Goal: Task Accomplishment & Management: Manage account settings

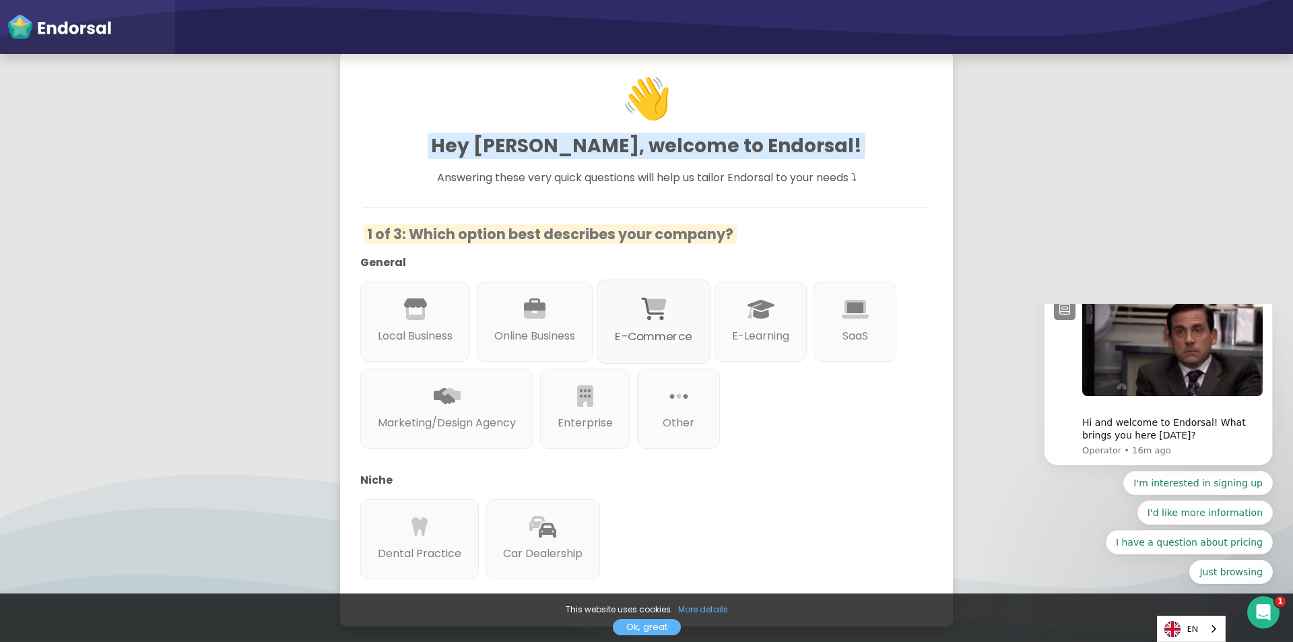
scroll to position [135, 0]
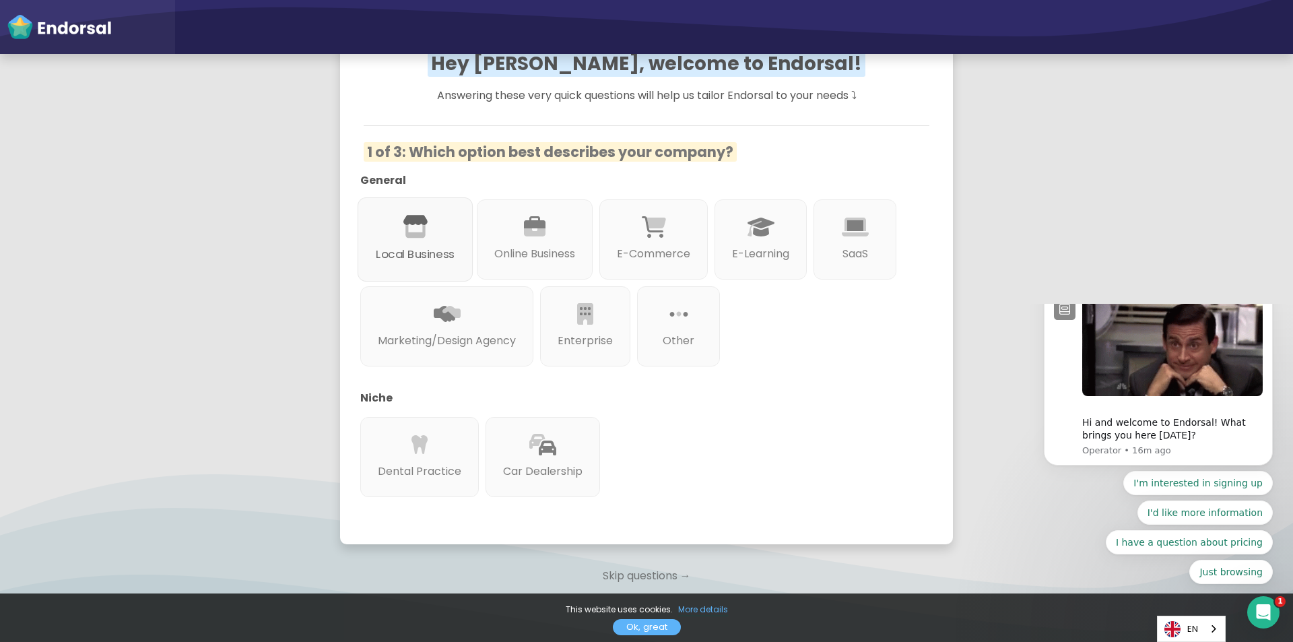
click at [445, 257] on p "Local Business" at bounding box center [415, 254] width 79 height 17
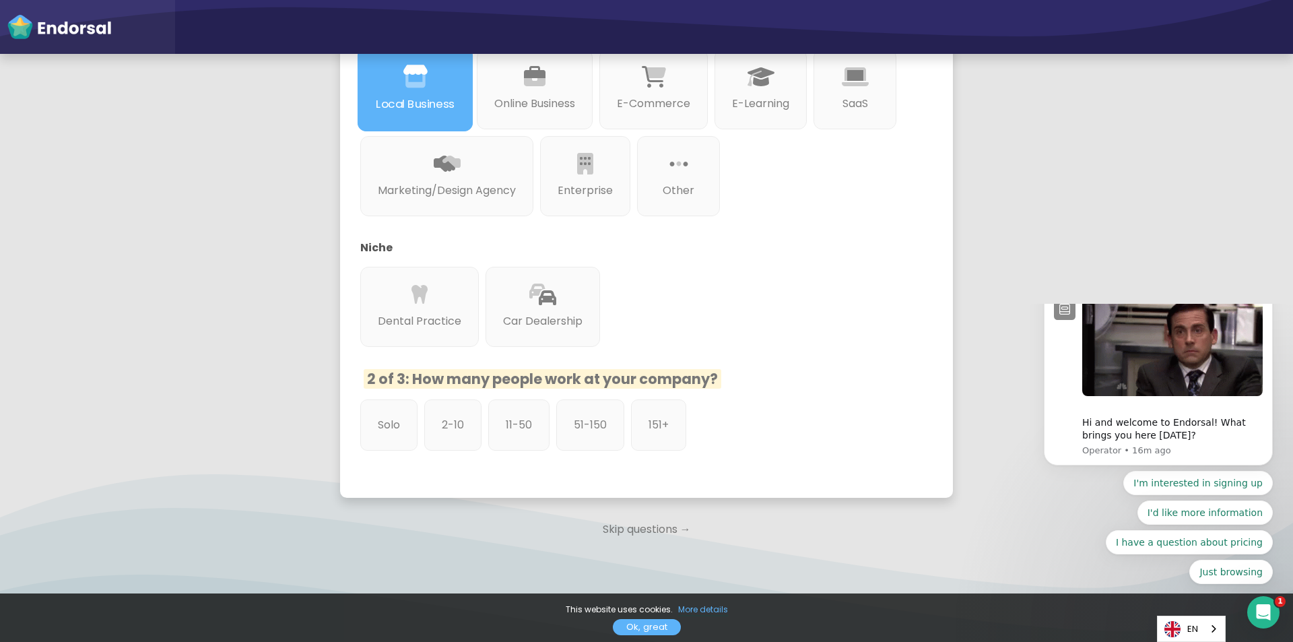
scroll to position [300, 0]
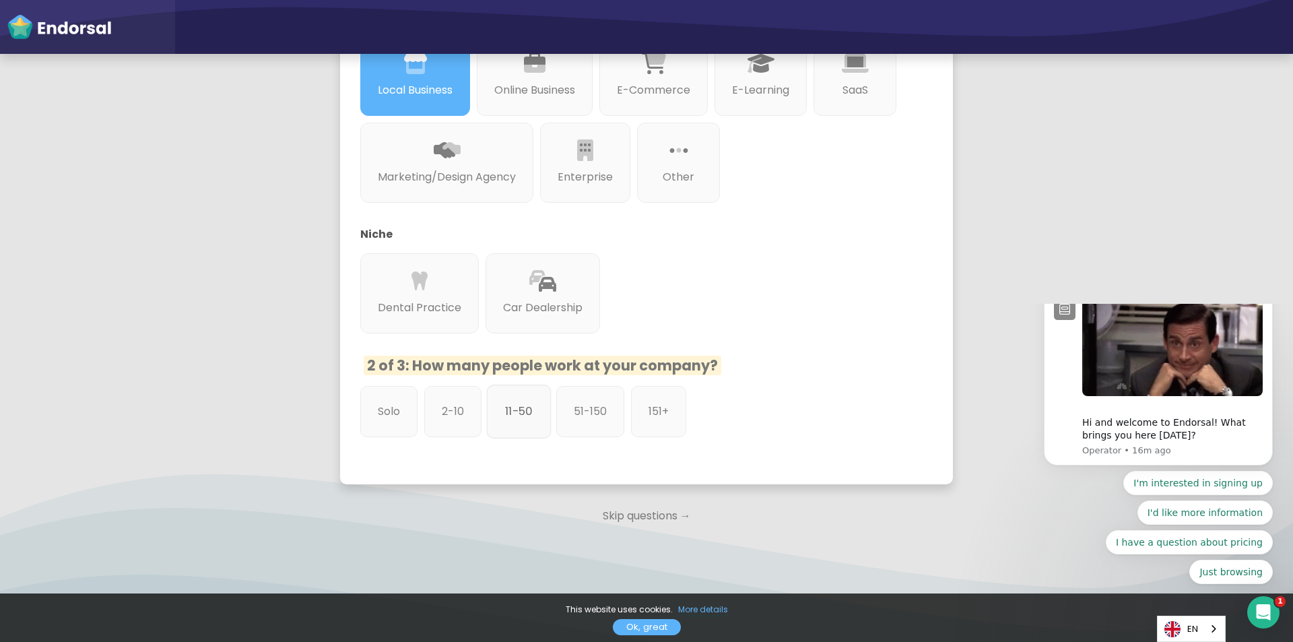
click at [511, 414] on p "11-50" at bounding box center [519, 411] width 28 height 17
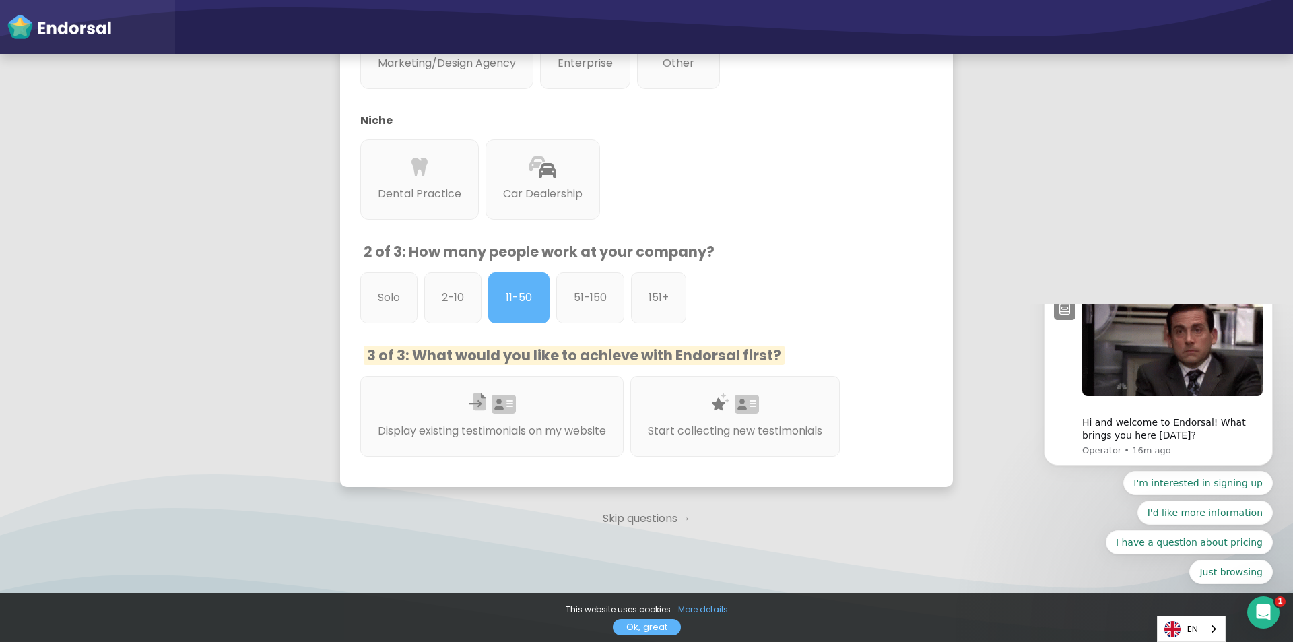
scroll to position [417, 0]
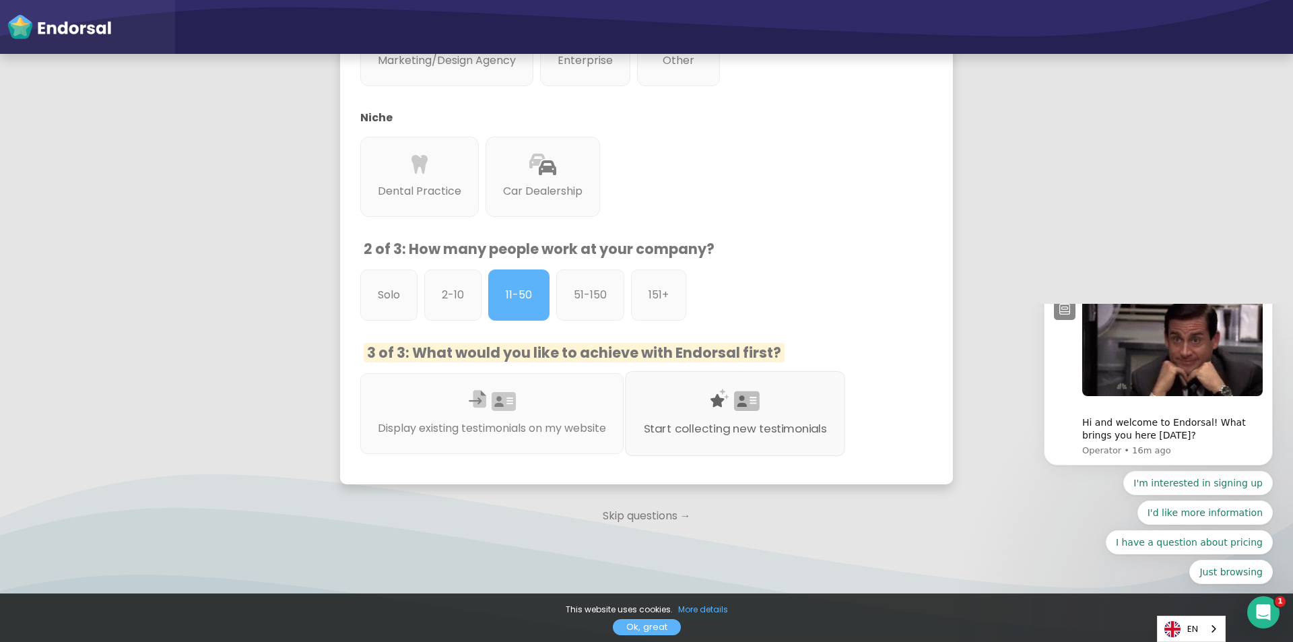
click at [697, 412] on div "Start collecting new testimonials" at bounding box center [735, 413] width 220 height 85
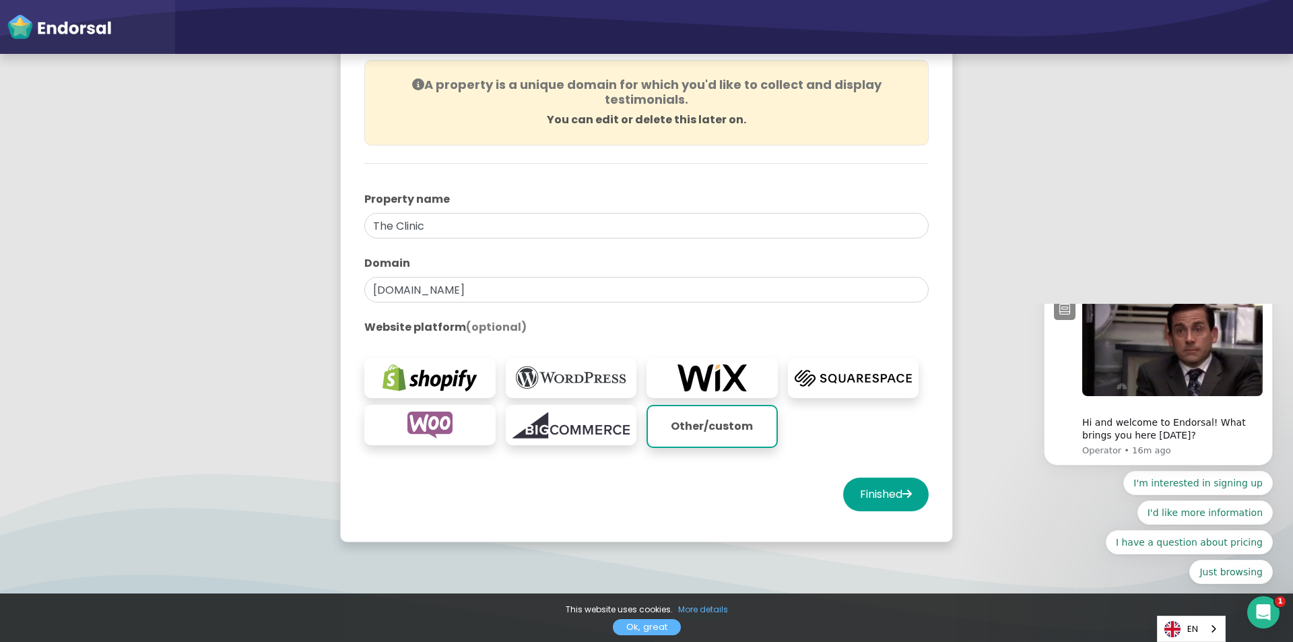
scroll to position [135, 0]
click at [884, 499] on button "Finished" at bounding box center [886, 494] width 86 height 34
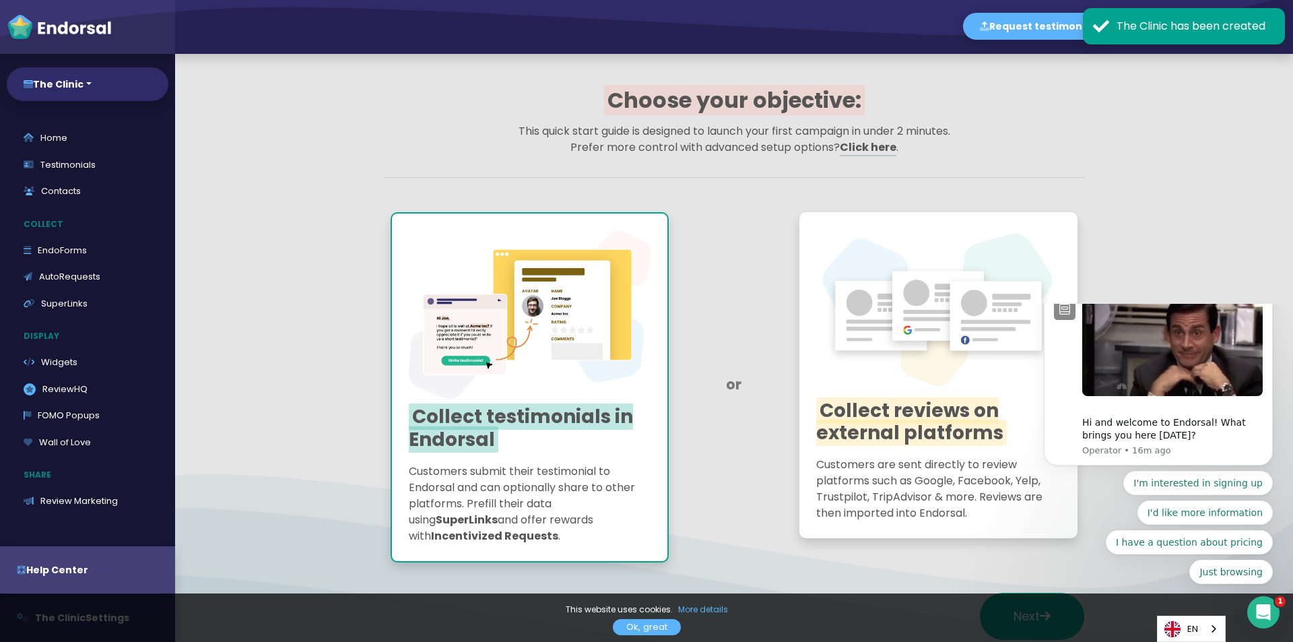
click at [581, 416] on span "Collect testimonials in Endorsal" at bounding box center [521, 428] width 224 height 49
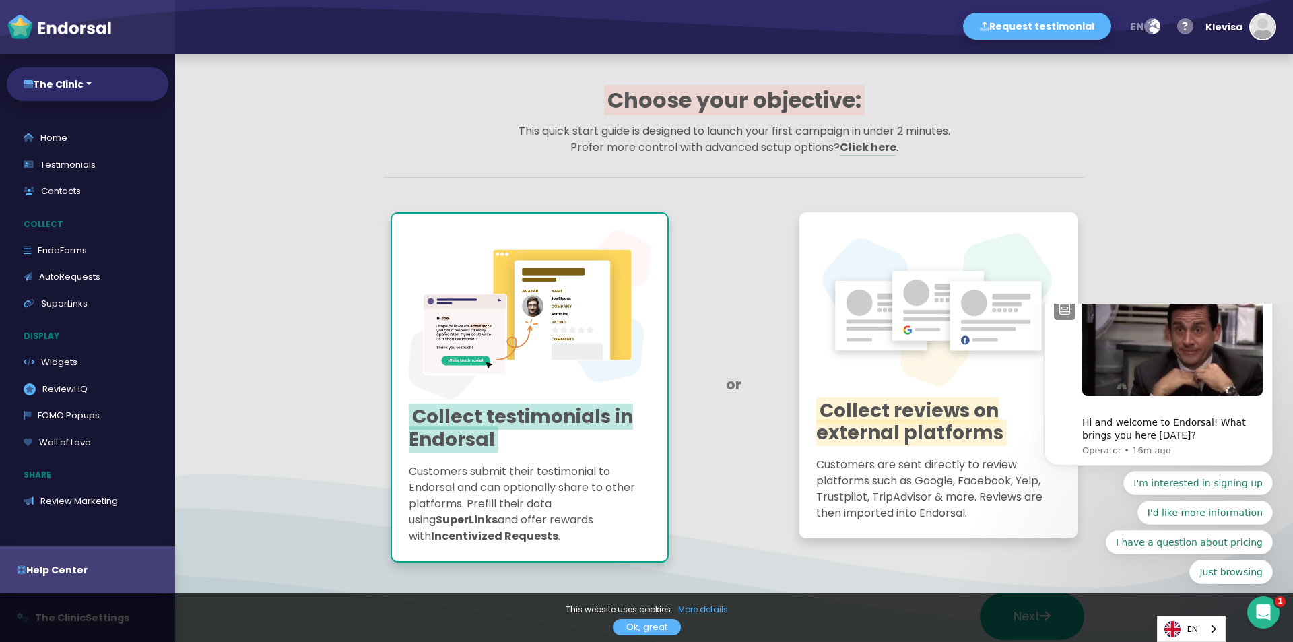
click at [911, 408] on span "Collect reviews on external platforms" at bounding box center [911, 421] width 191 height 49
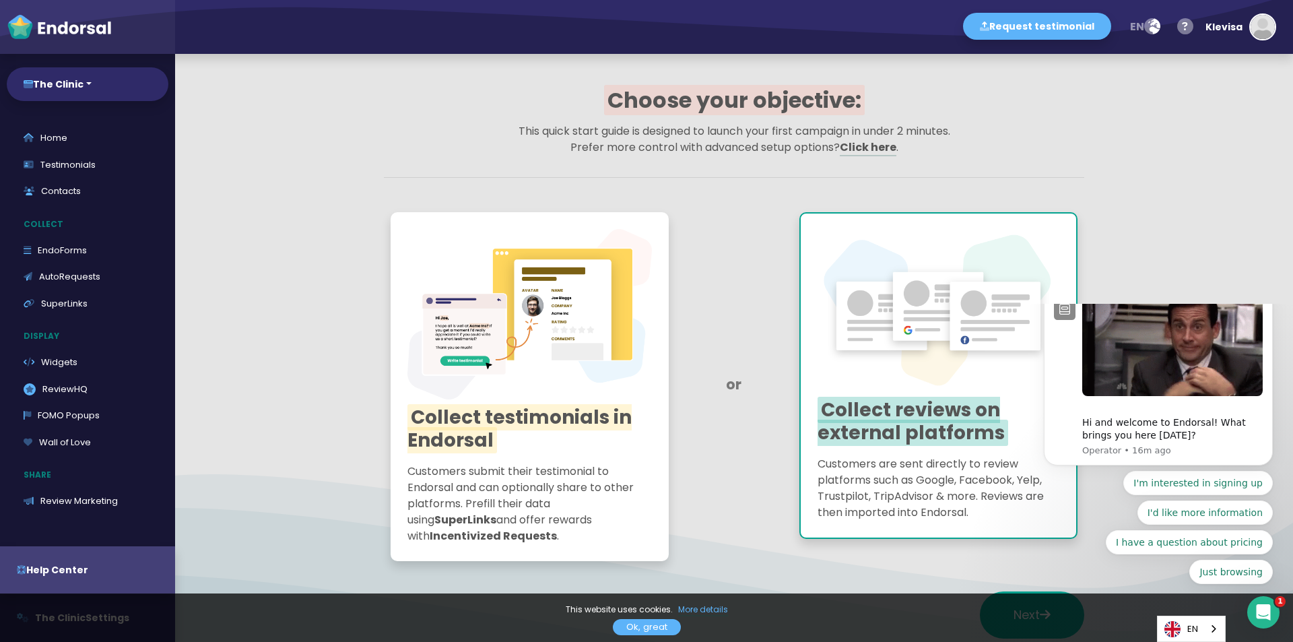
click at [512, 445] on h2 "Collect testimonials in Endorsal" at bounding box center [530, 428] width 245 height 45
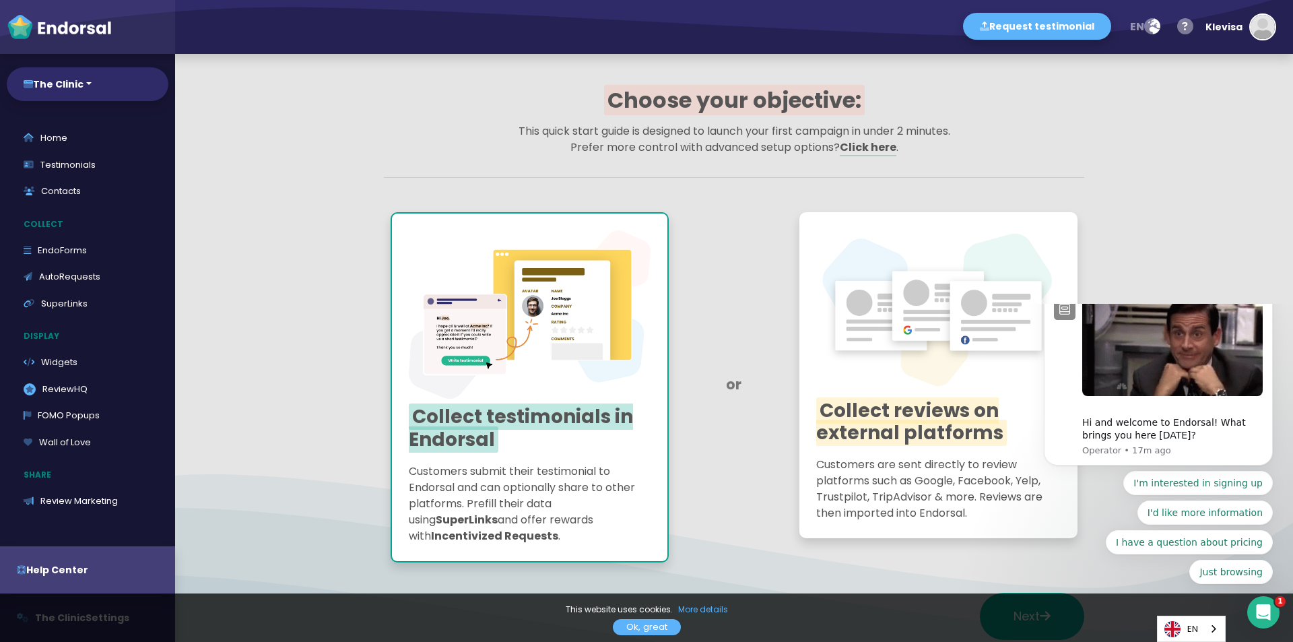
click at [1270, 294] on icon "Dismiss notification" at bounding box center [1269, 289] width 7 height 7
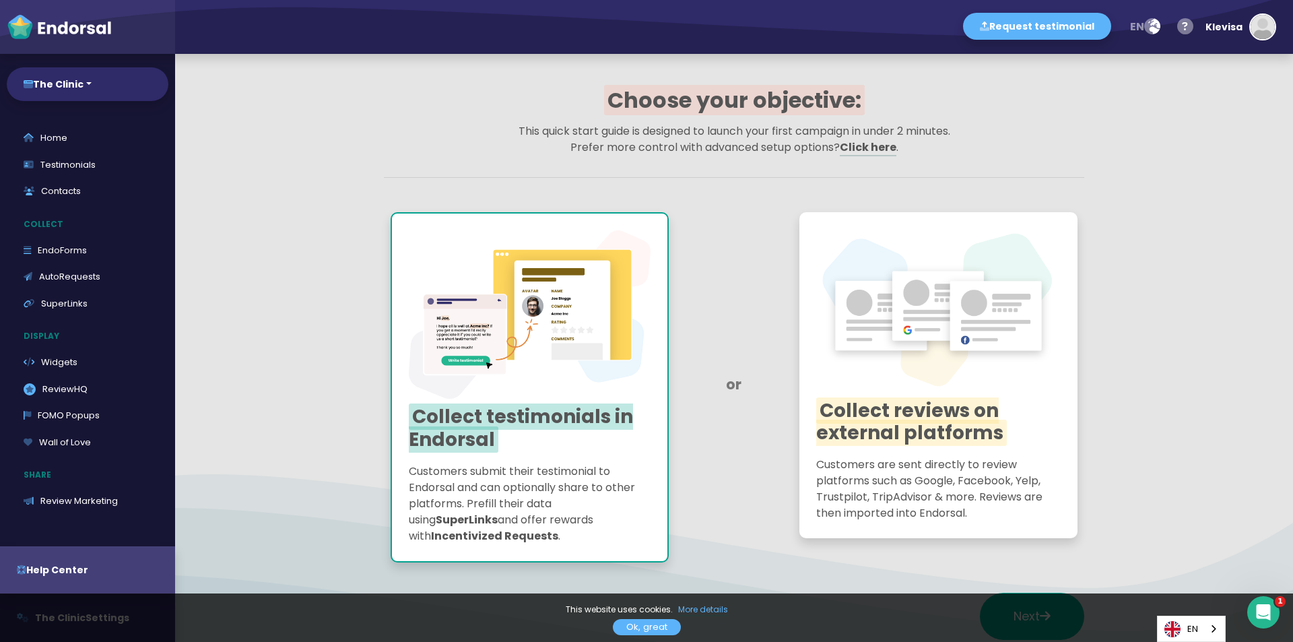
click at [661, 629] on link "Ok, great" at bounding box center [647, 627] width 68 height 16
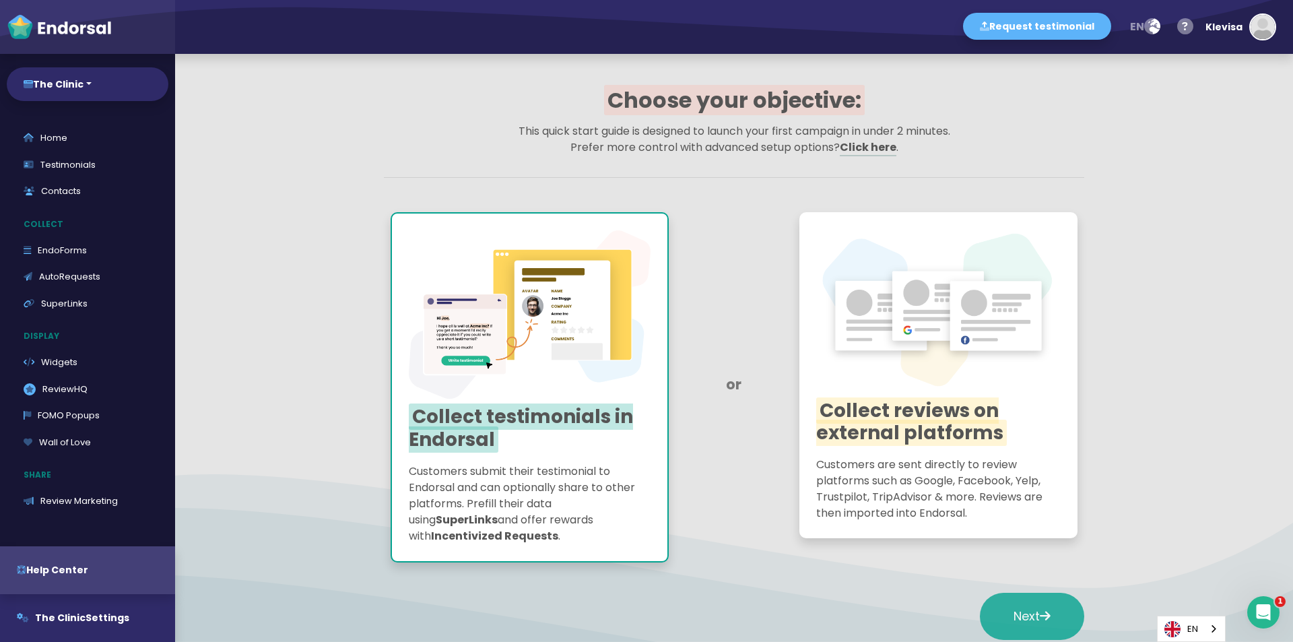
click at [1016, 611] on span "Next" at bounding box center [1032, 616] width 37 height 17
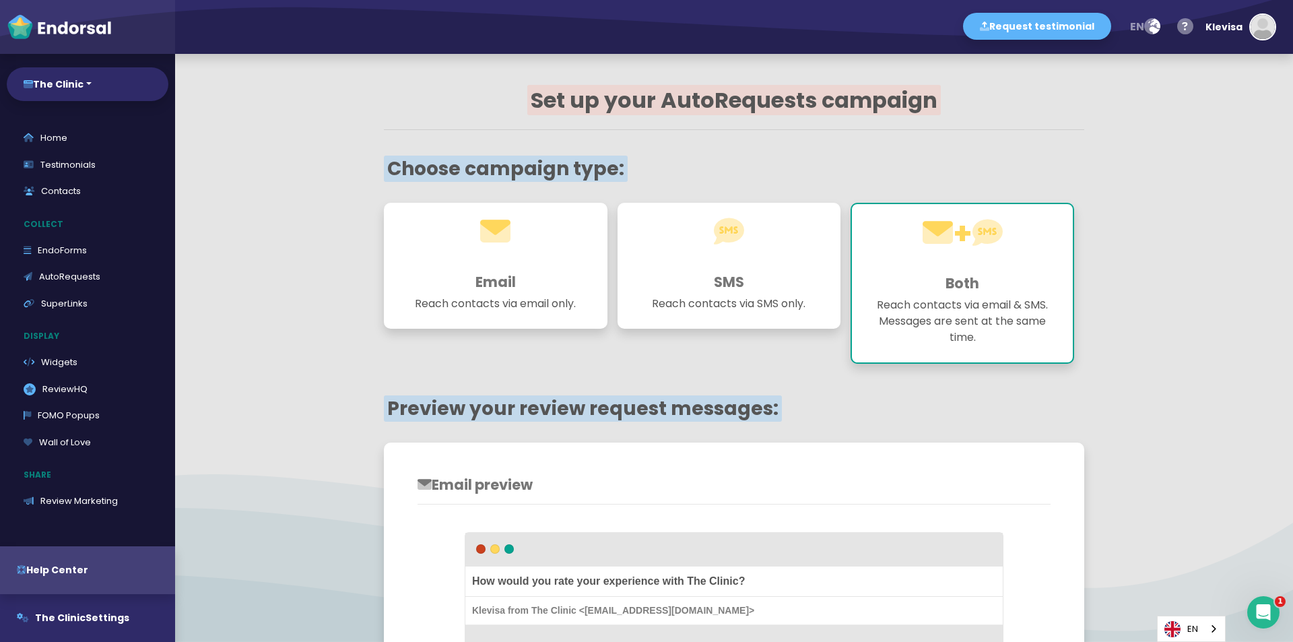
click at [993, 304] on p "Reach contacts via email & SMS. Messages are sent at the same time." at bounding box center [962, 321] width 187 height 49
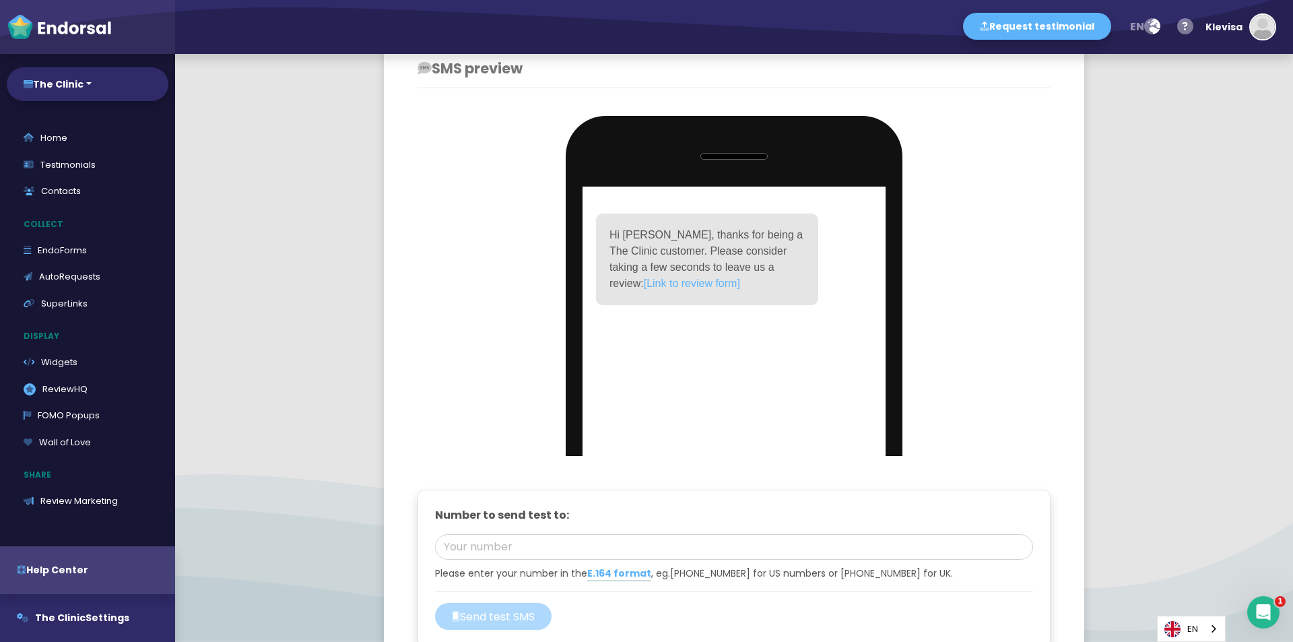
scroll to position [1415, 0]
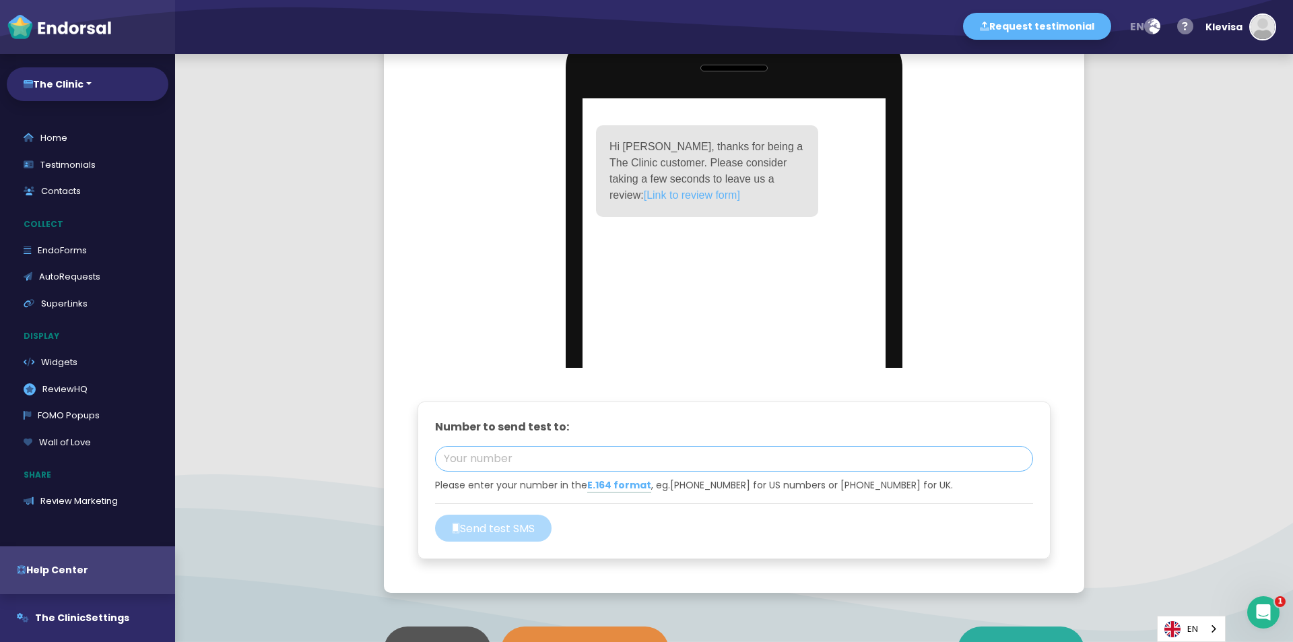
click at [622, 470] on input "tel" at bounding box center [734, 459] width 598 height 26
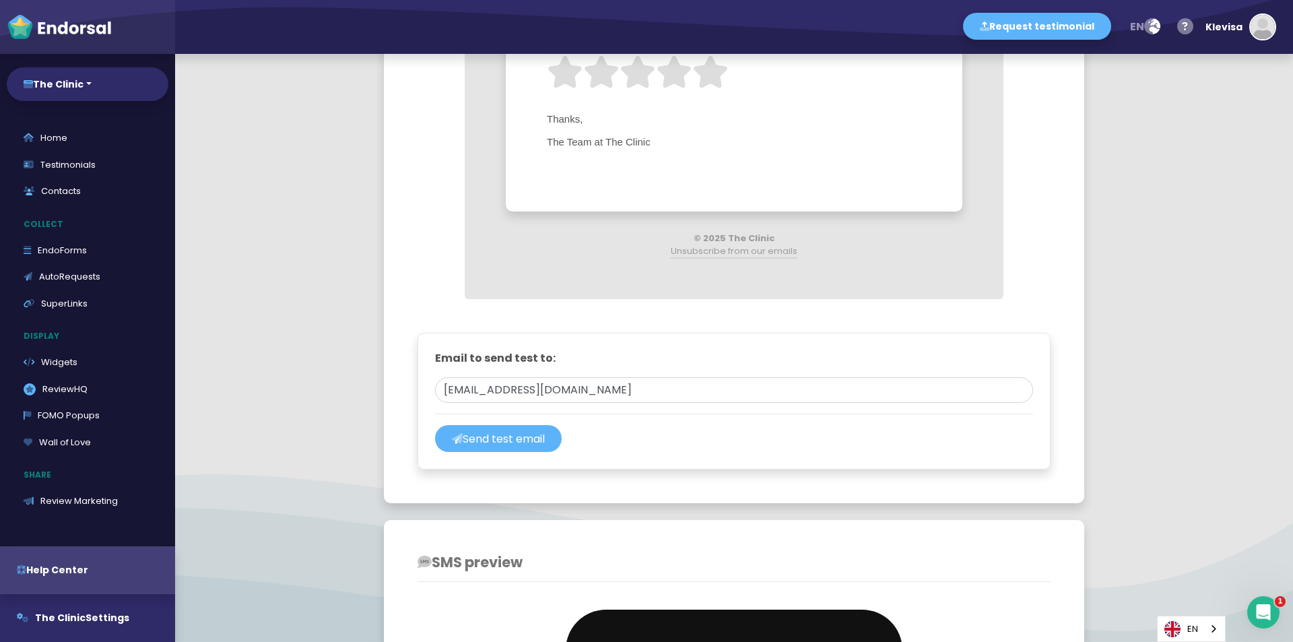
scroll to position [808, 0]
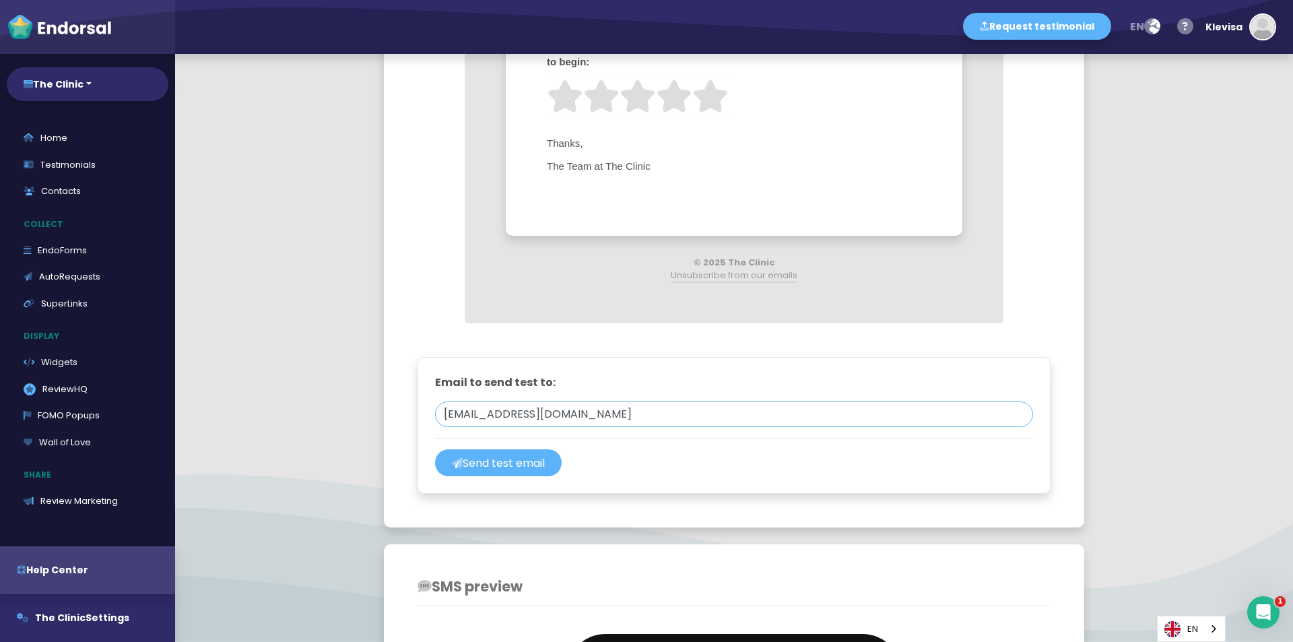
click at [625, 410] on input "[EMAIL_ADDRESS][DOMAIN_NAME]" at bounding box center [734, 414] width 598 height 26
click at [495, 464] on button "Send test email" at bounding box center [498, 462] width 127 height 27
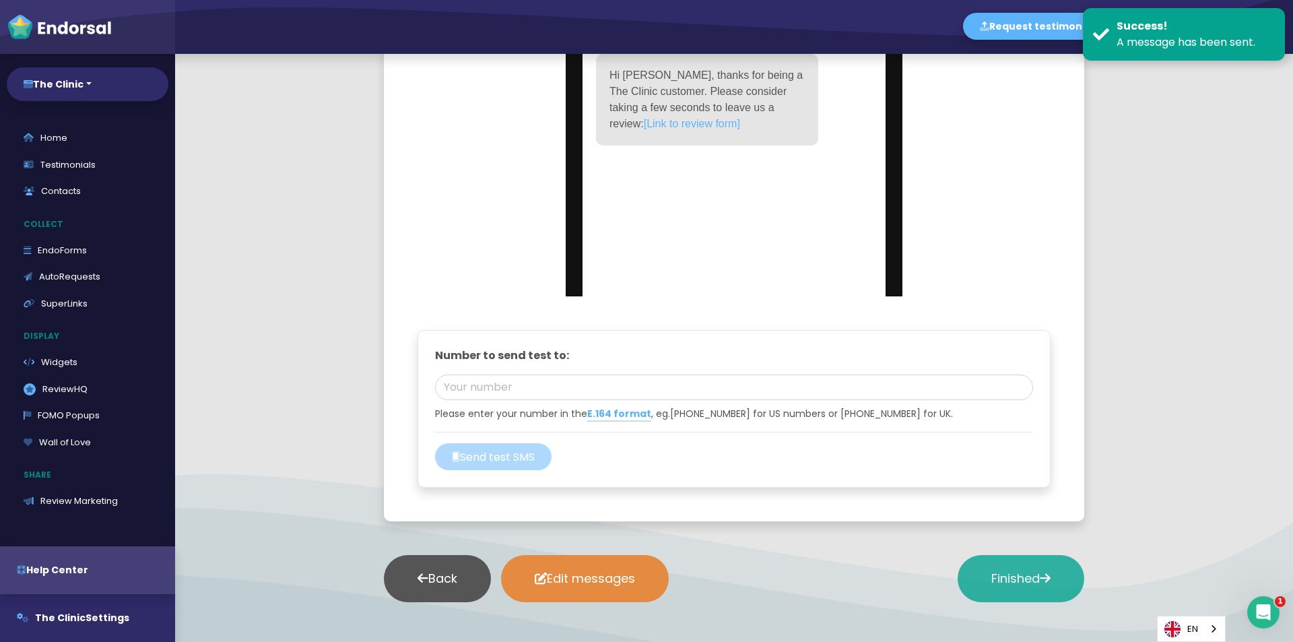
scroll to position [1564, 0]
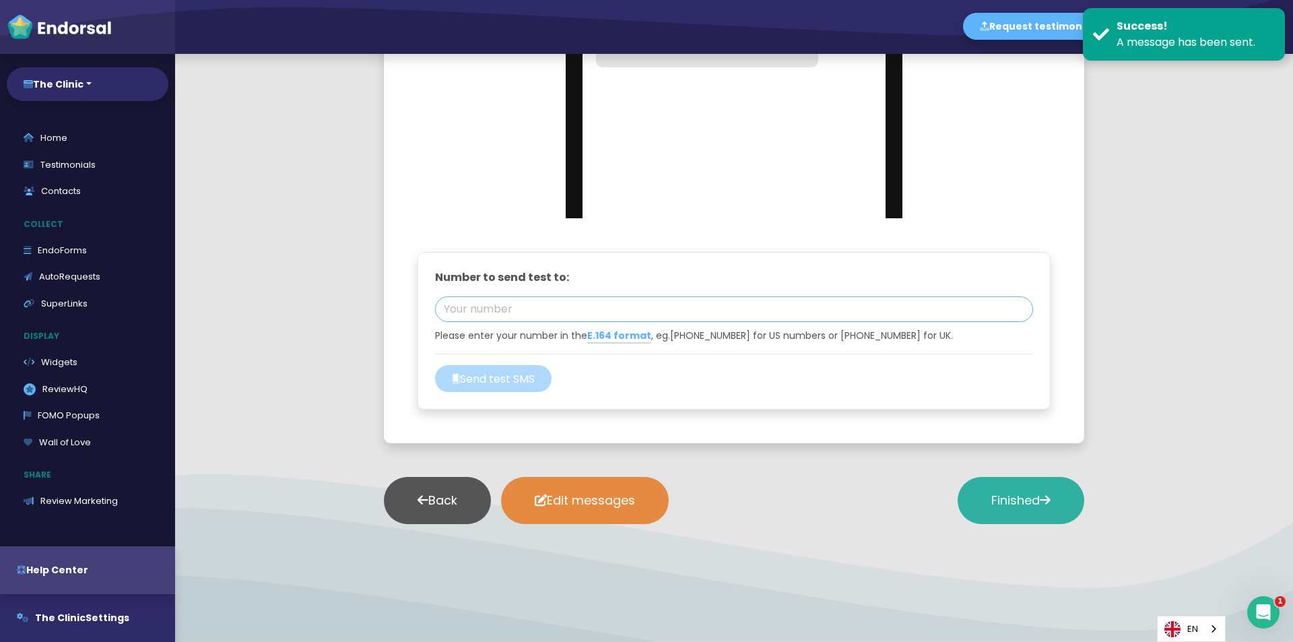
click at [546, 301] on input "tel" at bounding box center [734, 309] width 598 height 26
type input "[PHONE_NUMBER]"
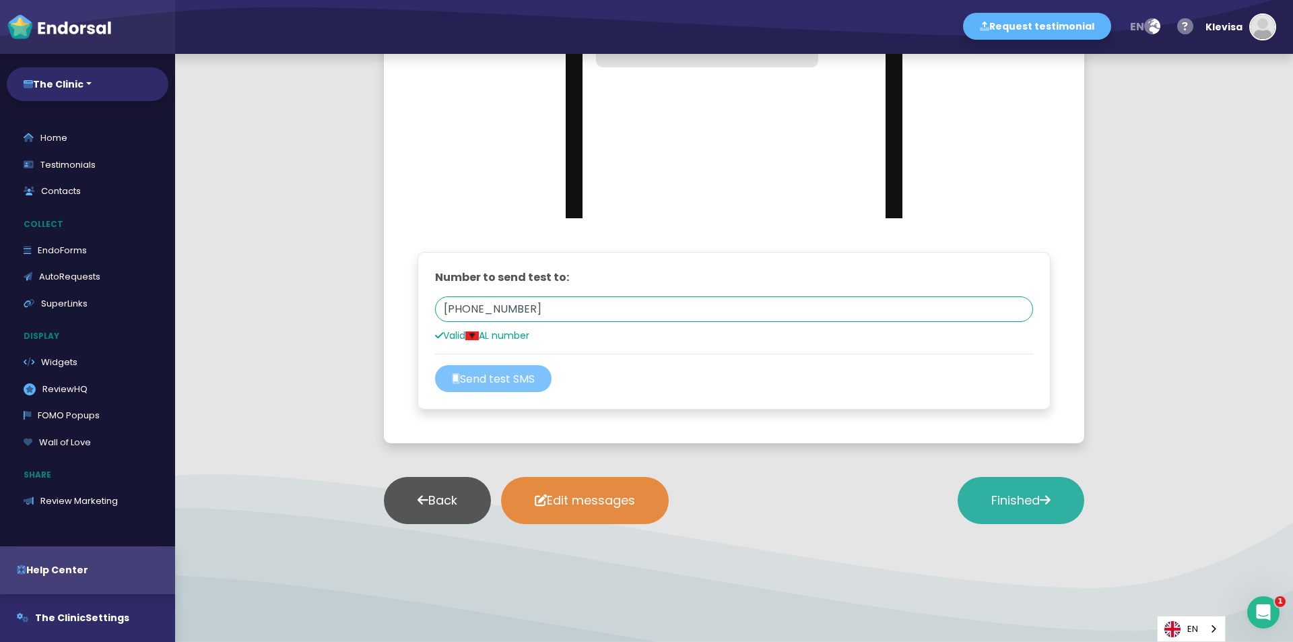
click at [484, 382] on button "Send test SMS" at bounding box center [493, 378] width 117 height 27
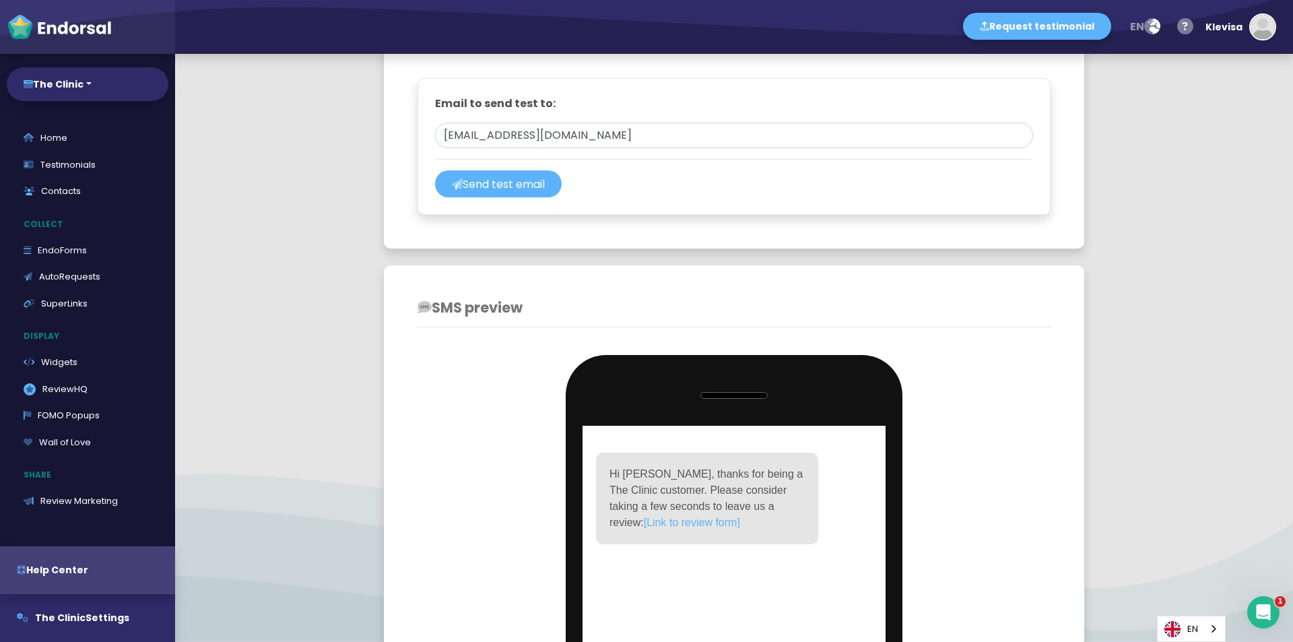
scroll to position [1093, 0]
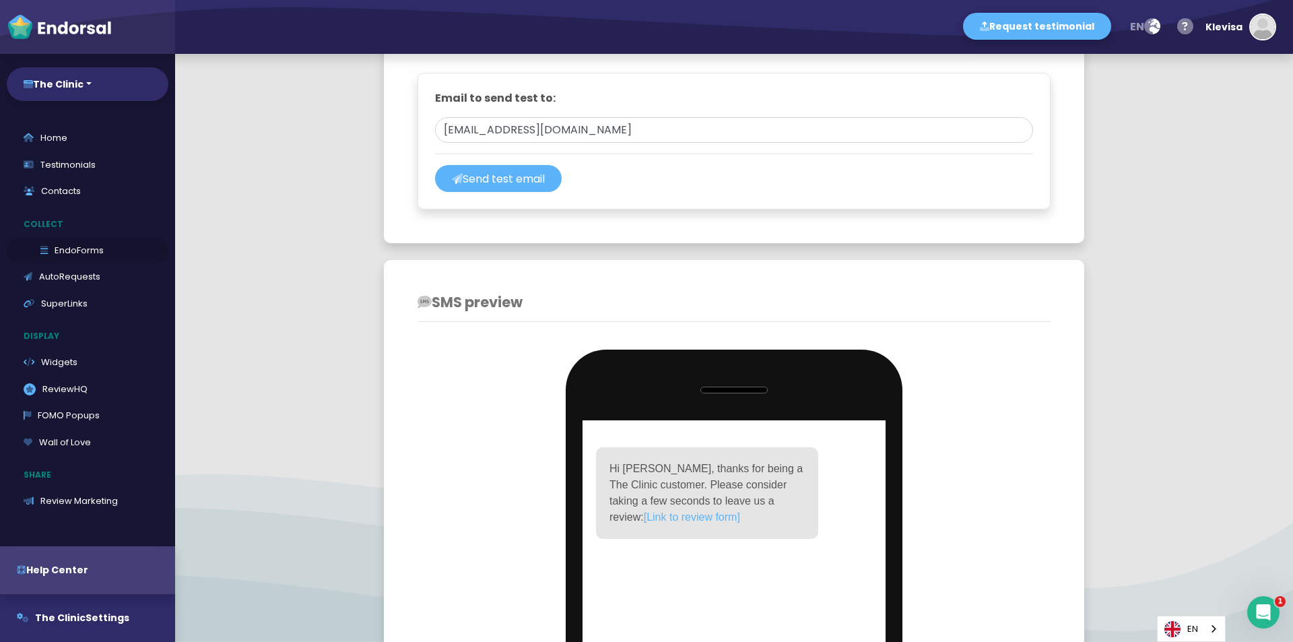
click at [67, 253] on link "EndoForms" at bounding box center [88, 250] width 162 height 27
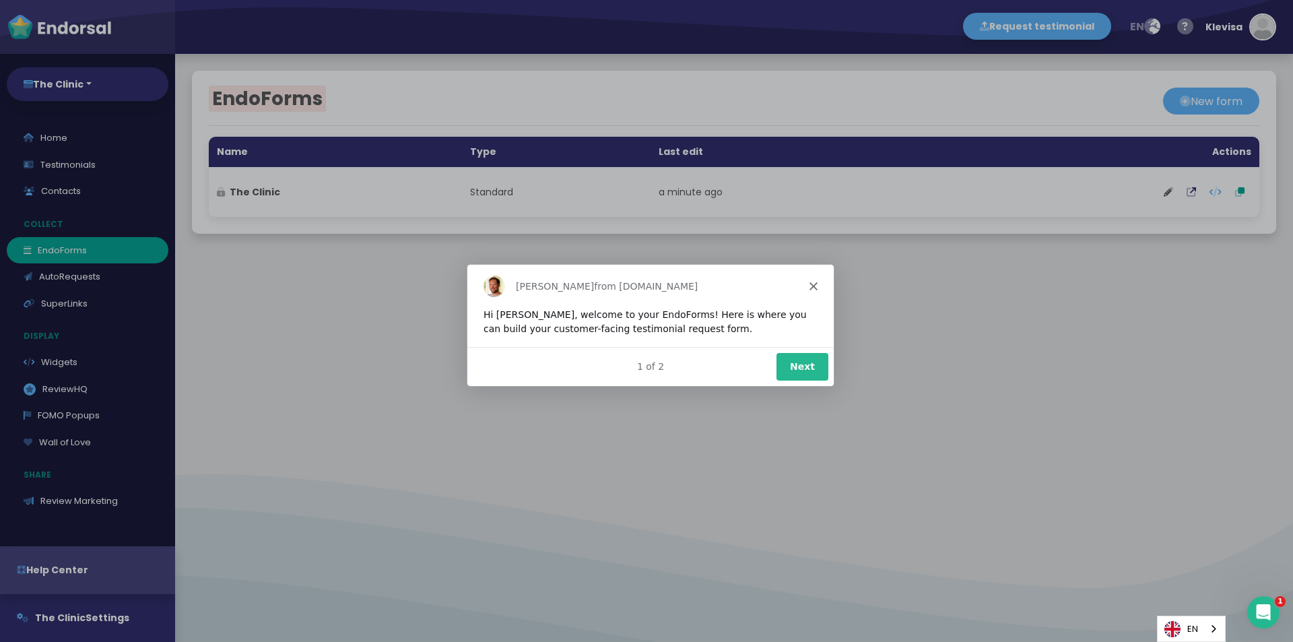
click at [818, 283] on div "[PERSON_NAME] from [DOMAIN_NAME]" at bounding box center [650, 284] width 366 height 43
click at [810, 282] on polygon "Close" at bounding box center [813, 285] width 8 height 8
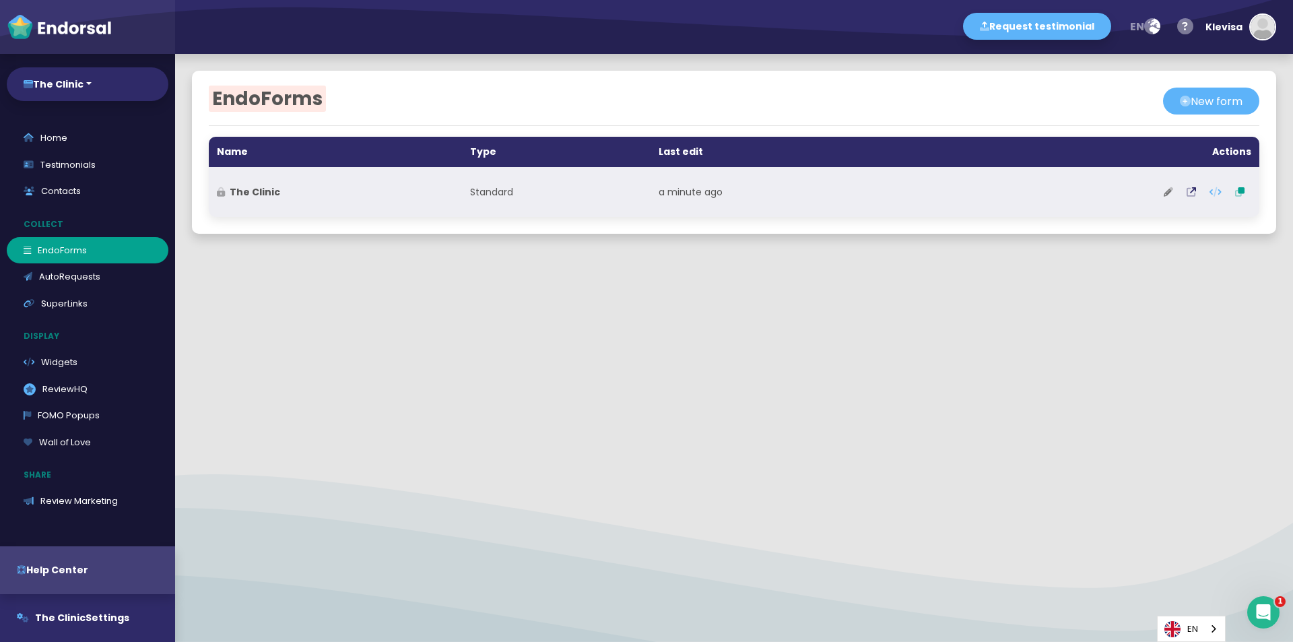
click at [1157, 195] on button at bounding box center [1168, 192] width 23 height 34
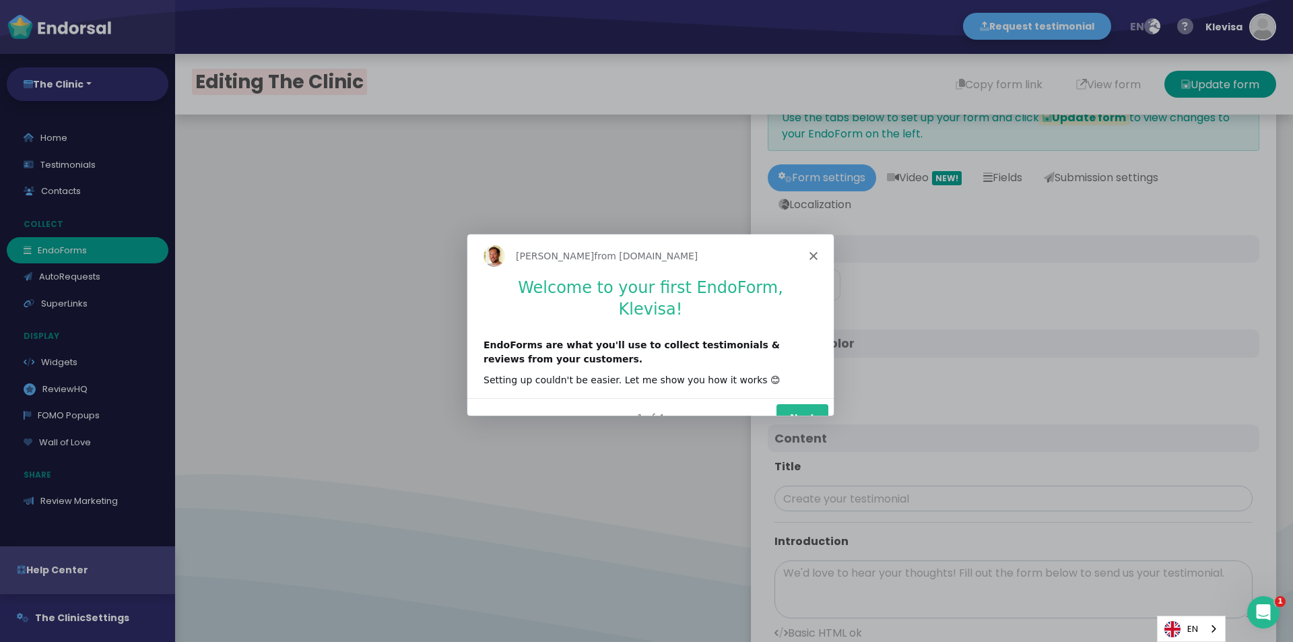
type input "#5DB3F9"
click at [809, 254] on icon "Close" at bounding box center [813, 255] width 8 height 8
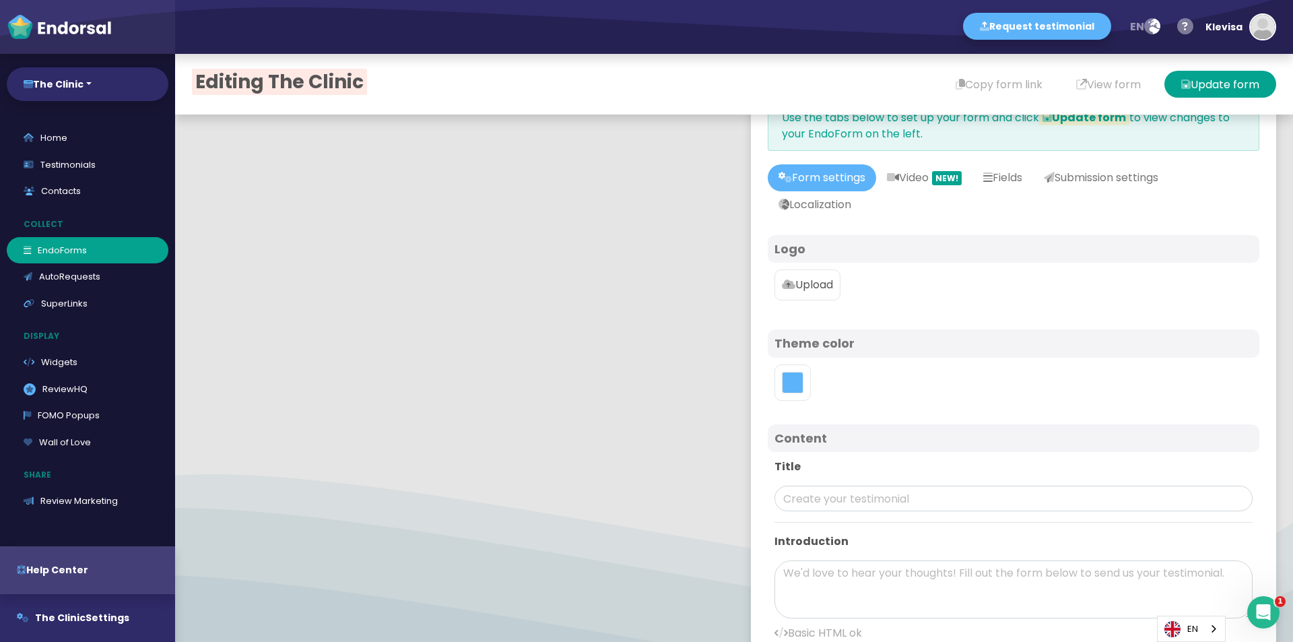
click at [872, 240] on div "Logo" at bounding box center [1014, 249] width 492 height 28
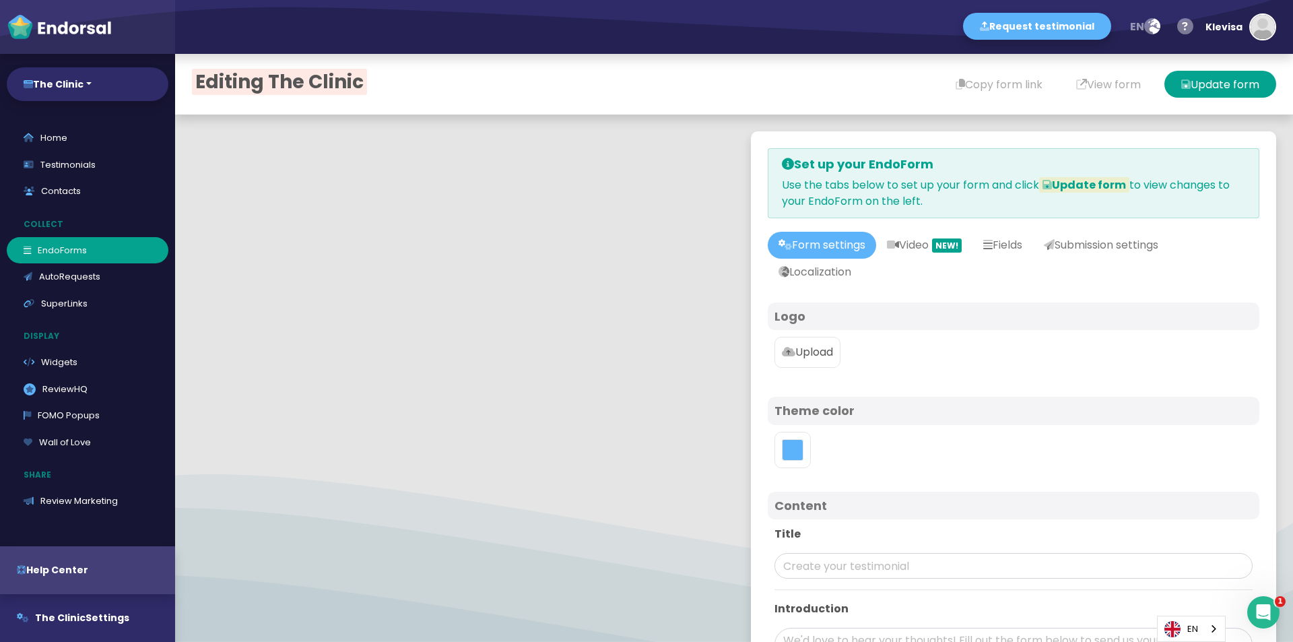
click at [838, 246] on link "Form settings" at bounding box center [822, 245] width 108 height 27
click at [1011, 251] on link "Fields" at bounding box center [1003, 245] width 61 height 27
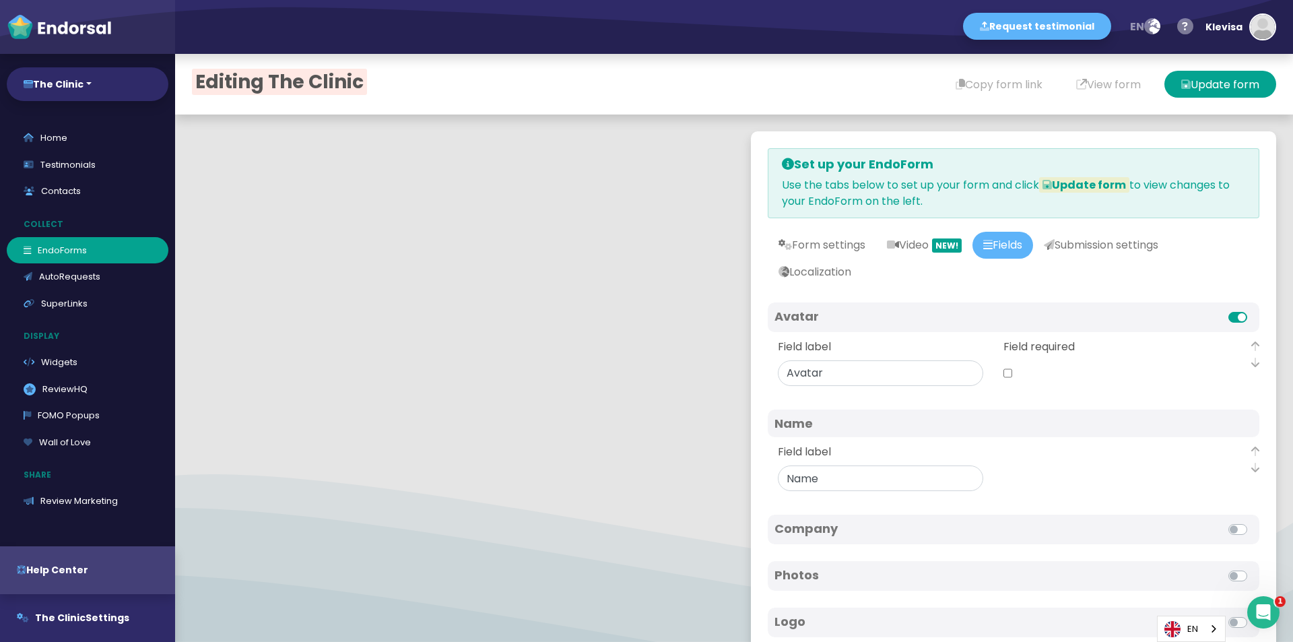
click at [1253, 309] on label at bounding box center [1253, 309] width 0 height 0
click at [0, 0] on input "checkbox" at bounding box center [0, 0] width 0 height 0
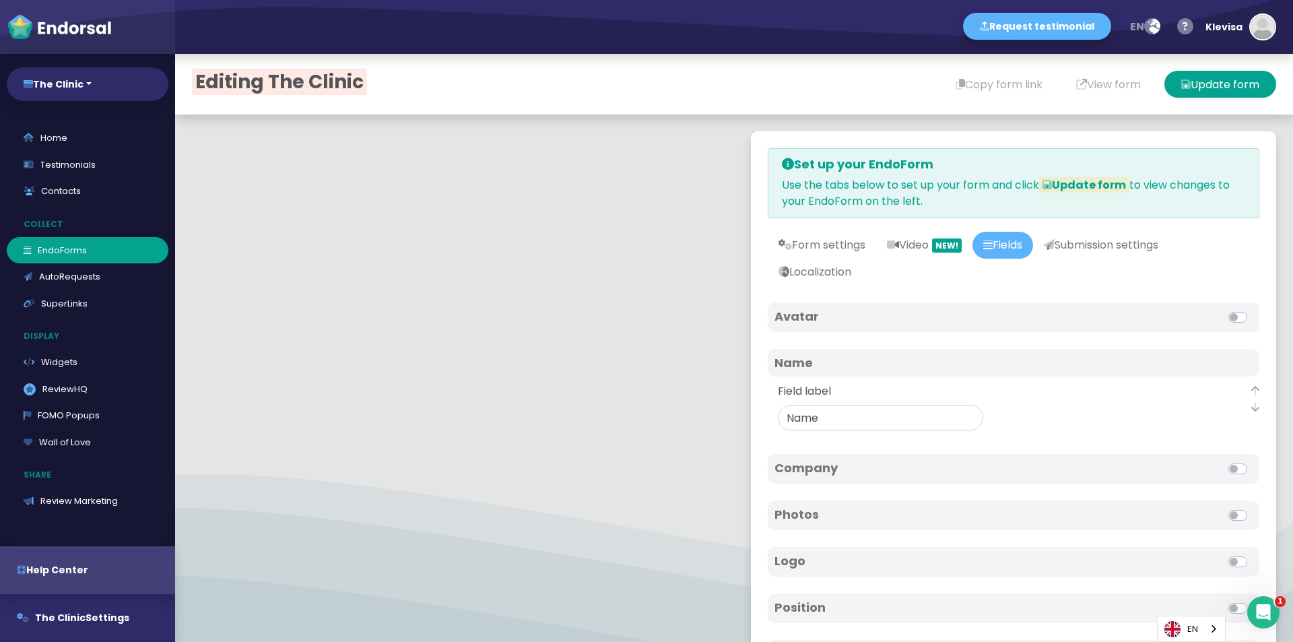
scroll to position [67, 0]
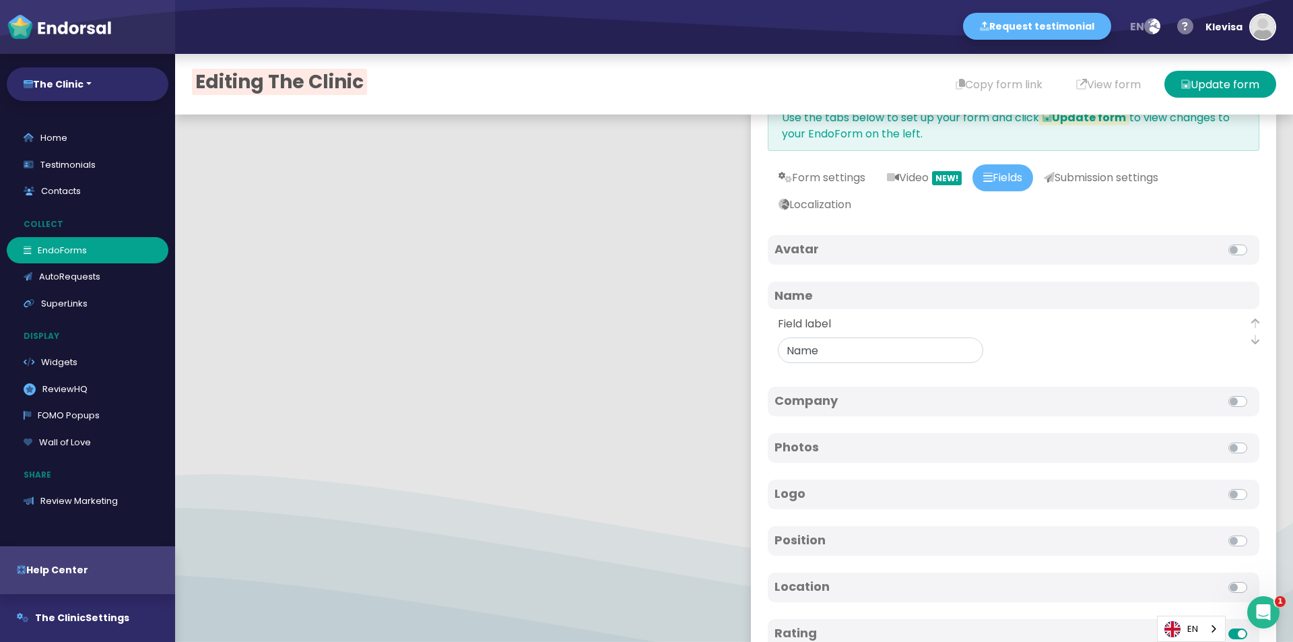
click at [1253, 393] on label at bounding box center [1253, 393] width 0 height 0
click at [0, 0] on input "checkbox" at bounding box center [0, 0] width 0 height 0
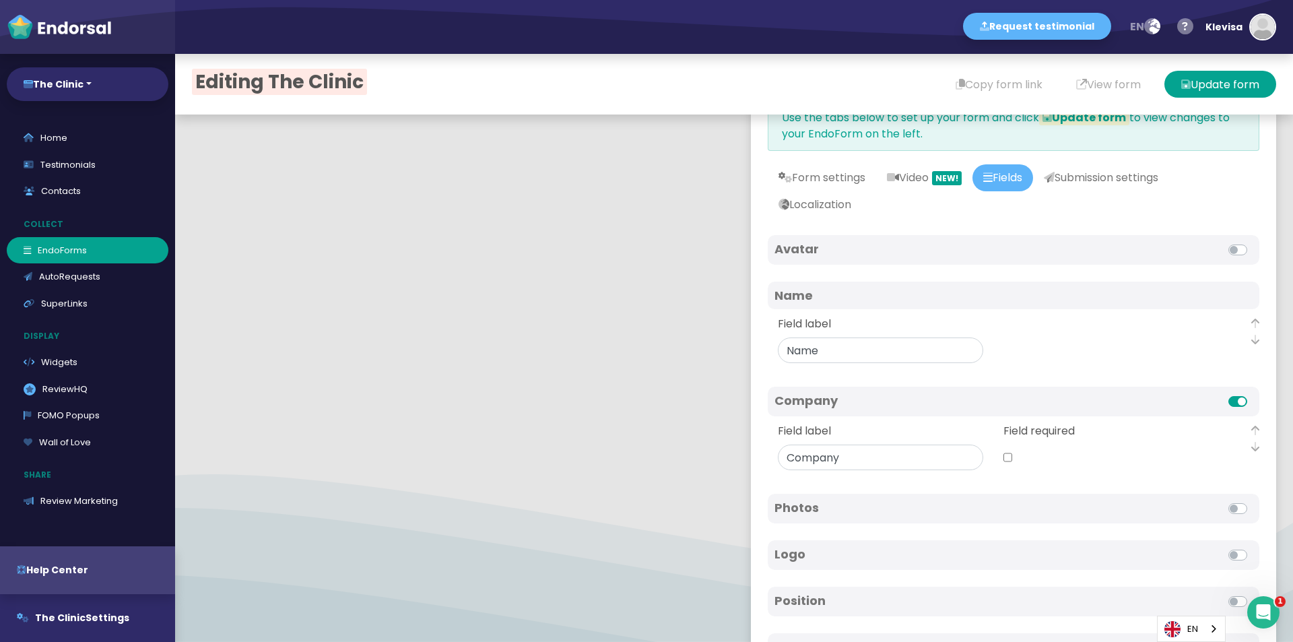
click at [1253, 393] on label at bounding box center [1253, 393] width 0 height 0
click at [0, 0] on input "checkbox" at bounding box center [0, 0] width 0 height 0
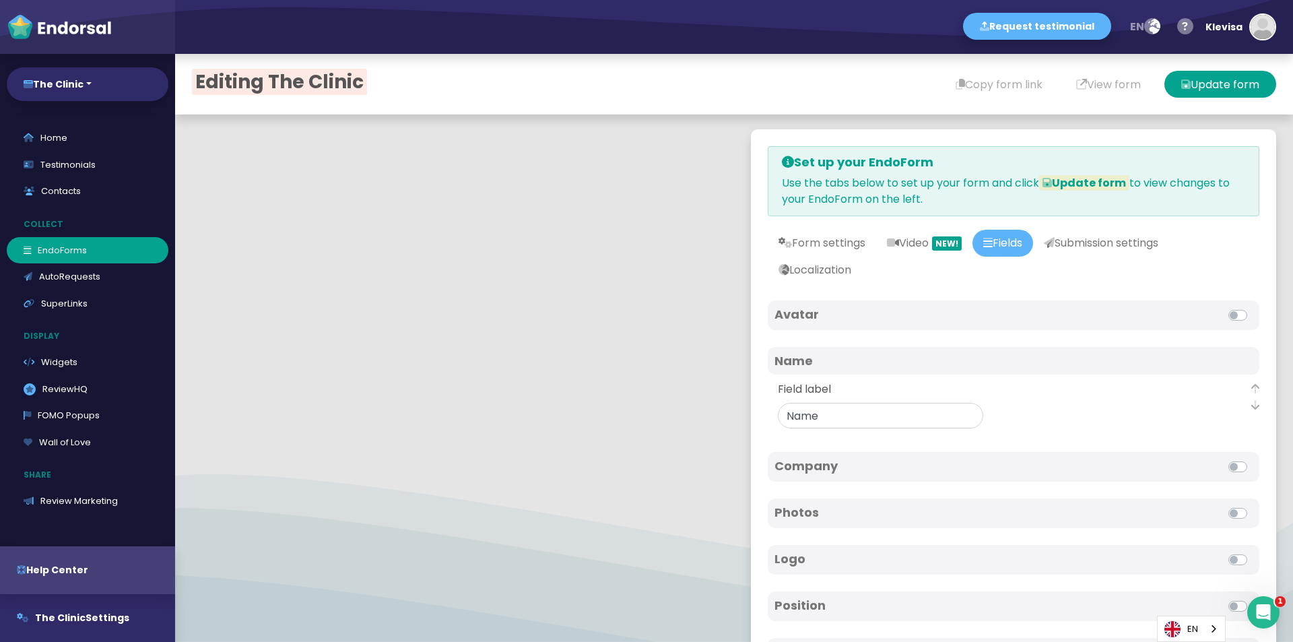
scroll to position [0, 0]
click at [1140, 234] on link "Submission settings" at bounding box center [1101, 245] width 136 height 27
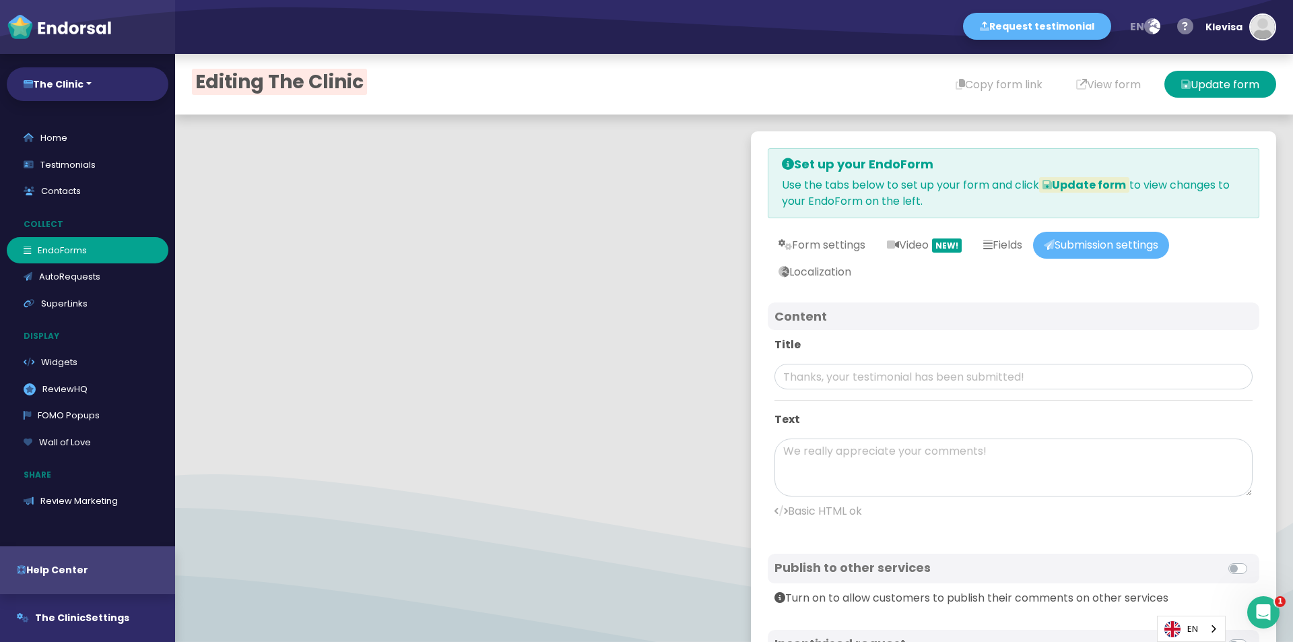
click at [1115, 245] on link "Submission settings" at bounding box center [1101, 245] width 136 height 27
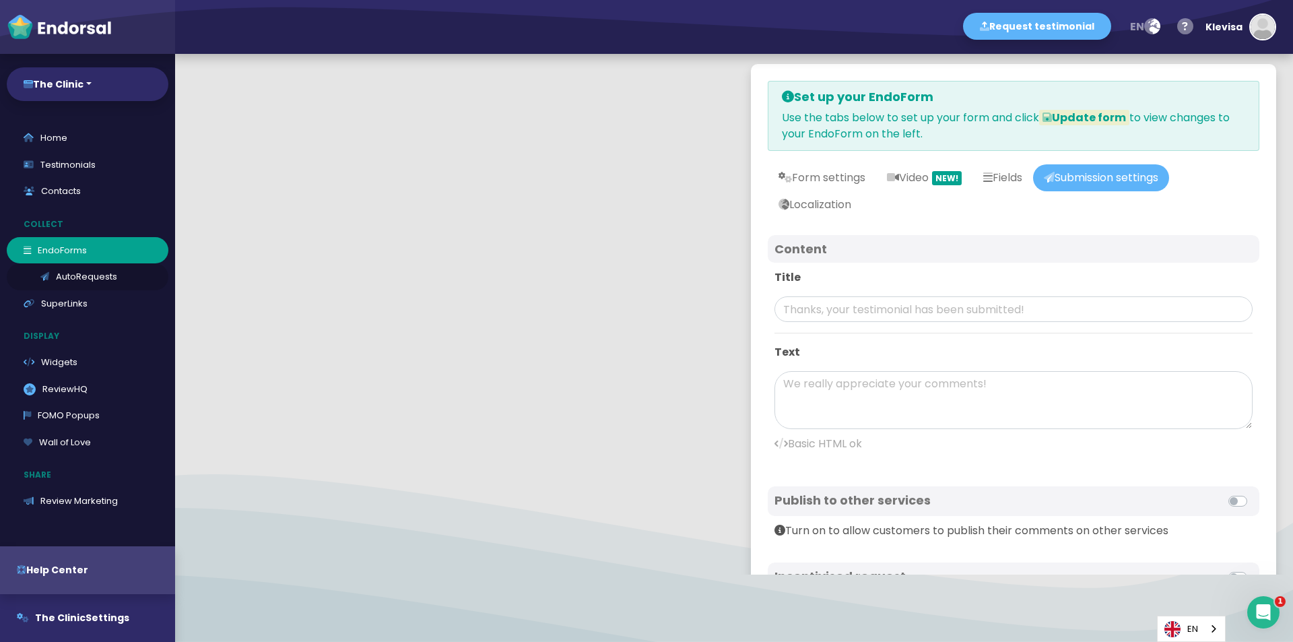
click at [64, 271] on link "AutoRequests" at bounding box center [88, 276] width 162 height 27
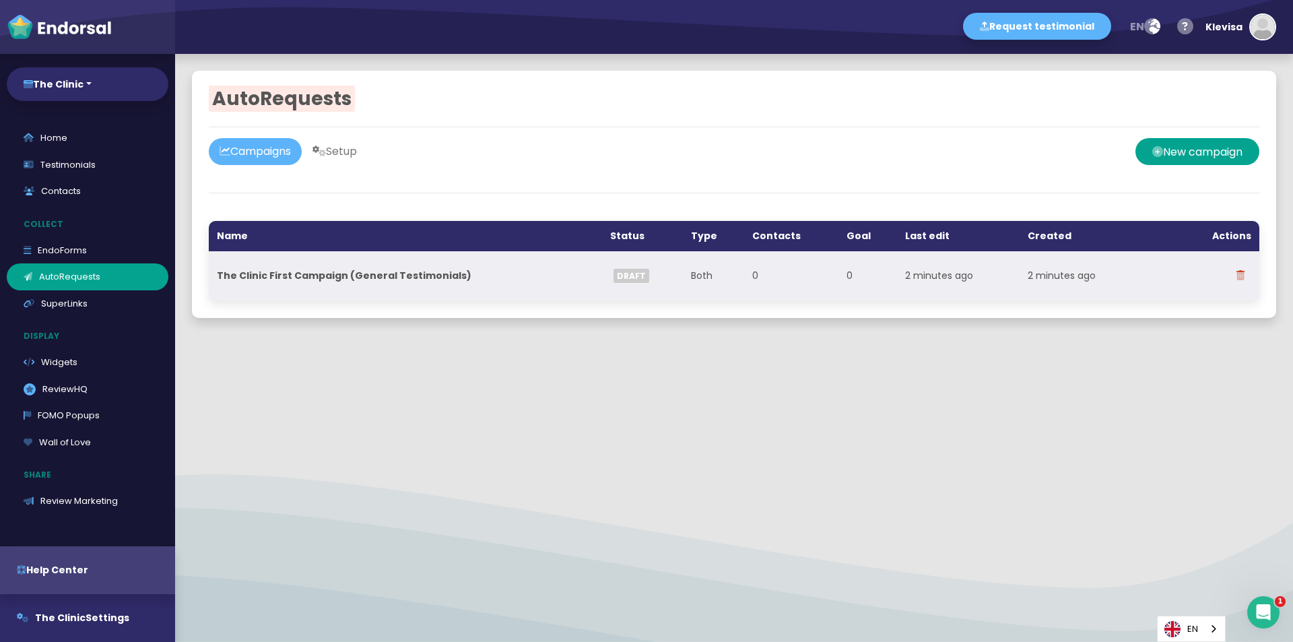
click at [480, 277] on th "The Clinic First Campaign (General Testimonials)" at bounding box center [405, 276] width 393 height 50
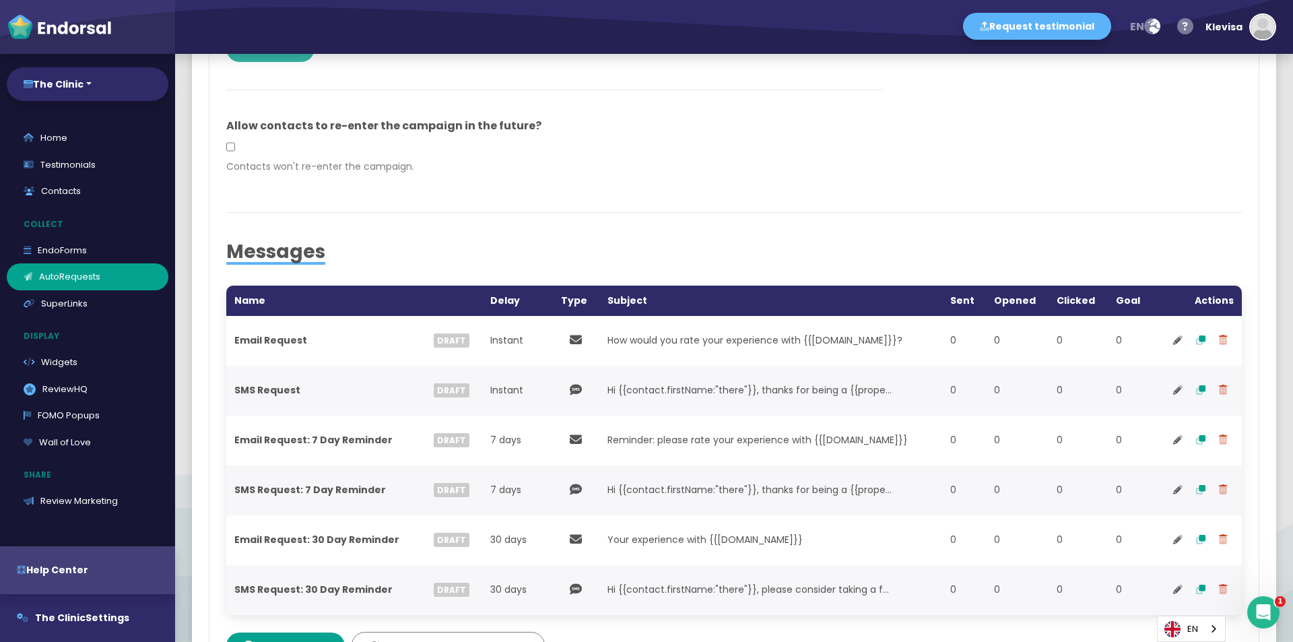
scroll to position [337, 0]
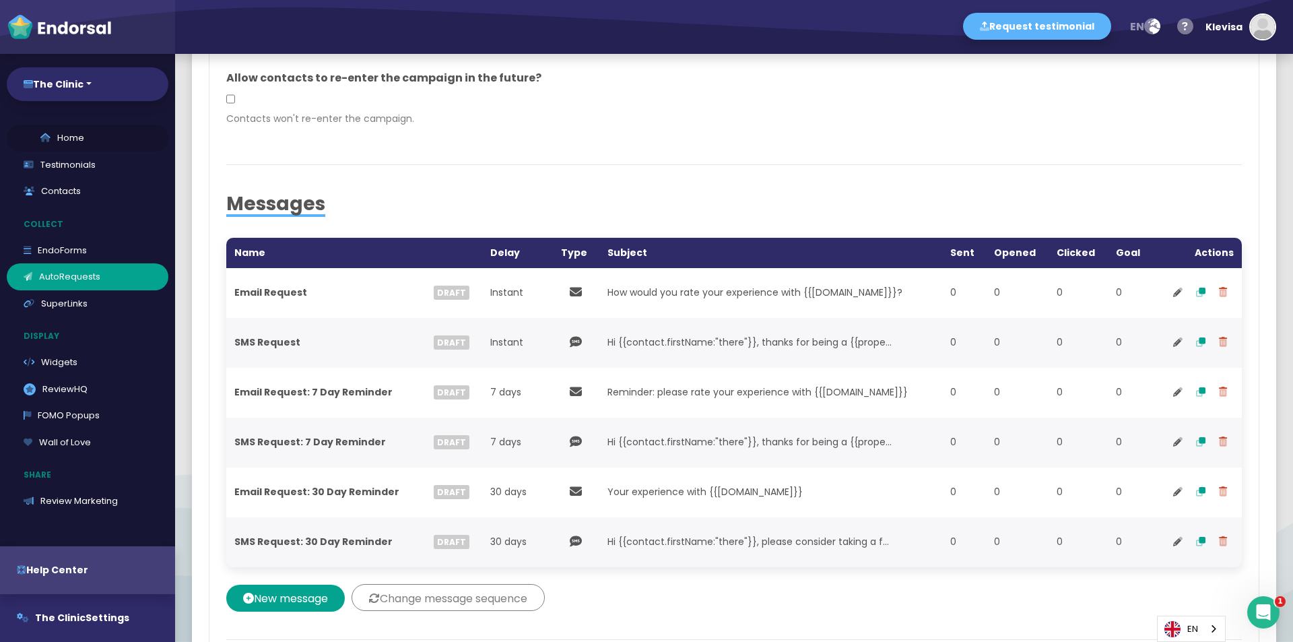
click at [80, 148] on link "Home" at bounding box center [88, 138] width 162 height 27
select select "14"
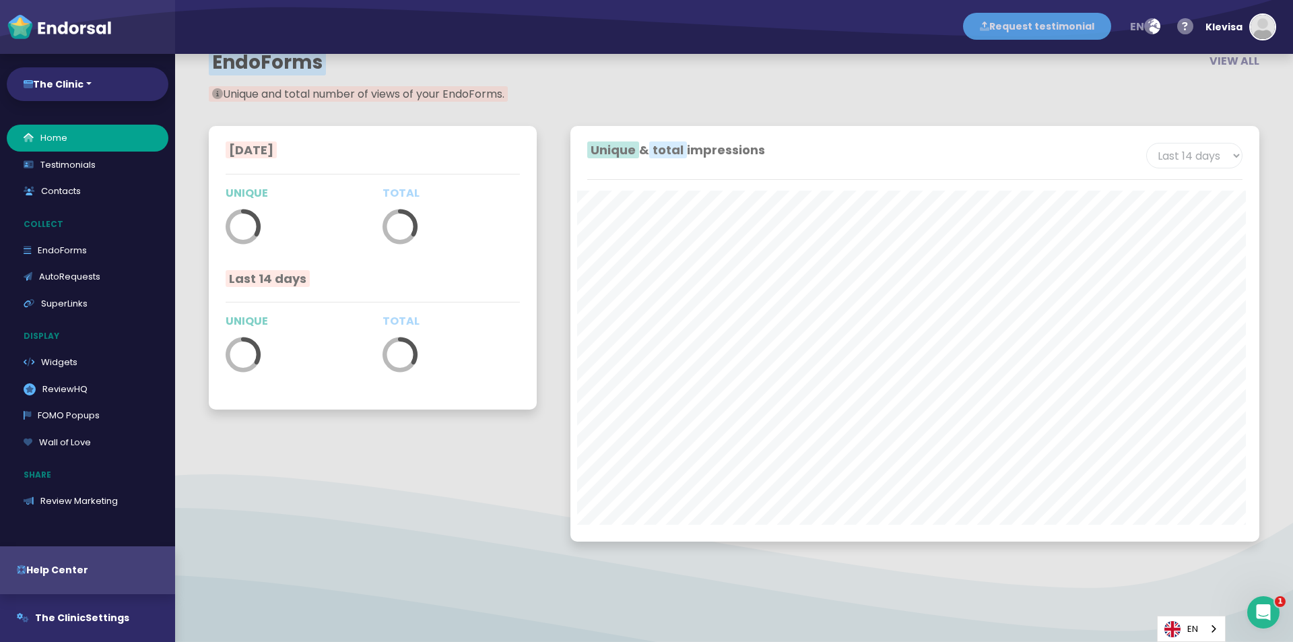
click at [1055, 30] on button "Request testimonial" at bounding box center [1037, 26] width 148 height 27
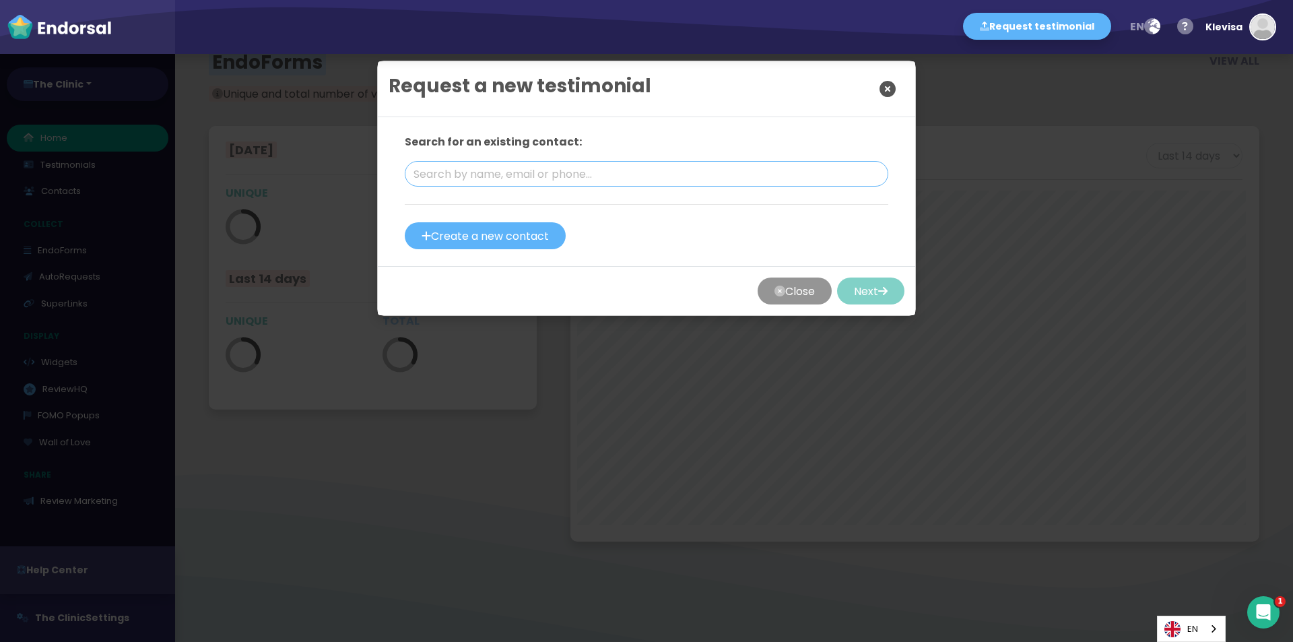
click at [637, 162] on input "text" at bounding box center [647, 174] width 484 height 26
click at [586, 172] on input "text" at bounding box center [647, 174] width 484 height 26
click at [882, 90] on icon "Close" at bounding box center [888, 89] width 16 height 34
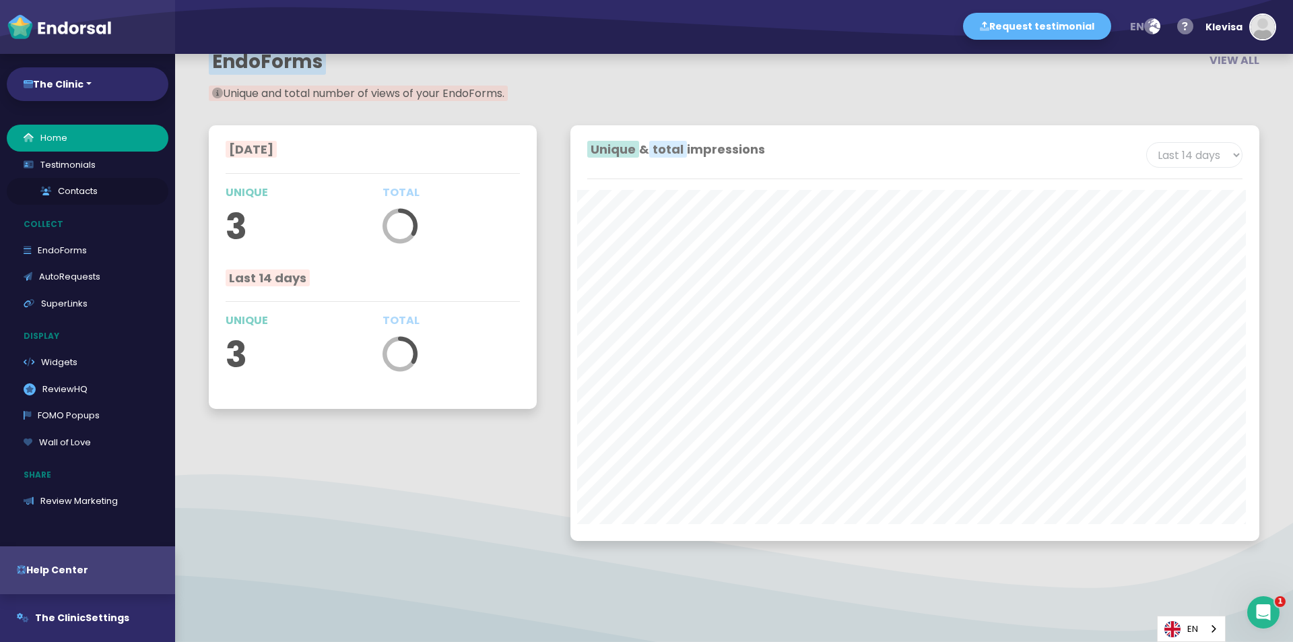
click at [59, 199] on link "Contacts" at bounding box center [88, 191] width 162 height 27
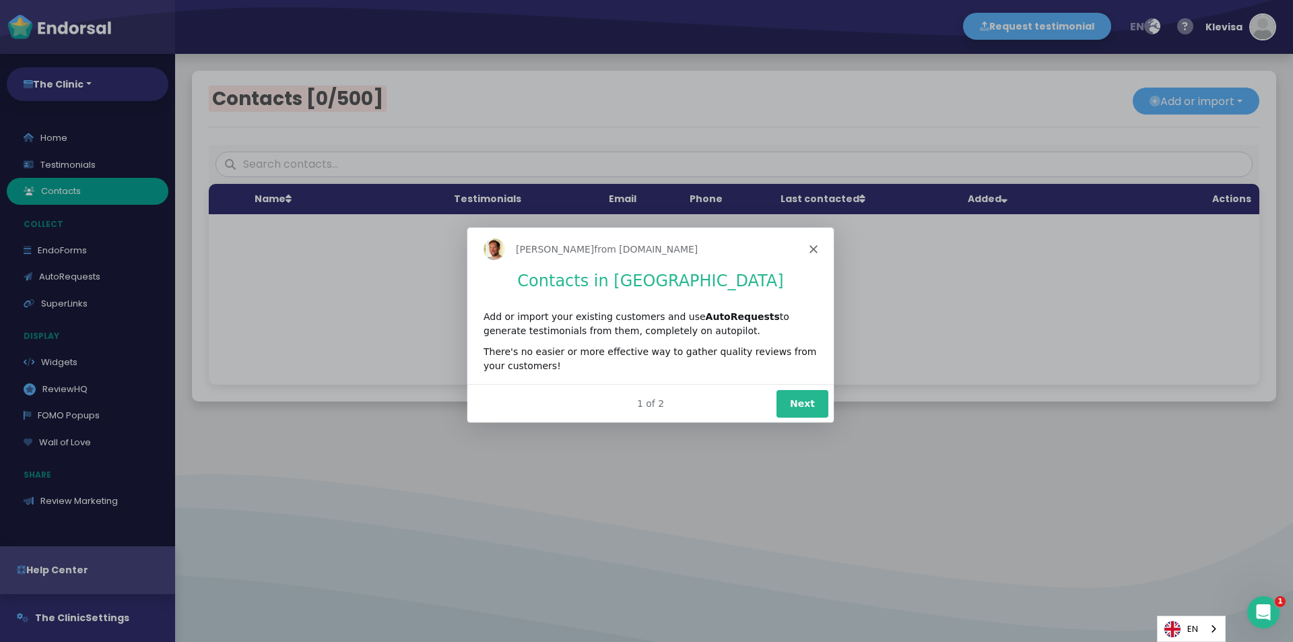
click at [813, 251] on icon "Close" at bounding box center [813, 248] width 8 height 8
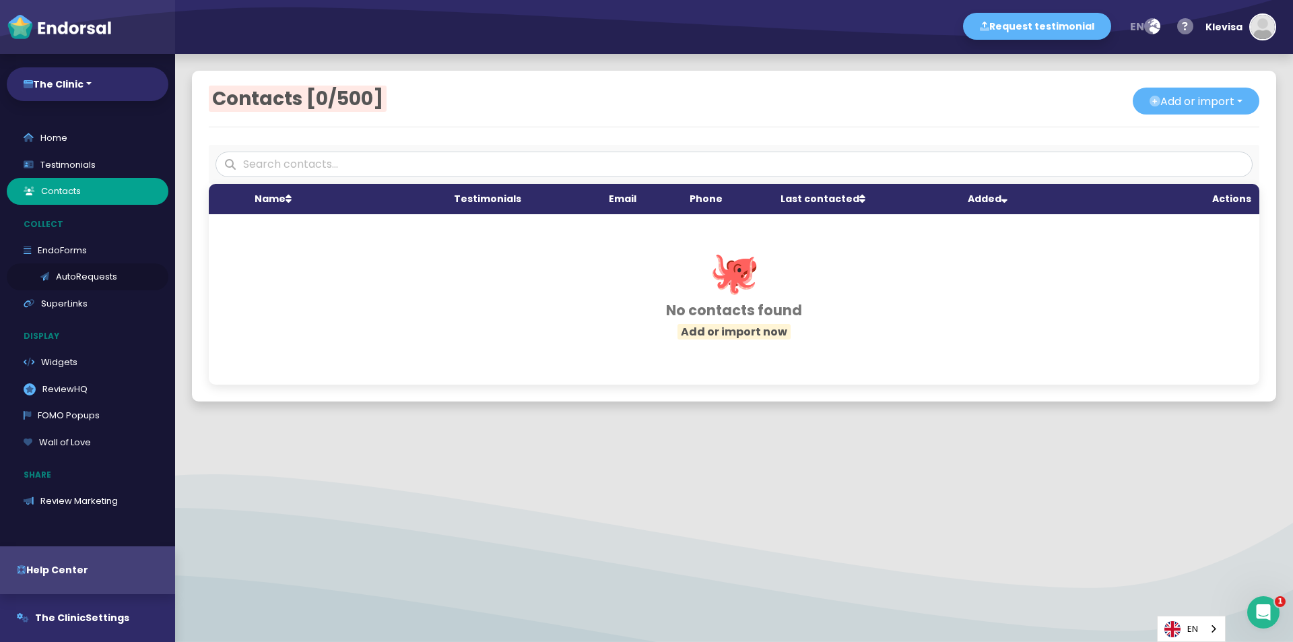
click at [69, 280] on link "AutoRequests" at bounding box center [88, 276] width 162 height 27
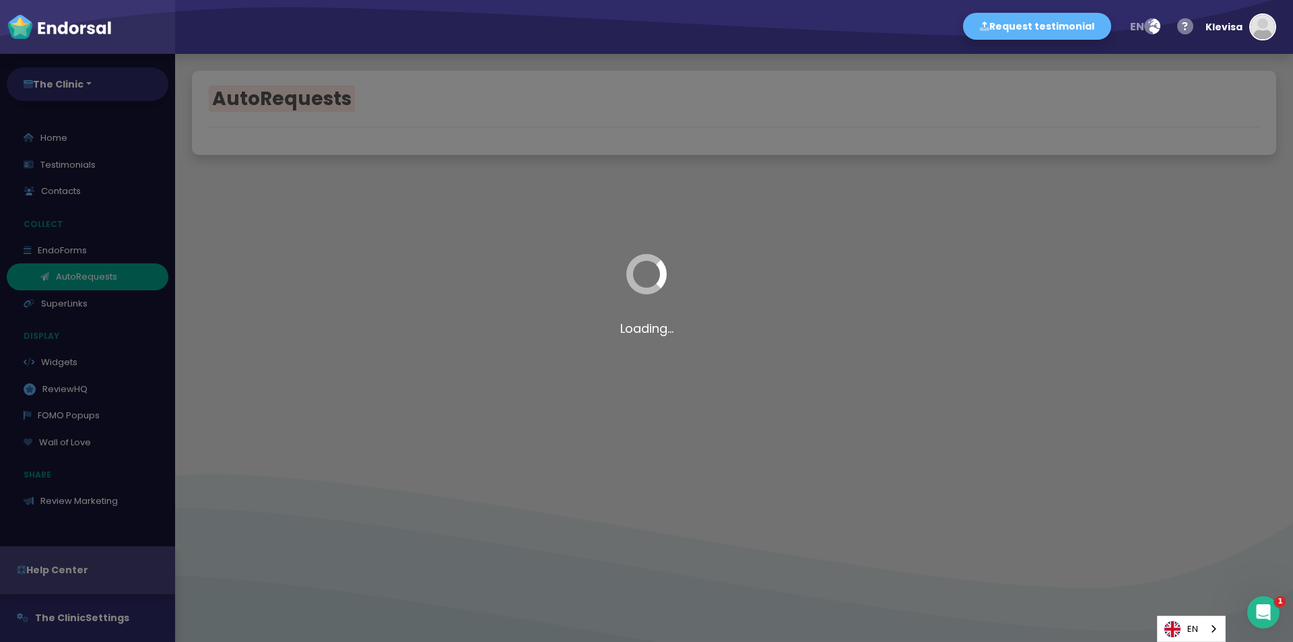
select select "90"
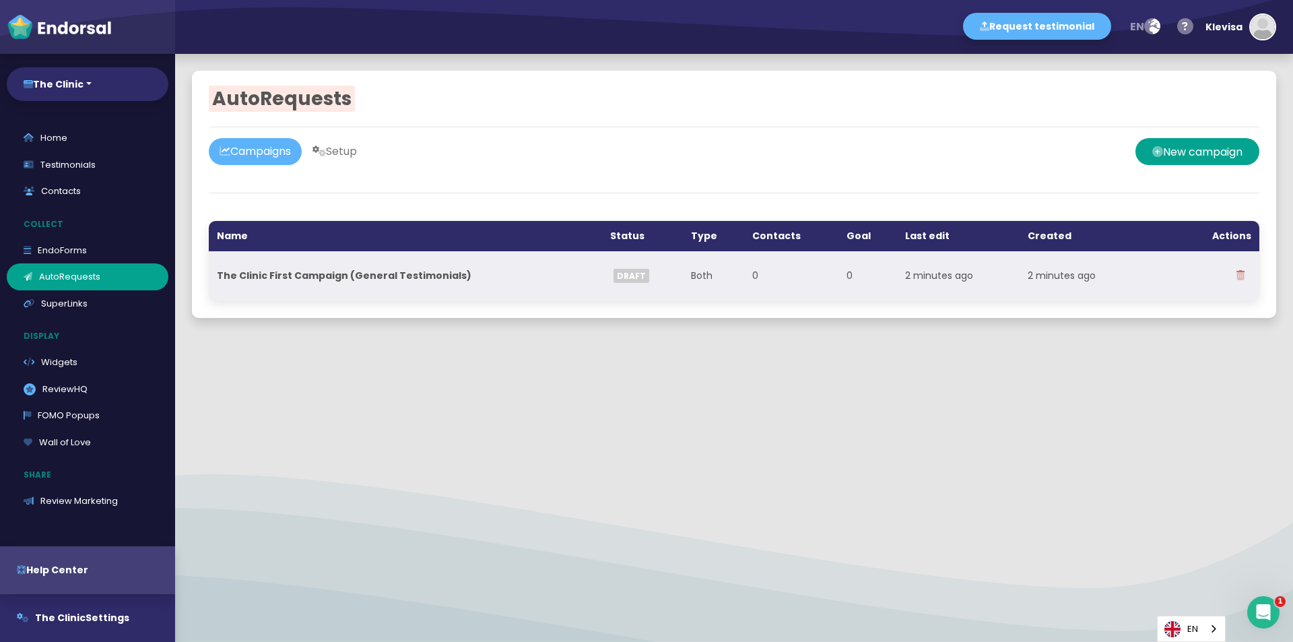
click at [1230, 275] on button at bounding box center [1241, 276] width 22 height 34
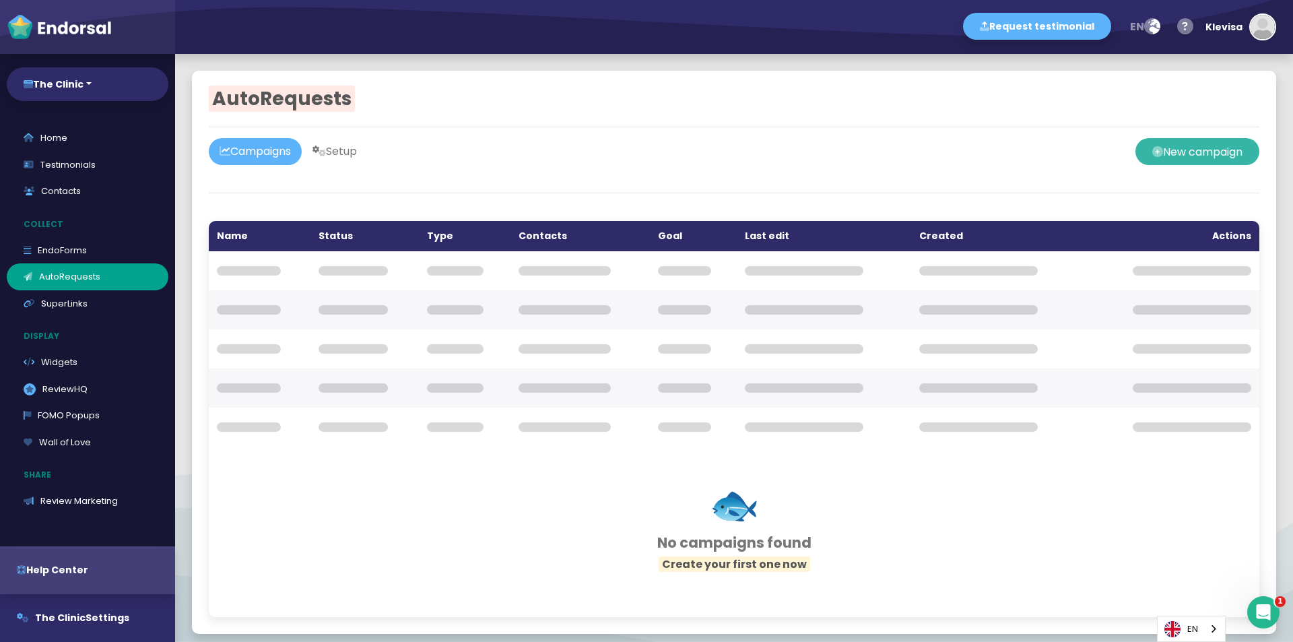
click at [1172, 143] on button "New campaign" at bounding box center [1198, 151] width 124 height 27
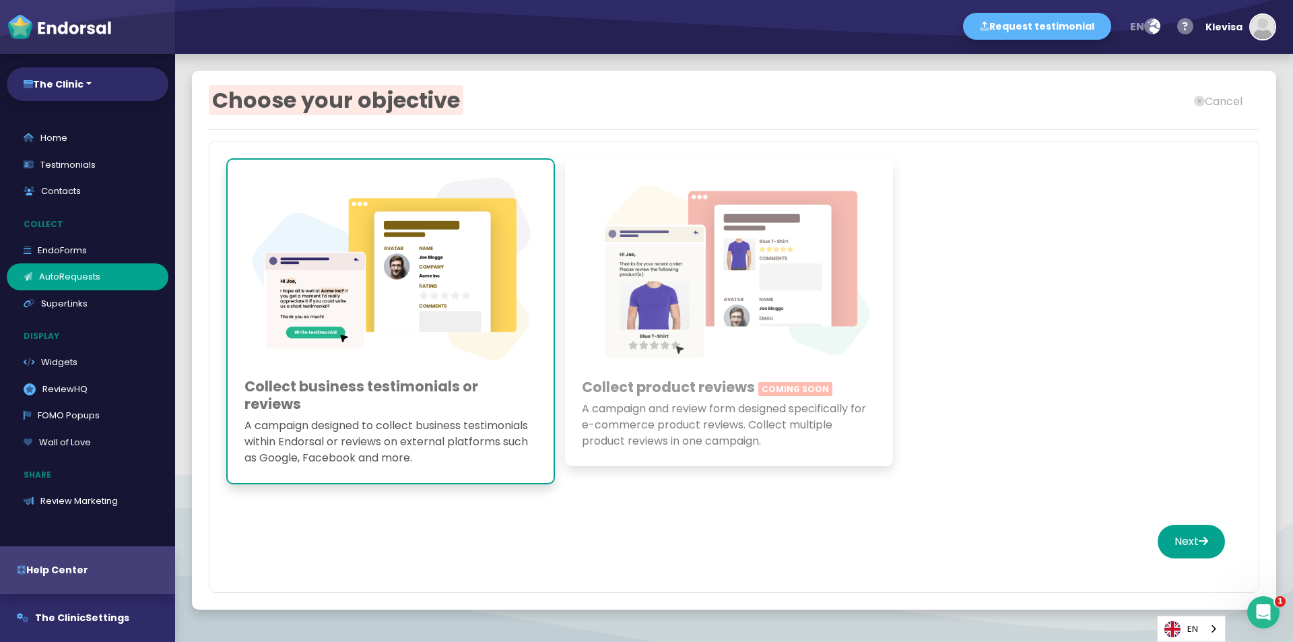
click at [423, 289] on img at bounding box center [391, 273] width 292 height 195
click at [1179, 534] on button "Next" at bounding box center [1191, 542] width 67 height 34
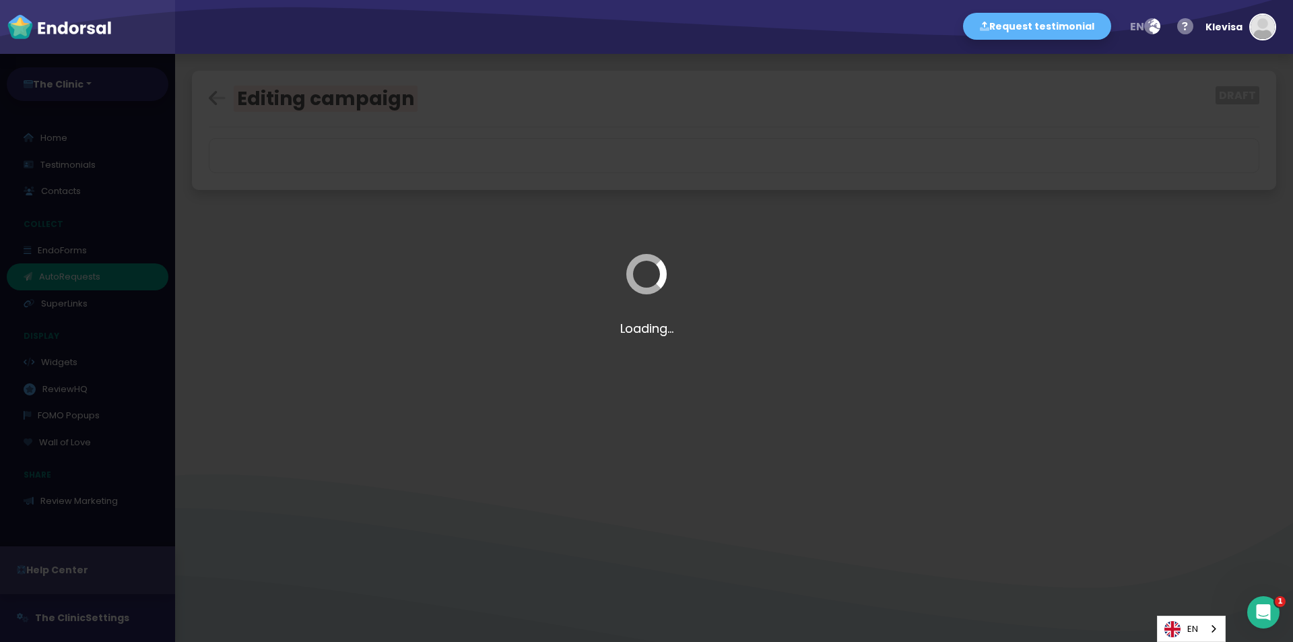
select select "9"
select select "20"
select select "9"
select select "20"
select select "9"
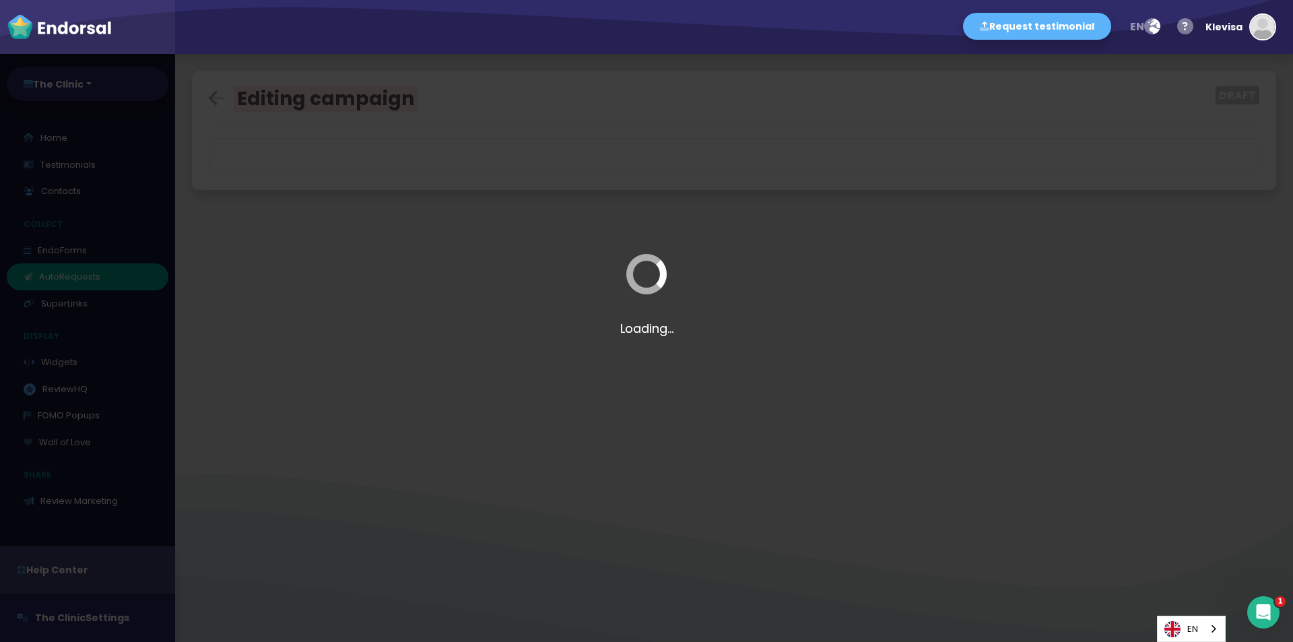
select select "20"
select select "9"
select select "20"
select select "9"
select select "20"
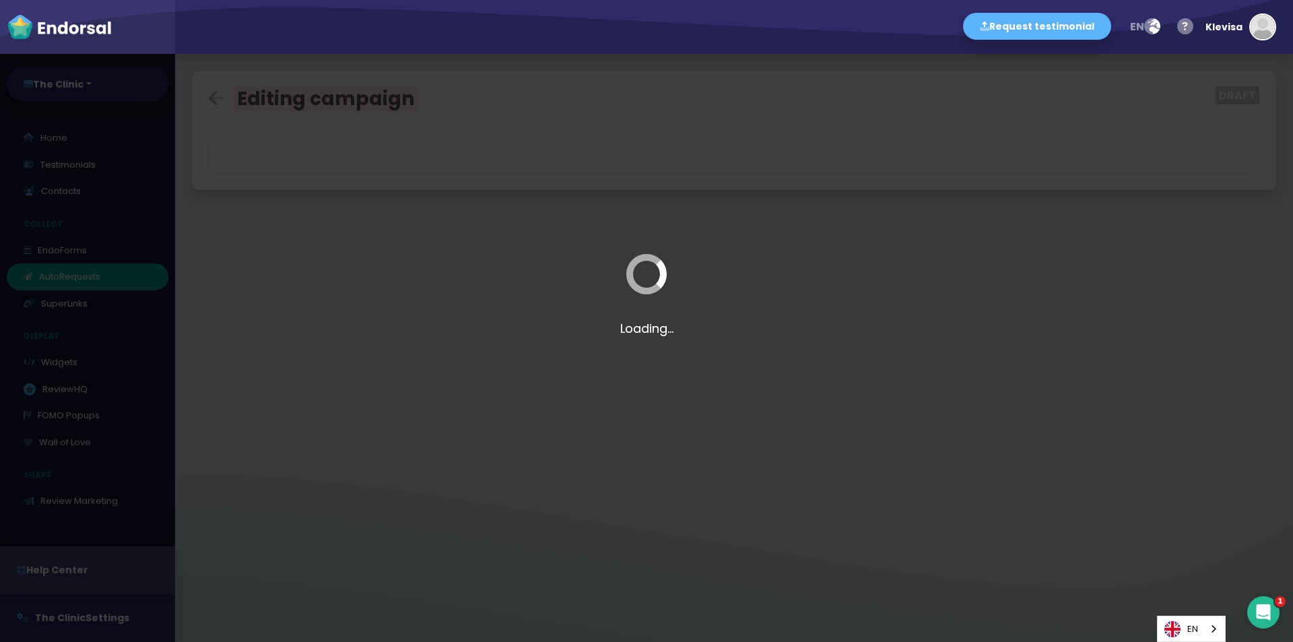
select select "12"
select select "20"
select select "12"
select select "20"
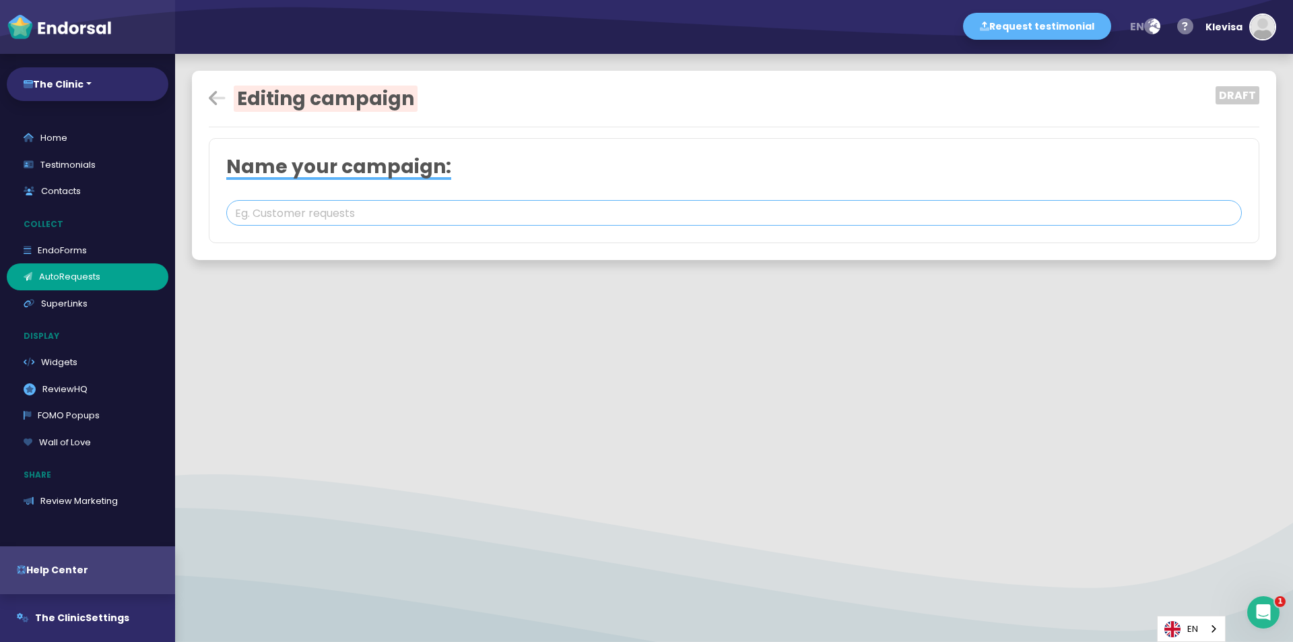
click at [315, 219] on input "text" at bounding box center [734, 213] width 1016 height 26
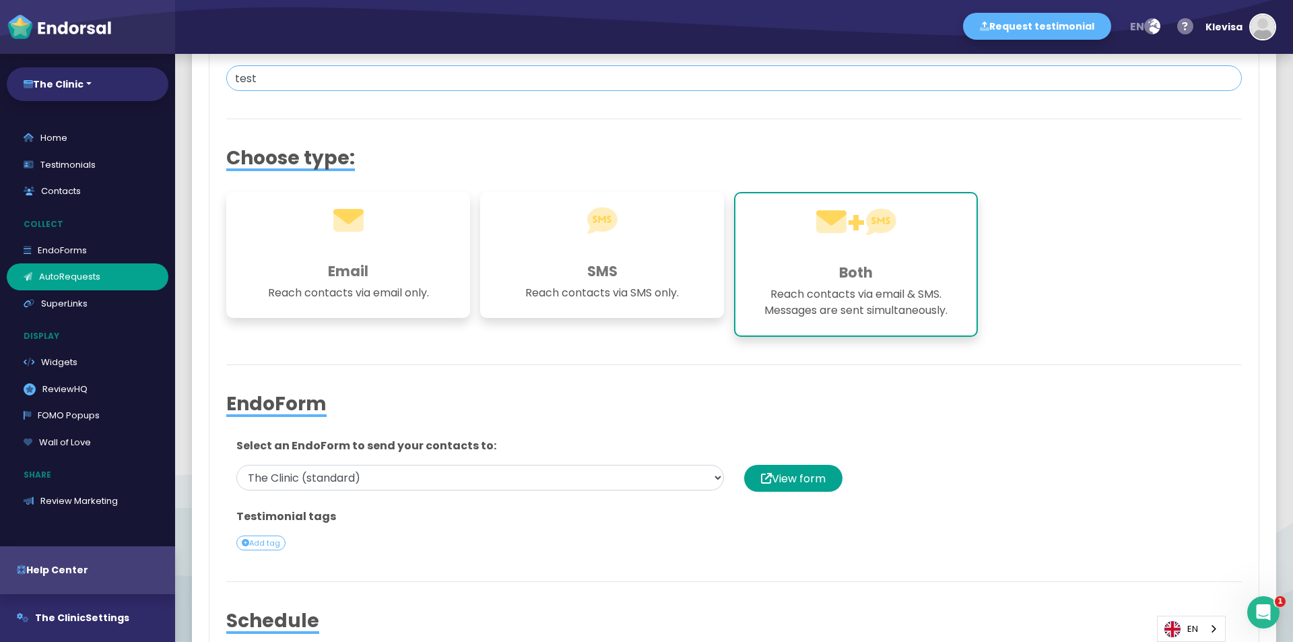
type input "test"
click at [853, 304] on p "Reach contacts via email & SMS. Messages are sent simultaneously." at bounding box center [855, 302] width 207 height 32
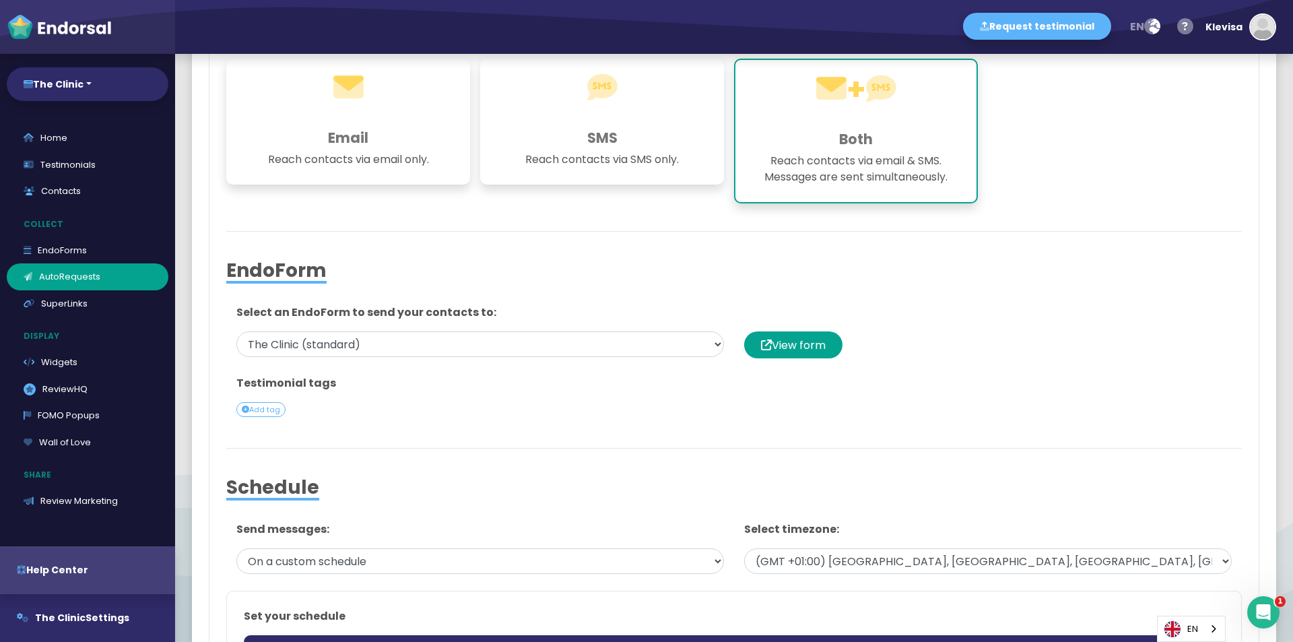
scroll to position [269, 0]
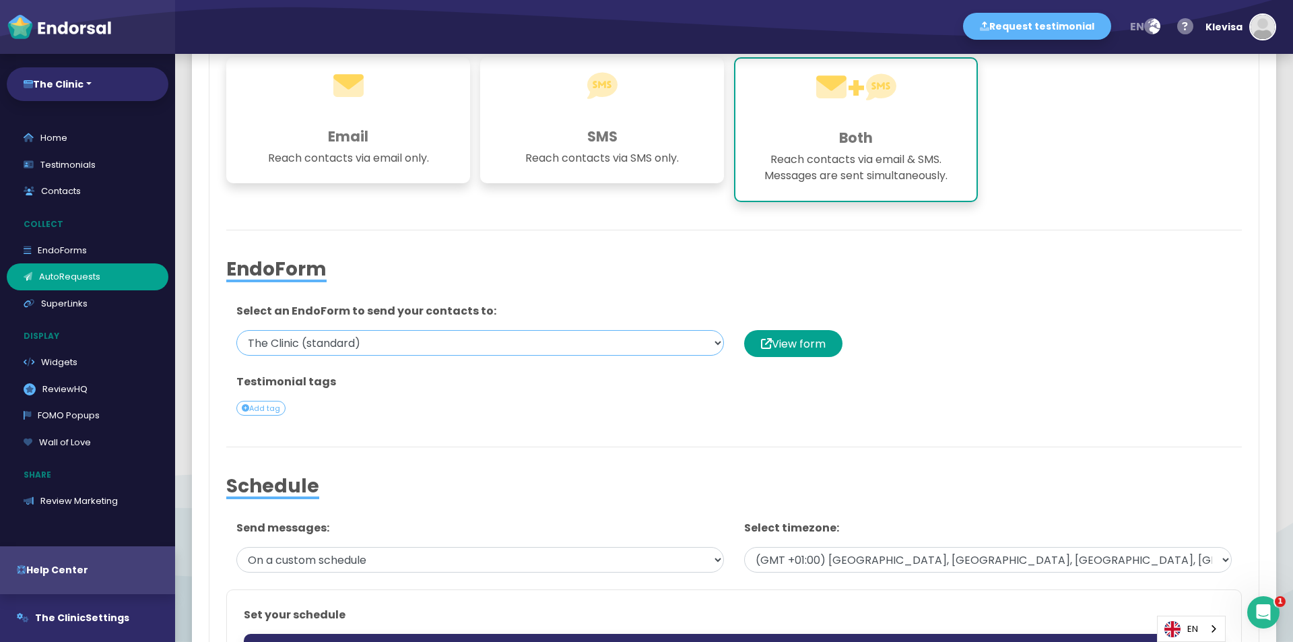
click at [626, 349] on select "The Clinic (standard)" at bounding box center [480, 343] width 488 height 26
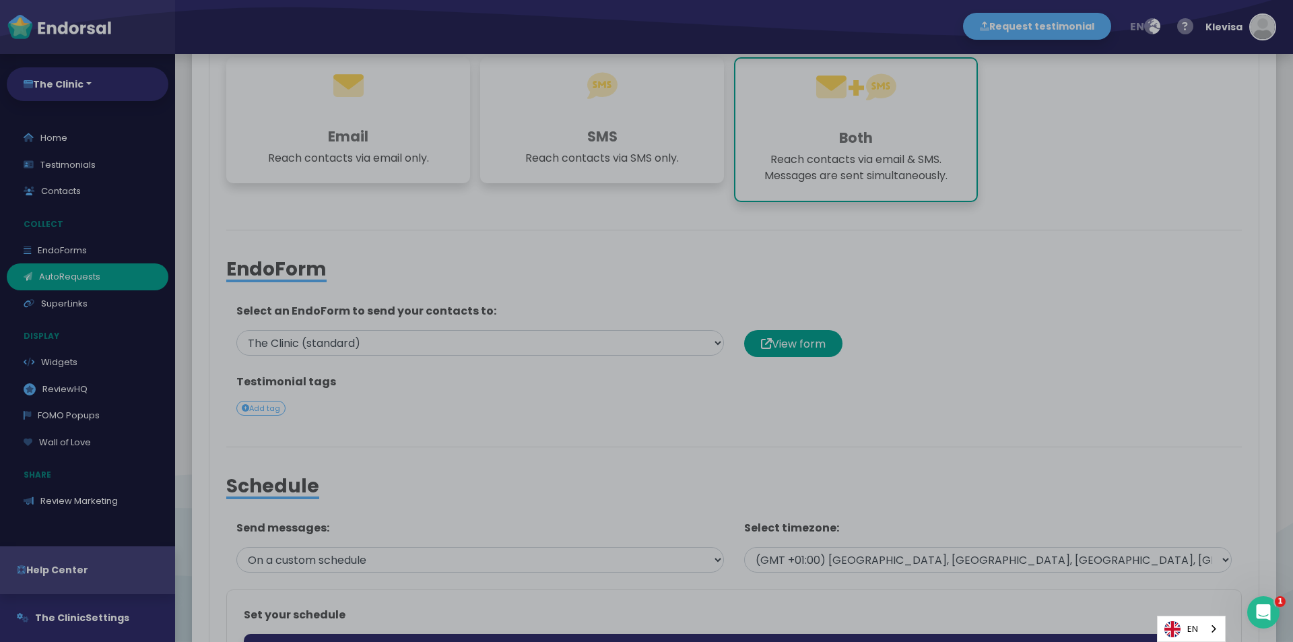
scroll to position [0, 0]
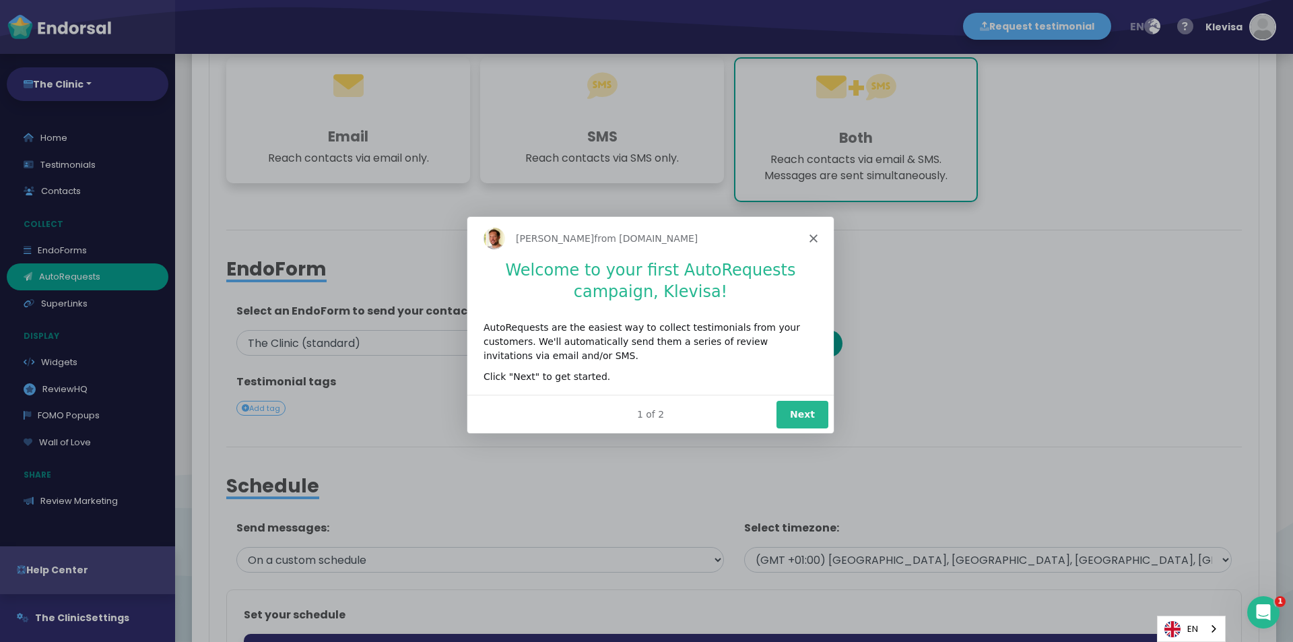
click at [815, 236] on icon "Close" at bounding box center [813, 237] width 8 height 8
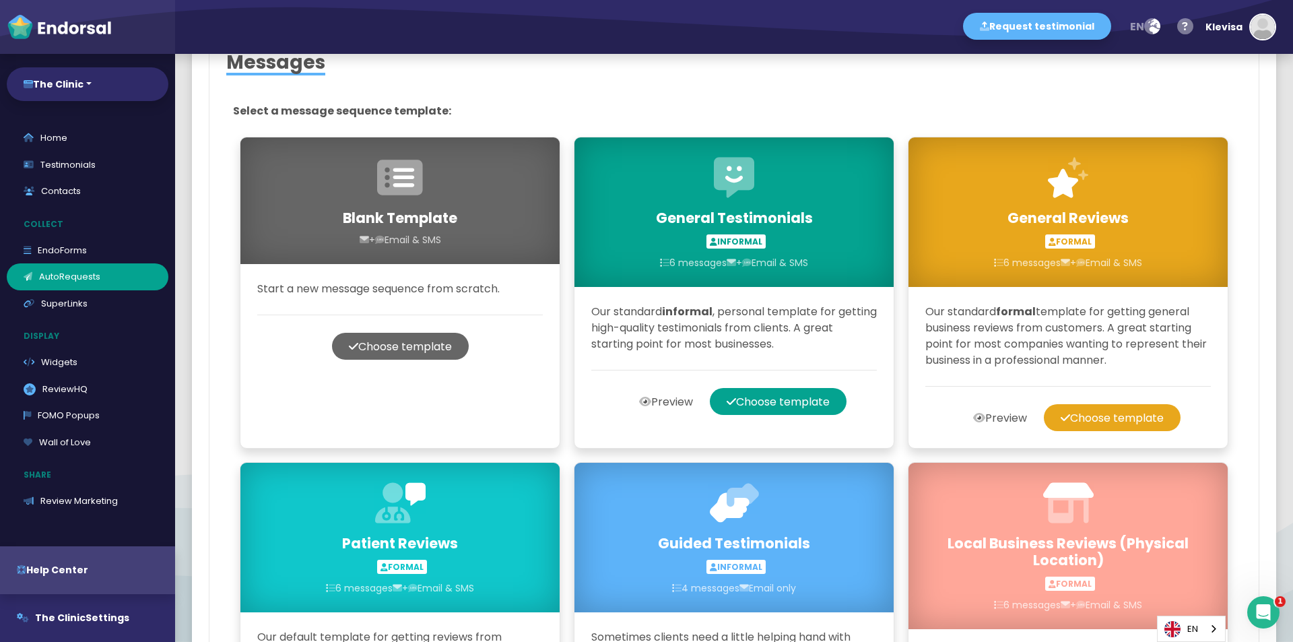
scroll to position [1617, 0]
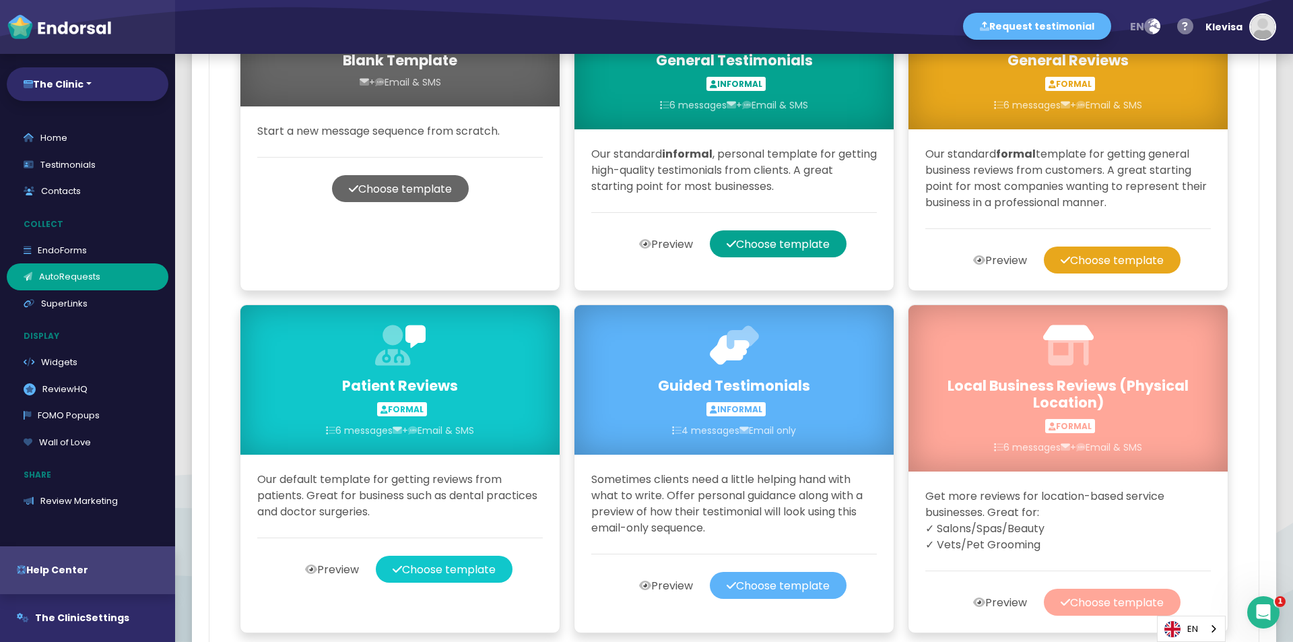
drag, startPoint x: 467, startPoint y: 564, endPoint x: 459, endPoint y: 564, distance: 7.4
click at [466, 564] on button "Choose template" at bounding box center [444, 569] width 137 height 27
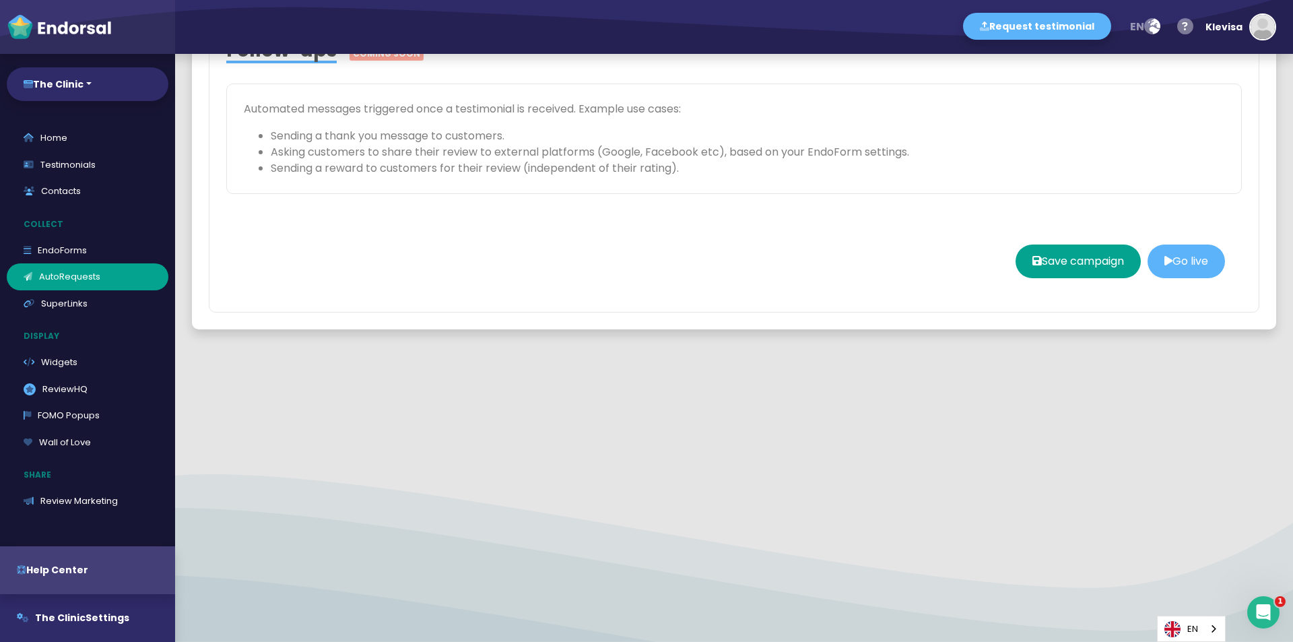
select select
type input "test"
select select "0: 68b9ac3e2b97be033d79c3bd"
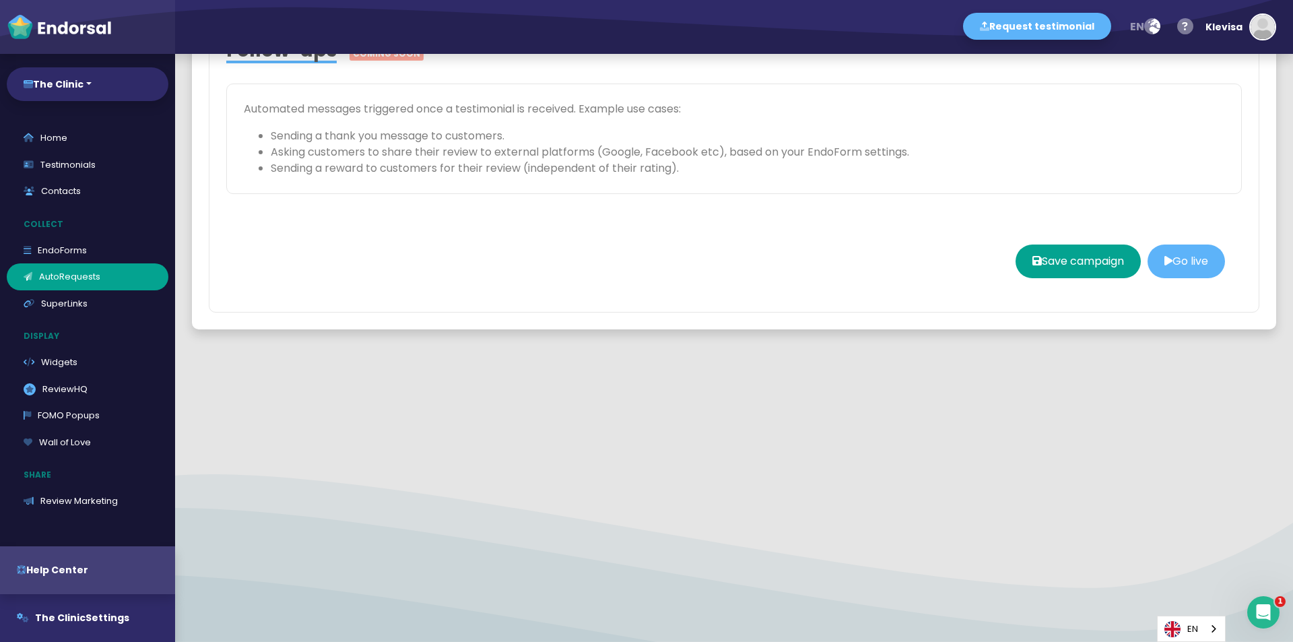
select select "3: custom"
select select "1"
select select "9"
select select "20"
select select "9"
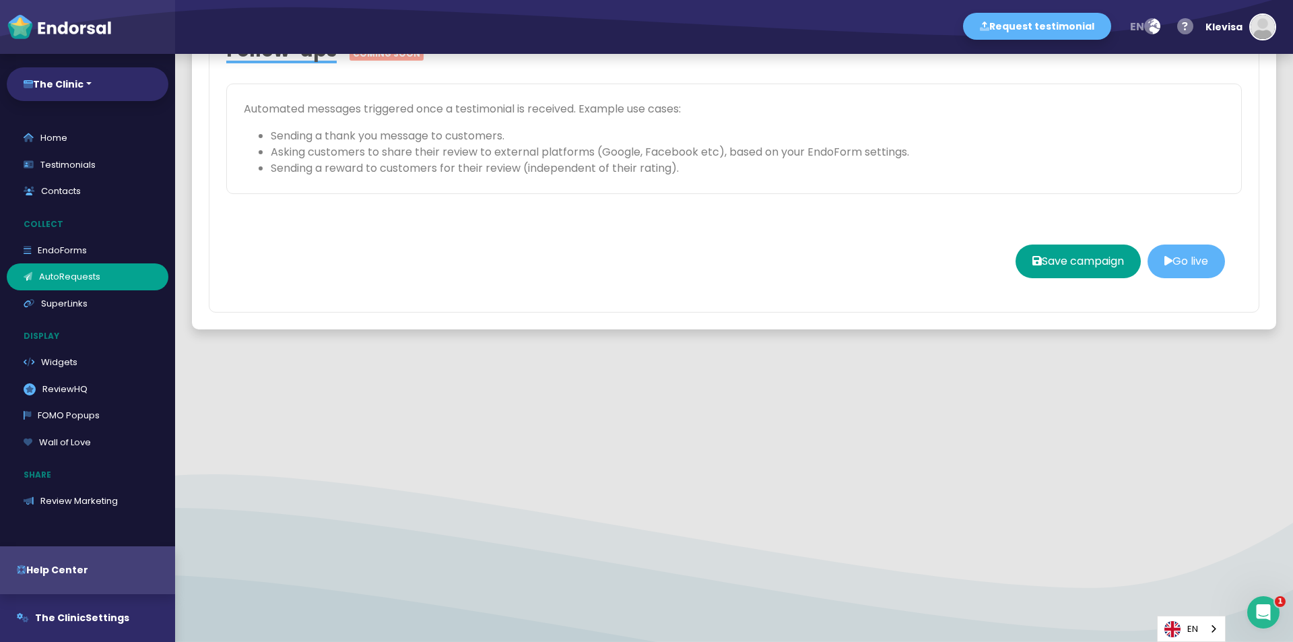
select select "20"
select select "9"
select select "20"
select select "9"
select select "20"
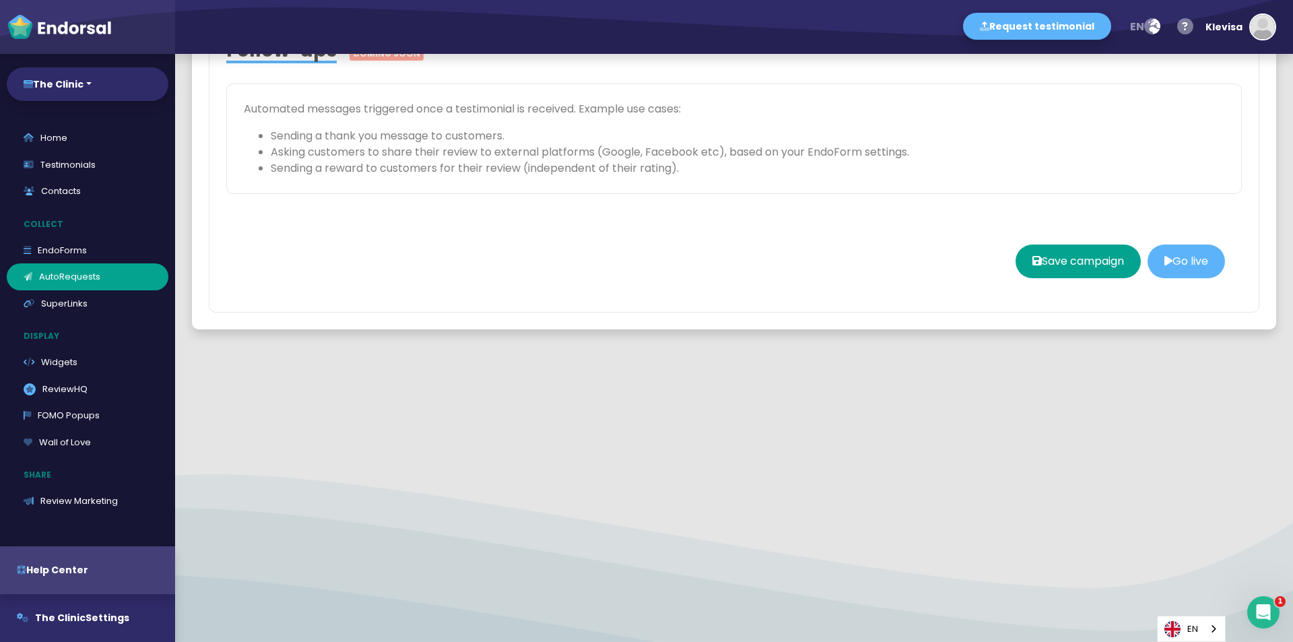
select select "9"
select select "20"
select select "12"
select select "20"
select select "12"
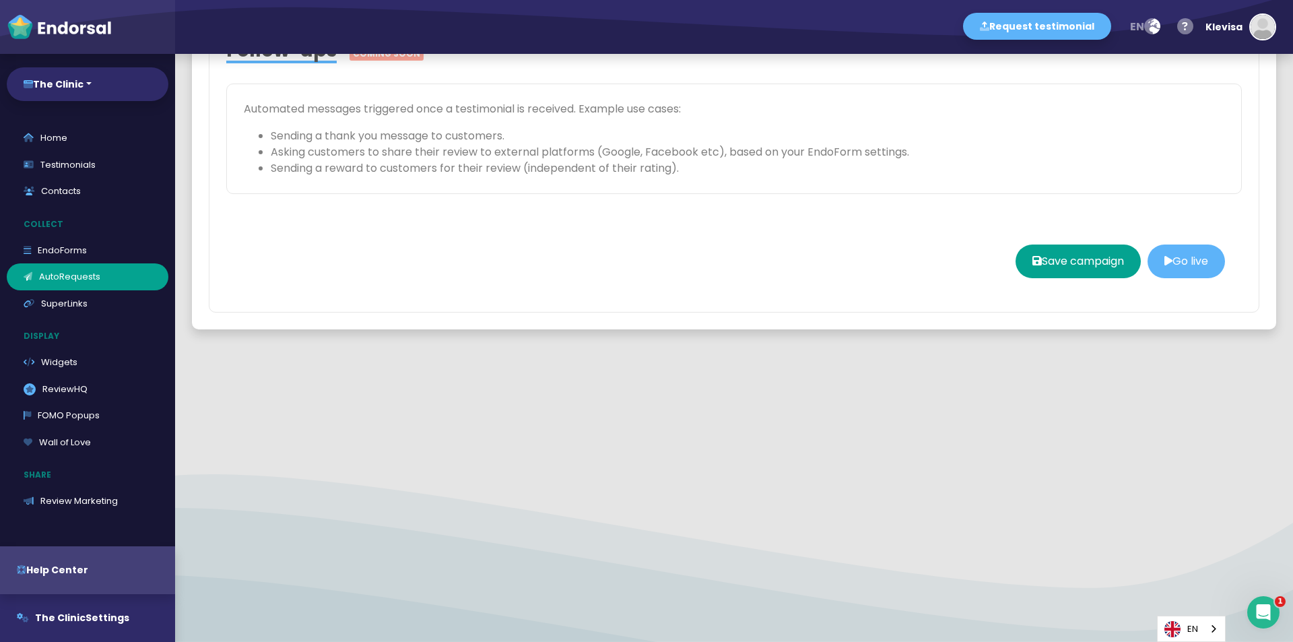
select select "20"
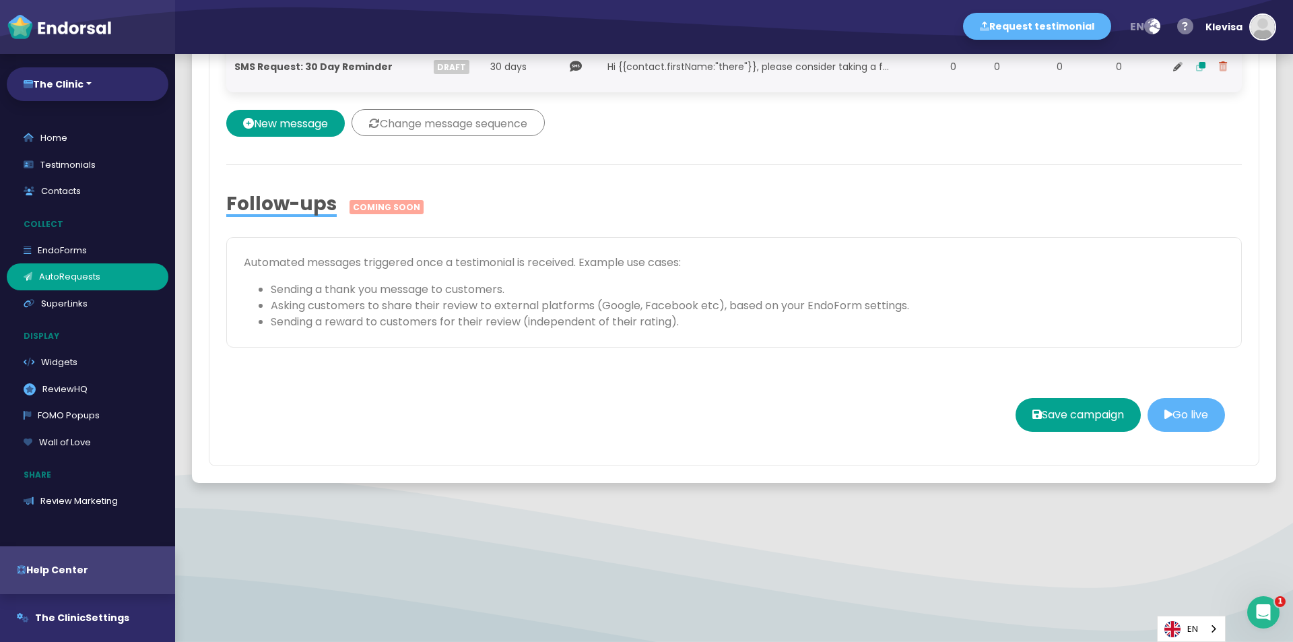
scroll to position [1879, 0]
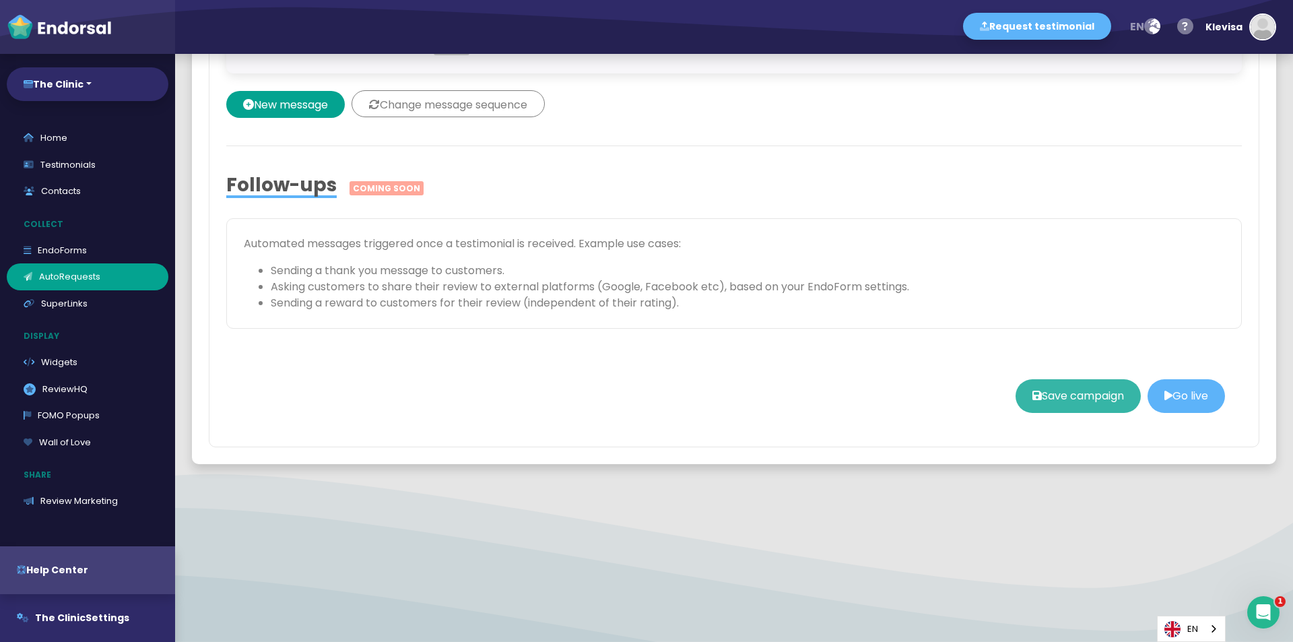
click at [1055, 404] on button "Save campaign" at bounding box center [1078, 396] width 125 height 34
select select
type input "test"
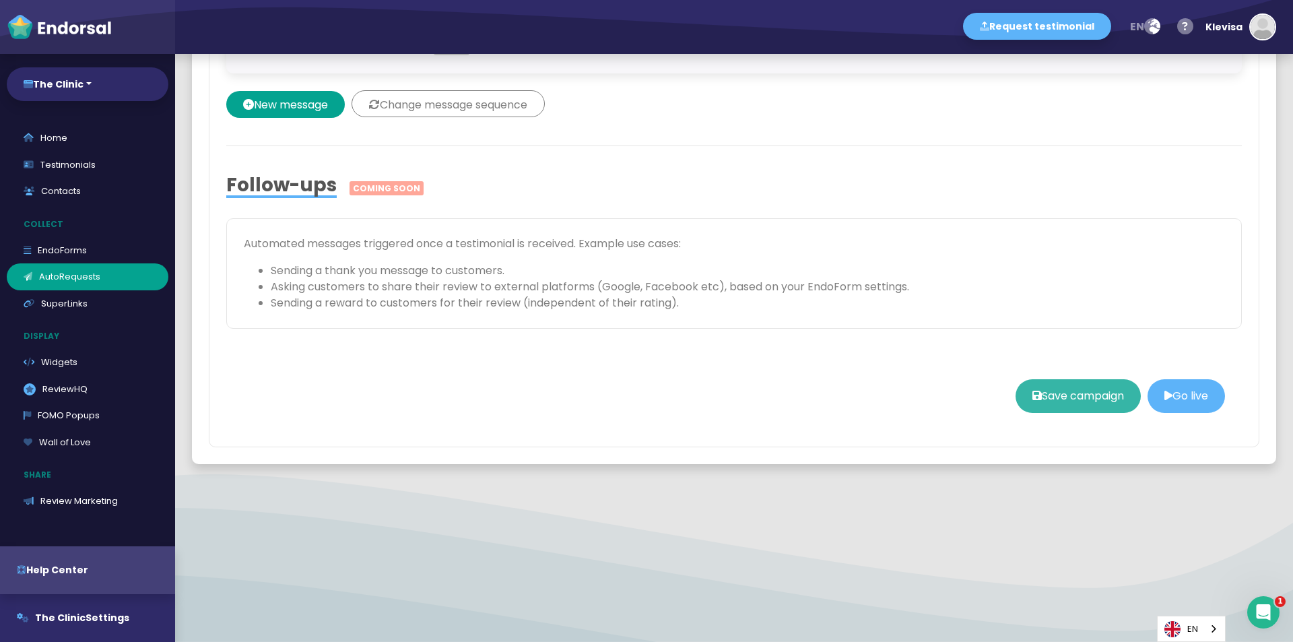
select select "0: 68b9ac3e2b97be033d79c3bd"
select select "3: custom"
select select "1"
select select "9"
select select "20"
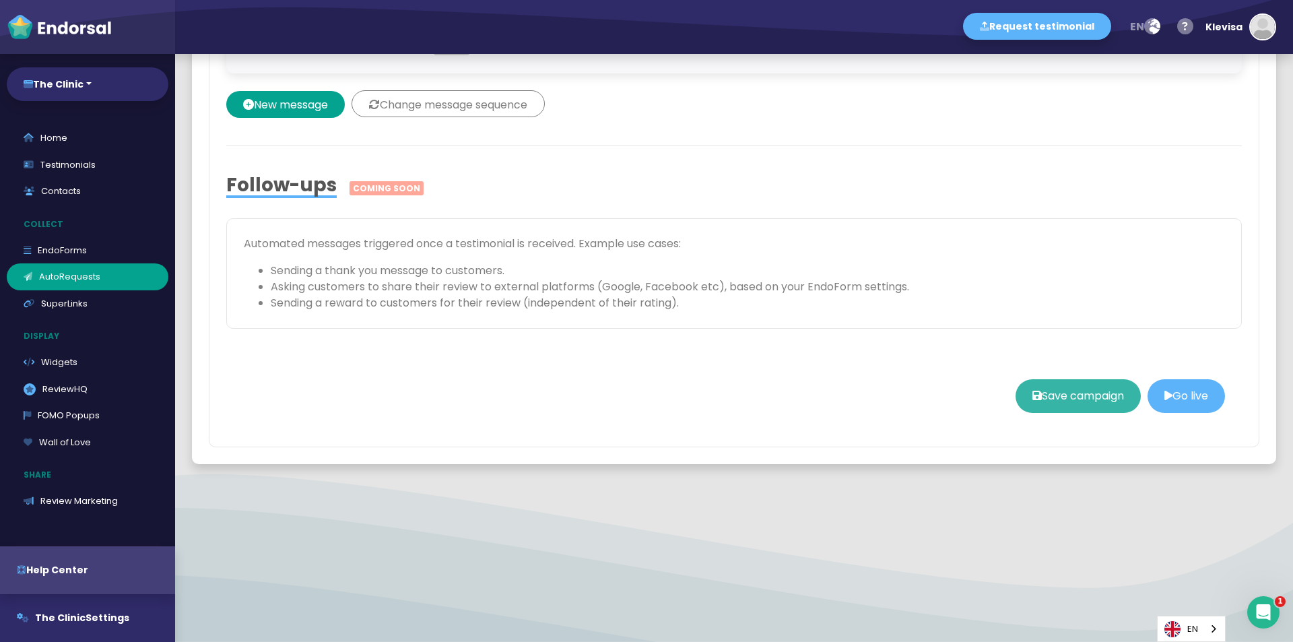
select select "9"
select select "20"
select select "9"
select select "20"
select select "9"
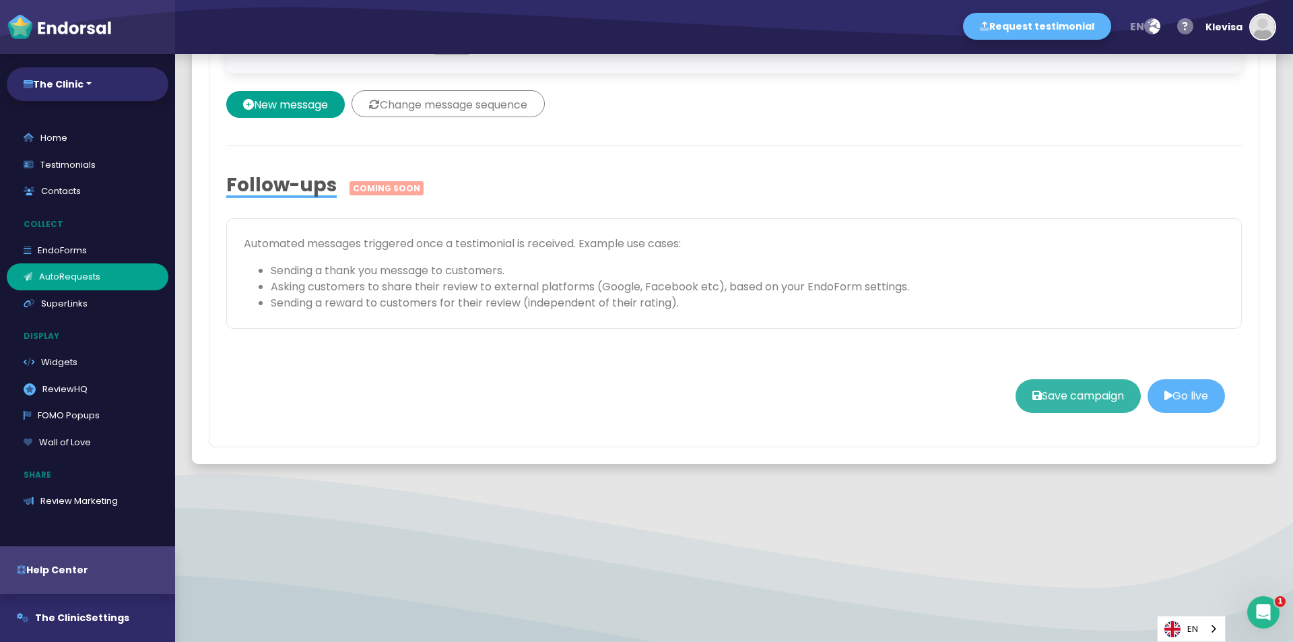
select select "20"
select select "9"
select select "20"
select select "12"
select select "20"
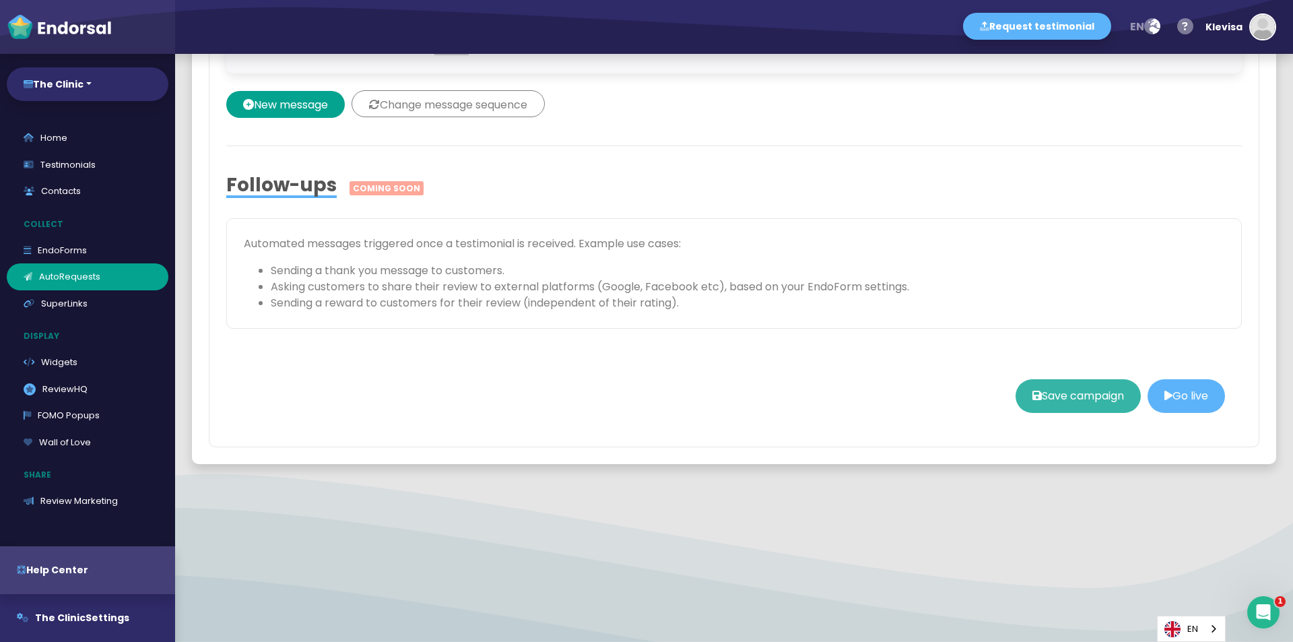
select select "12"
select select "20"
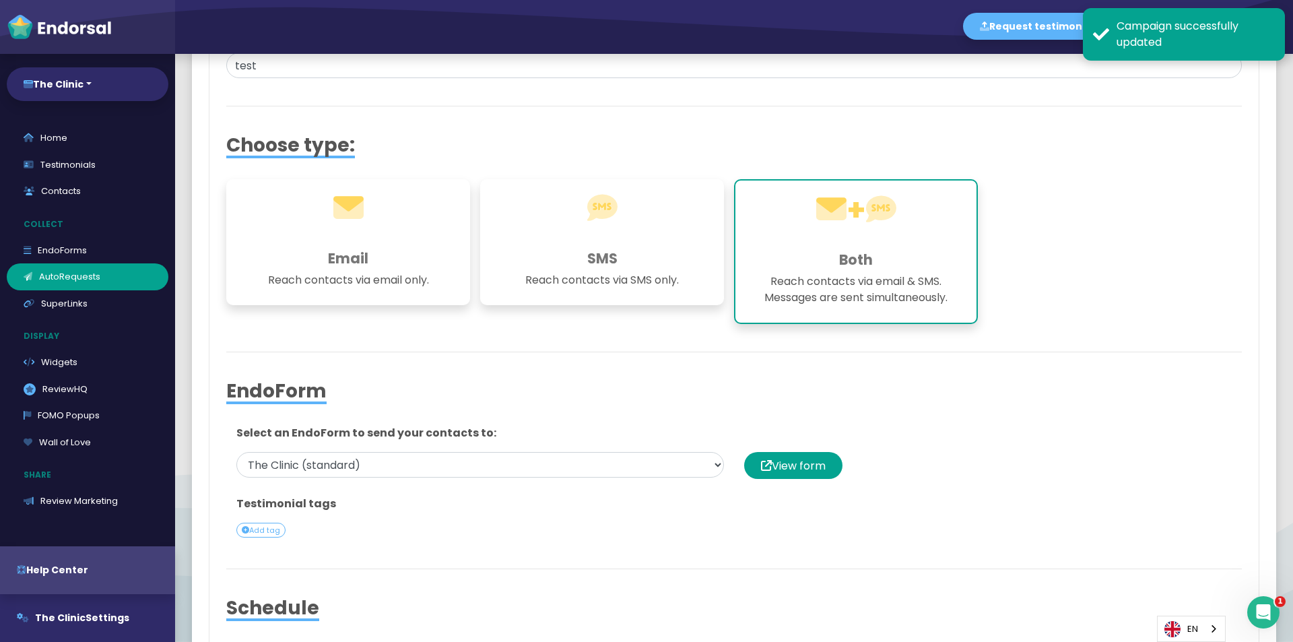
scroll to position [0, 0]
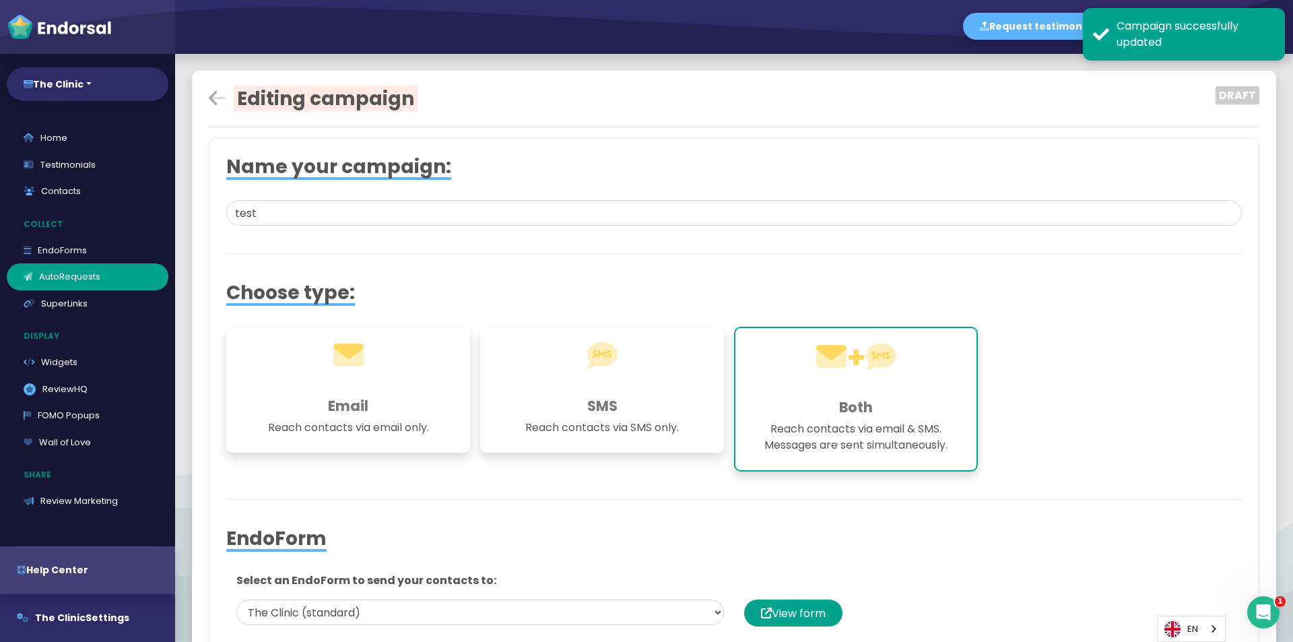
click at [1219, 24] on div "Campaign successfully updated" at bounding box center [1196, 34] width 158 height 32
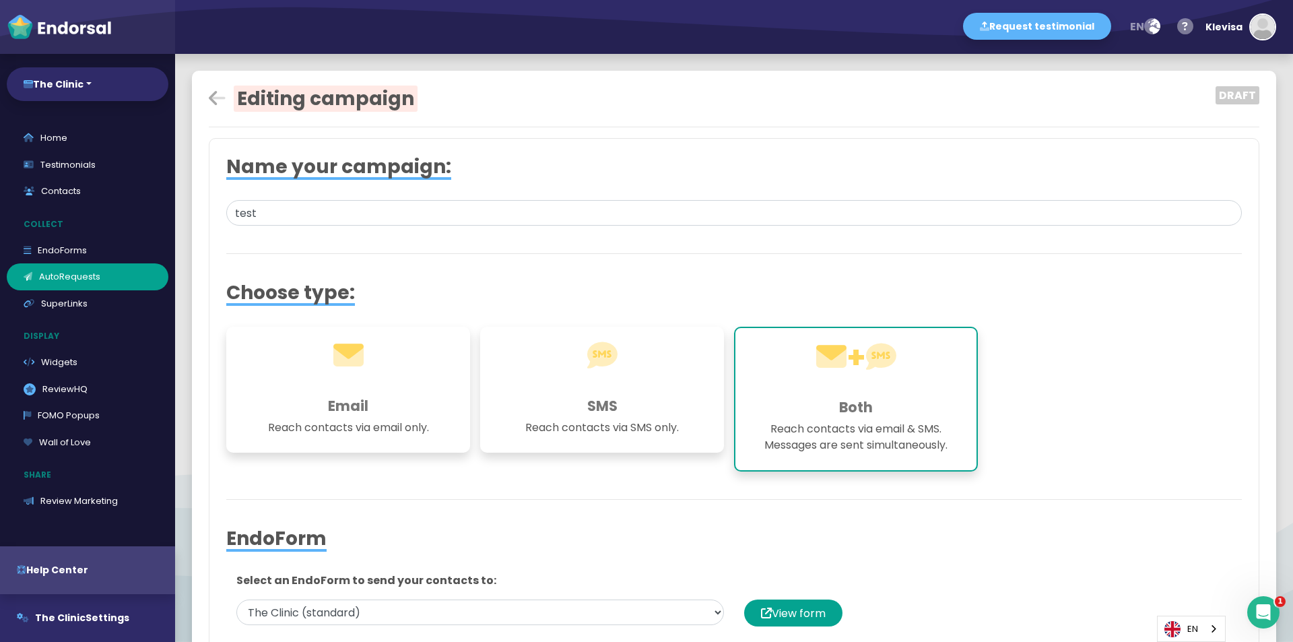
click at [787, 404] on h3 "Both" at bounding box center [855, 407] width 207 height 17
click at [100, 313] on link "SuperLinks" at bounding box center [88, 303] width 162 height 27
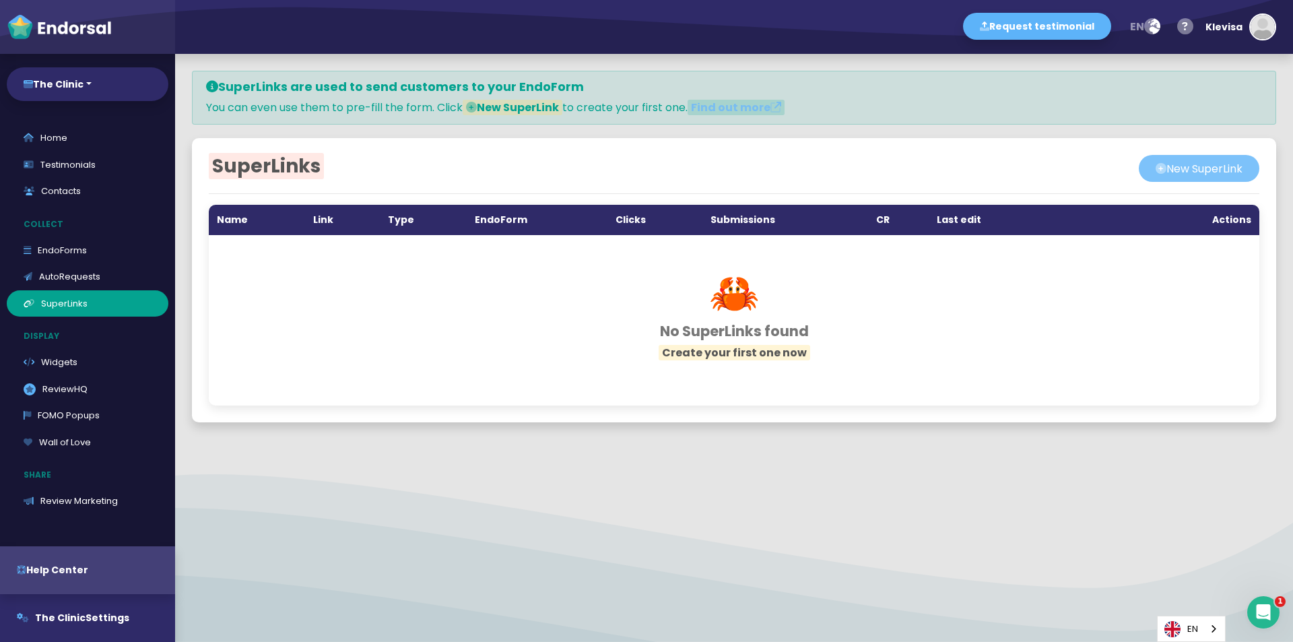
click at [1177, 174] on button "New SuperLink" at bounding box center [1199, 168] width 121 height 27
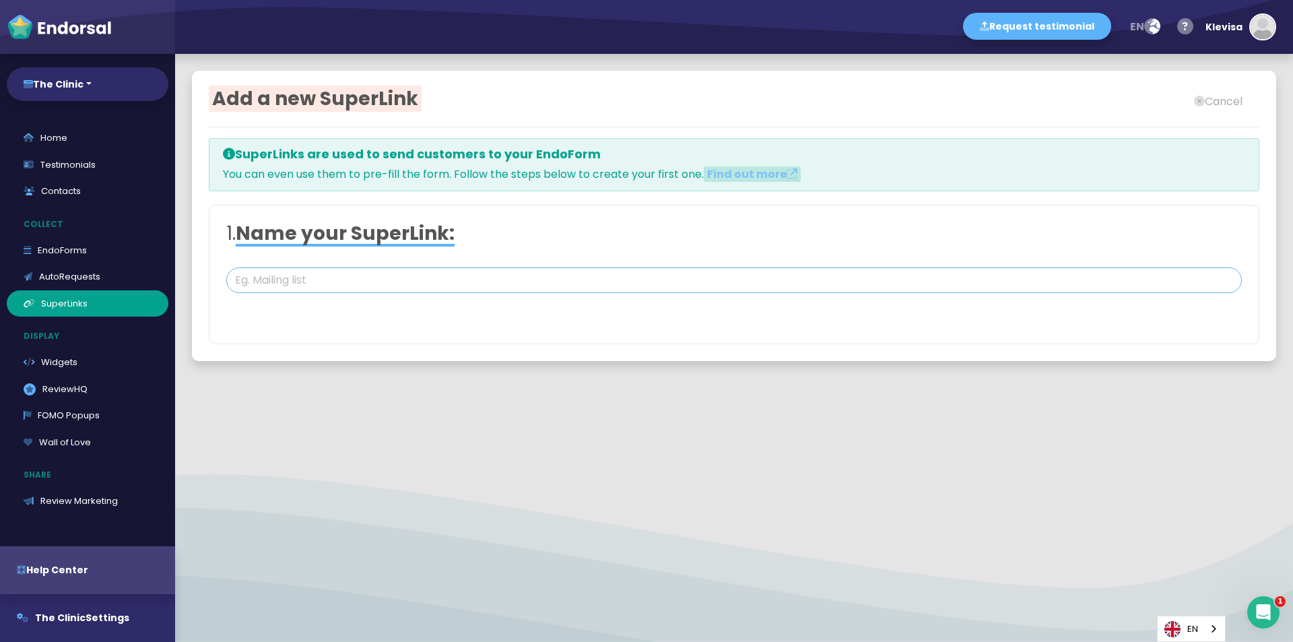
click at [404, 289] on input "text" at bounding box center [734, 280] width 1016 height 26
type input "Test"
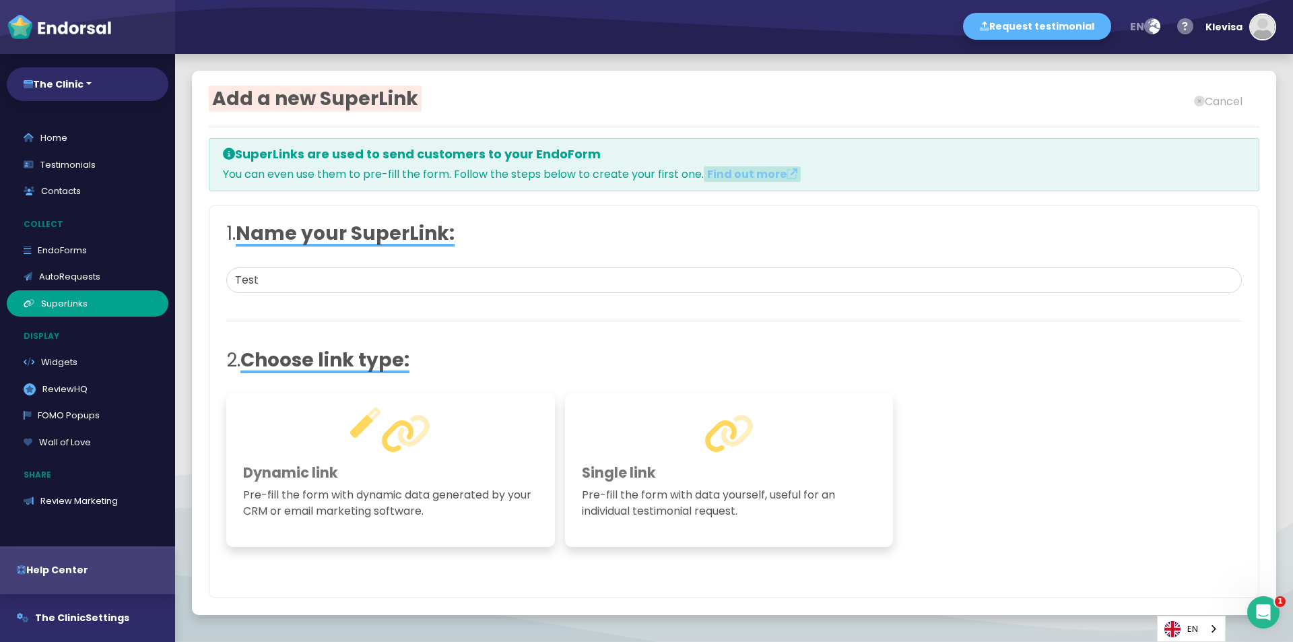
click at [1098, 407] on div "Add a new SuperLink Cancel SuperLinks are used to send customers to your EndoFo…" at bounding box center [734, 348] width 1118 height 588
click at [392, 511] on p "Pre-fill the form with dynamic data generated by your CRM or email marketing so…" at bounding box center [390, 503] width 295 height 32
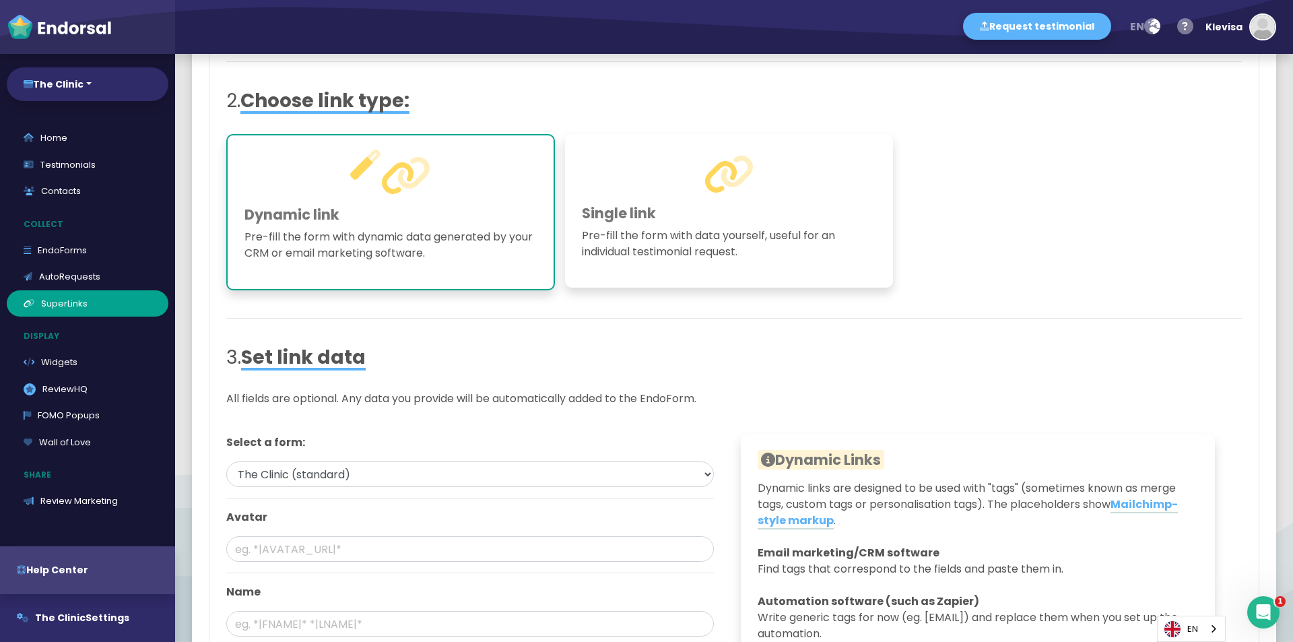
scroll to position [269, 0]
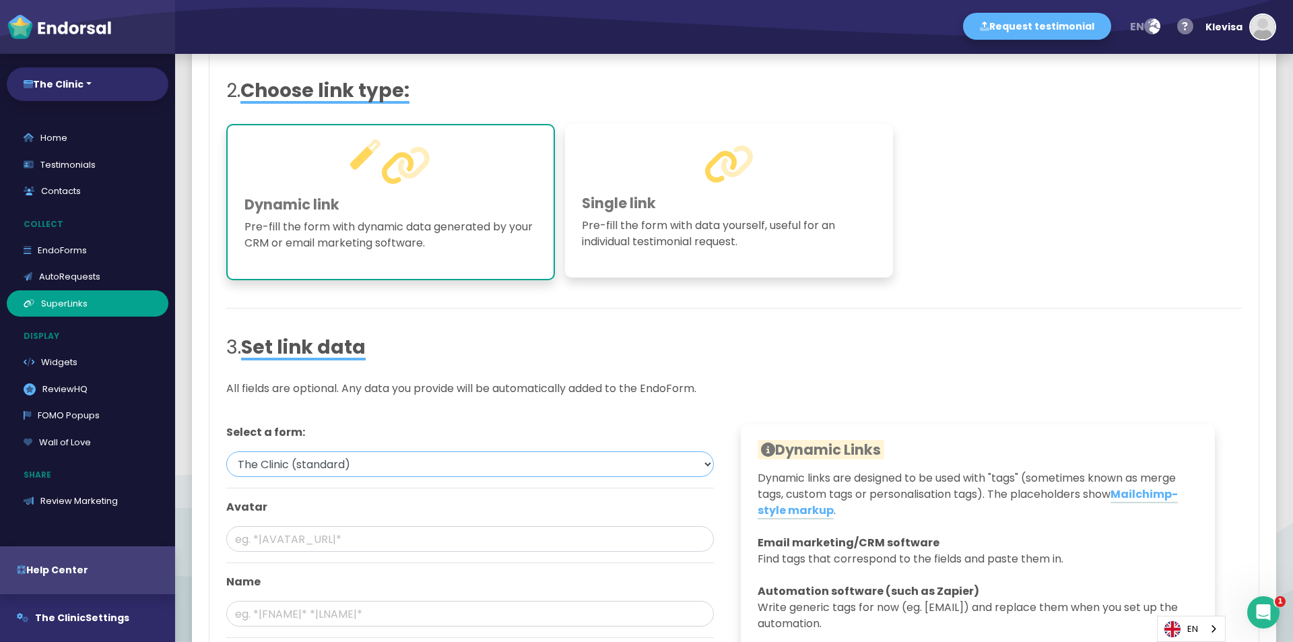
click at [375, 469] on select "The Clinic (standard)" at bounding box center [470, 464] width 488 height 26
click at [377, 466] on select "The Clinic (standard)" at bounding box center [470, 464] width 488 height 26
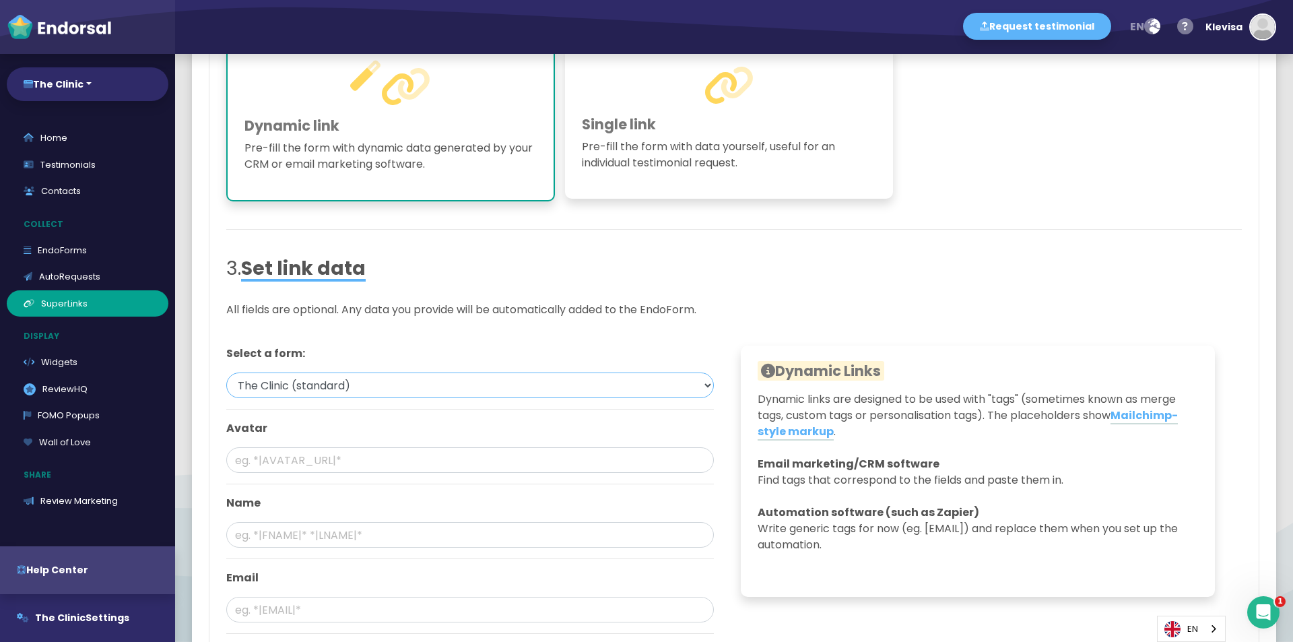
scroll to position [472, 0]
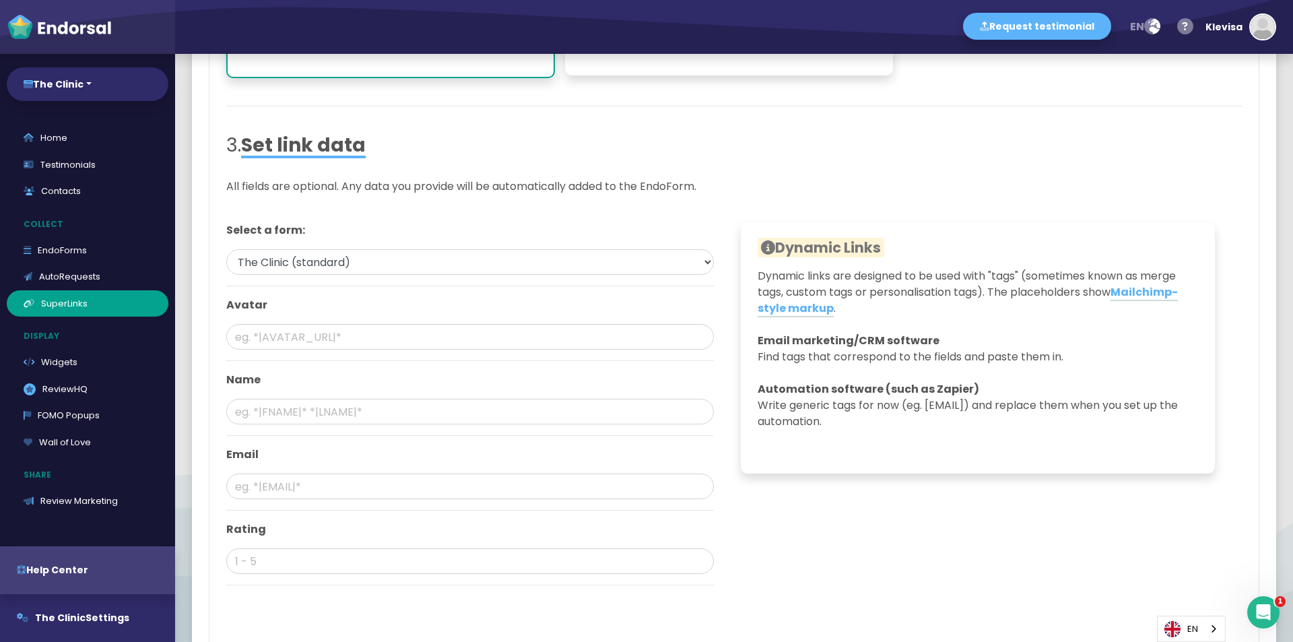
click at [325, 317] on div "Avatar" at bounding box center [470, 329] width 488 height 64
click at [324, 325] on input "text" at bounding box center [470, 337] width 488 height 26
click at [340, 393] on div "Name" at bounding box center [470, 404] width 488 height 64
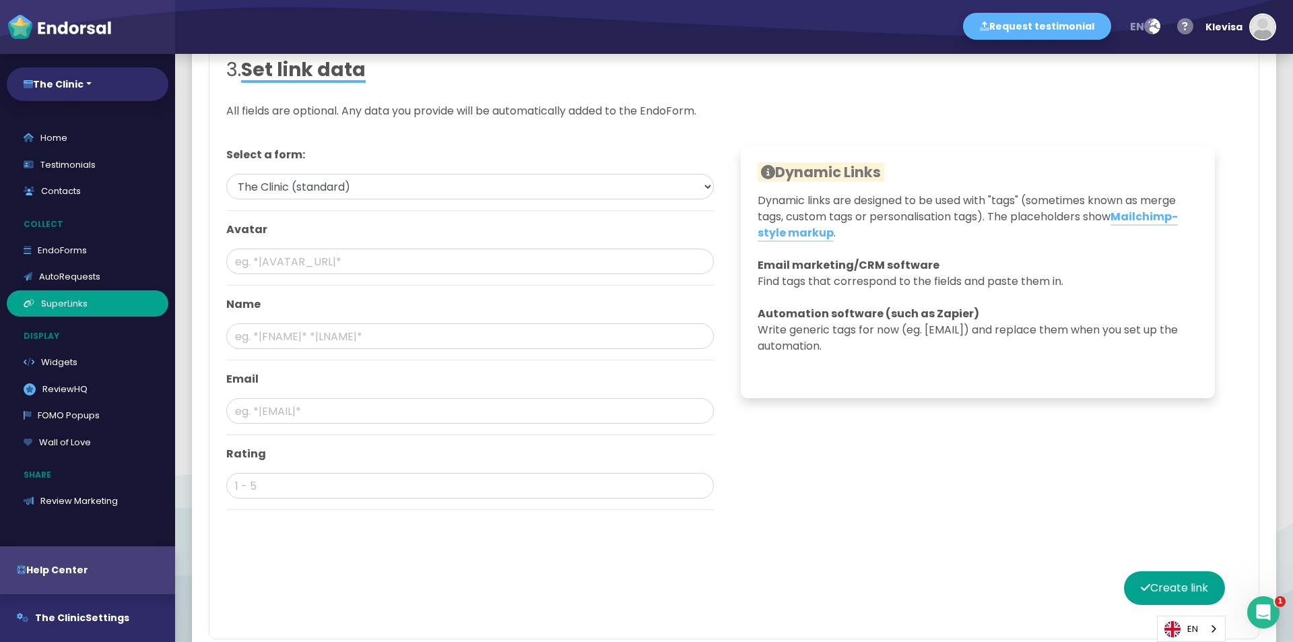
scroll to position [376, 0]
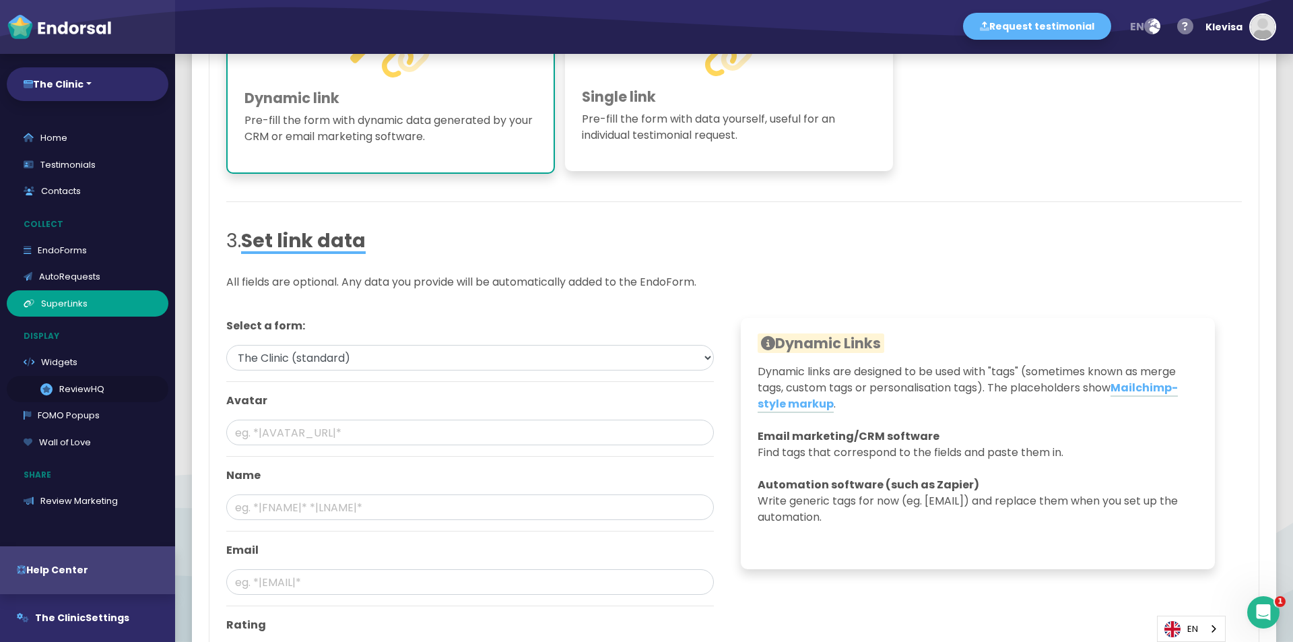
click at [86, 391] on link ".review-hq-icon-1{opacity:0.5;} ReviewHQ" at bounding box center [88, 389] width 162 height 27
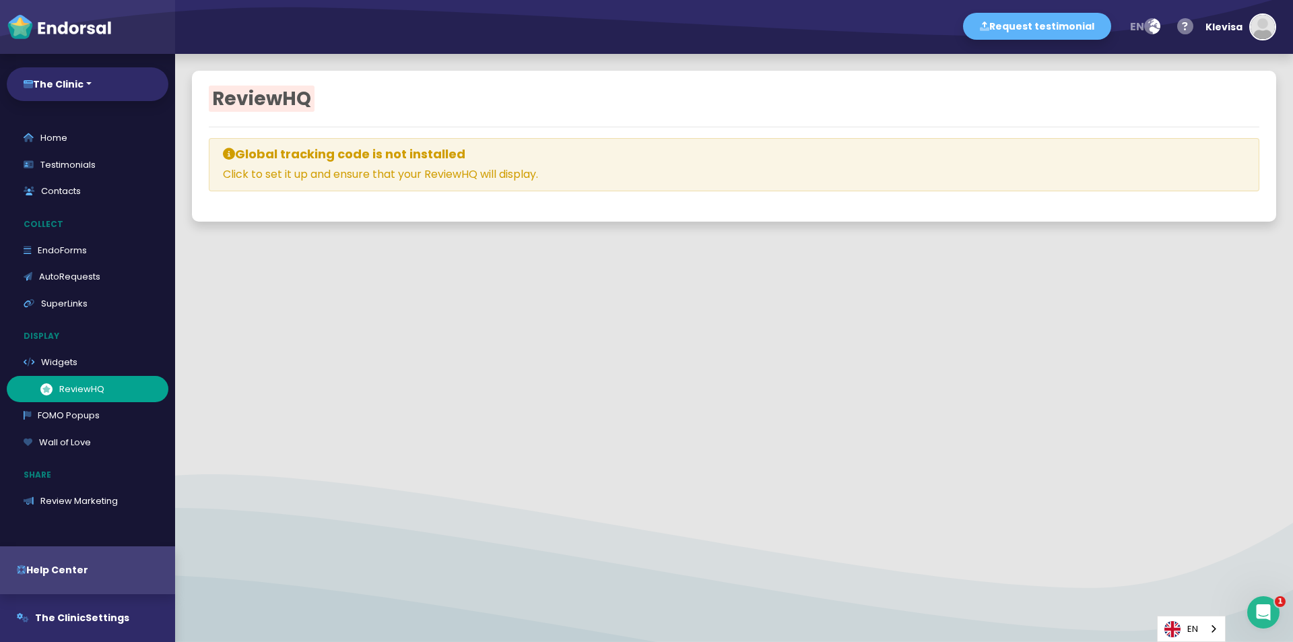
select select
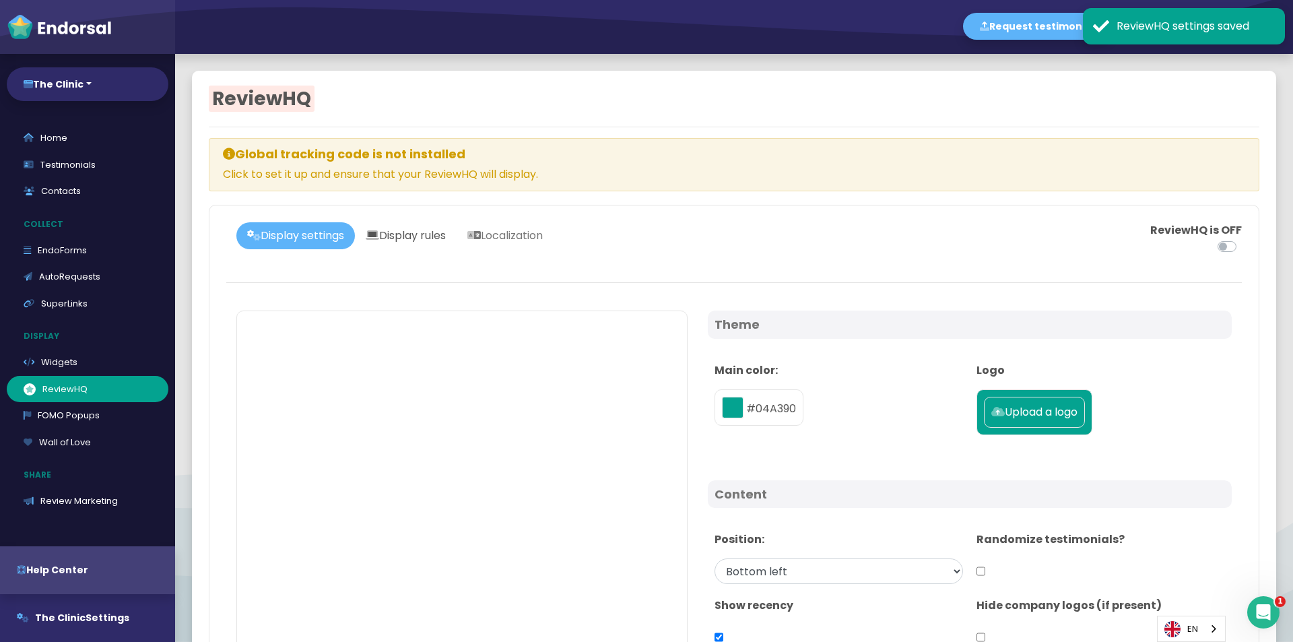
click at [400, 234] on link "Display rules" at bounding box center [406, 235] width 102 height 27
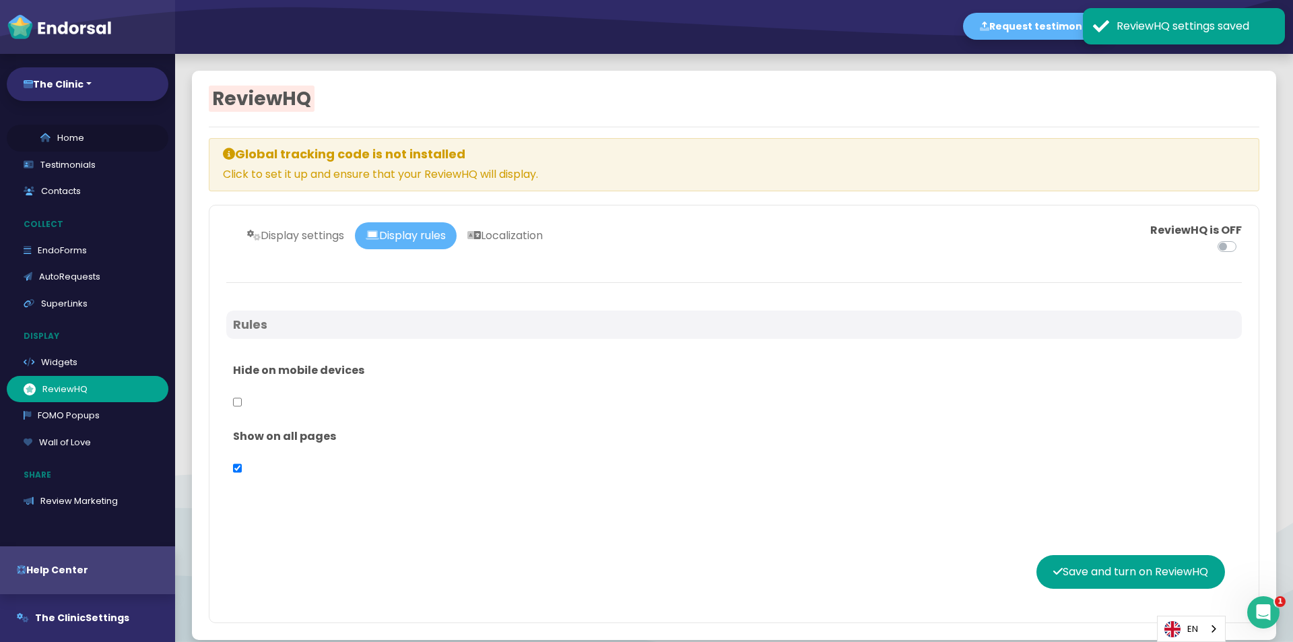
click at [91, 148] on link "Home" at bounding box center [88, 138] width 162 height 27
select select "14"
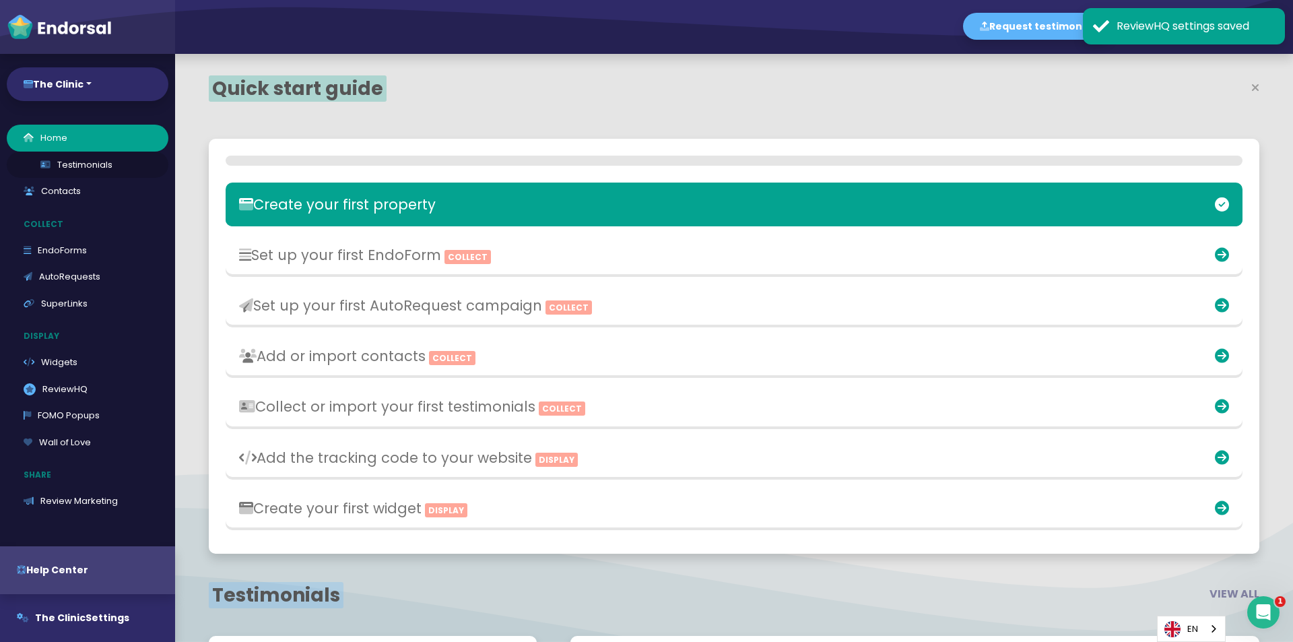
scroll to position [416, 683]
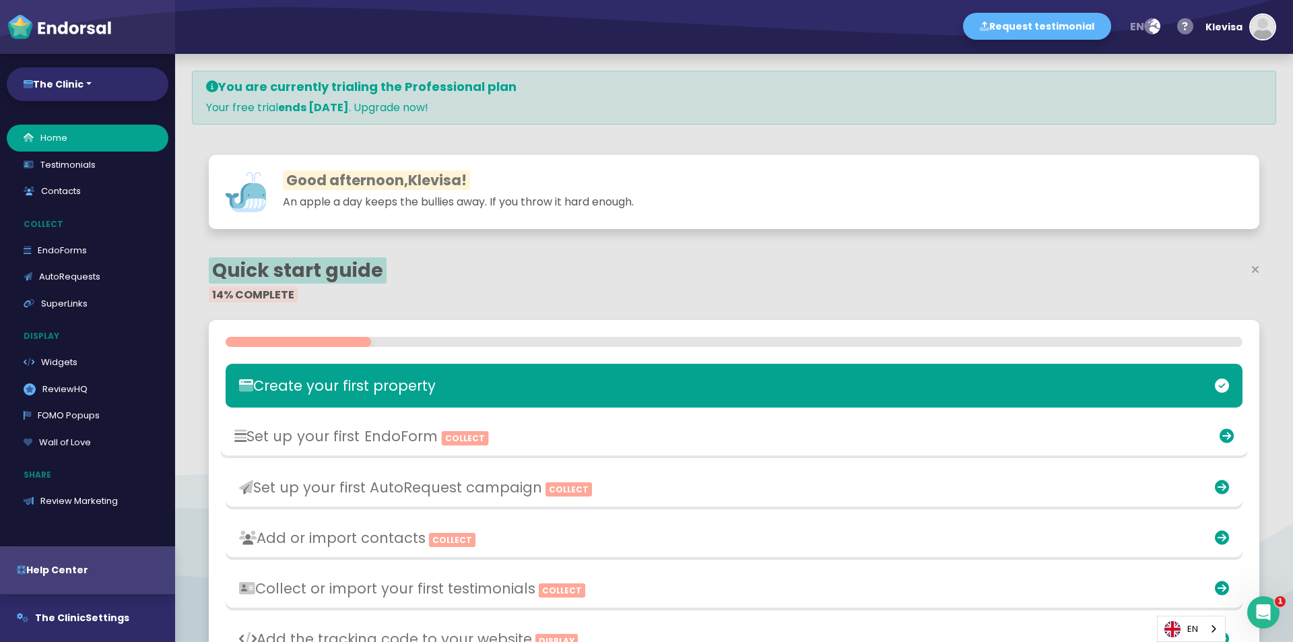
click at [951, 434] on h3 at bounding box center [1072, 436] width 324 height 17
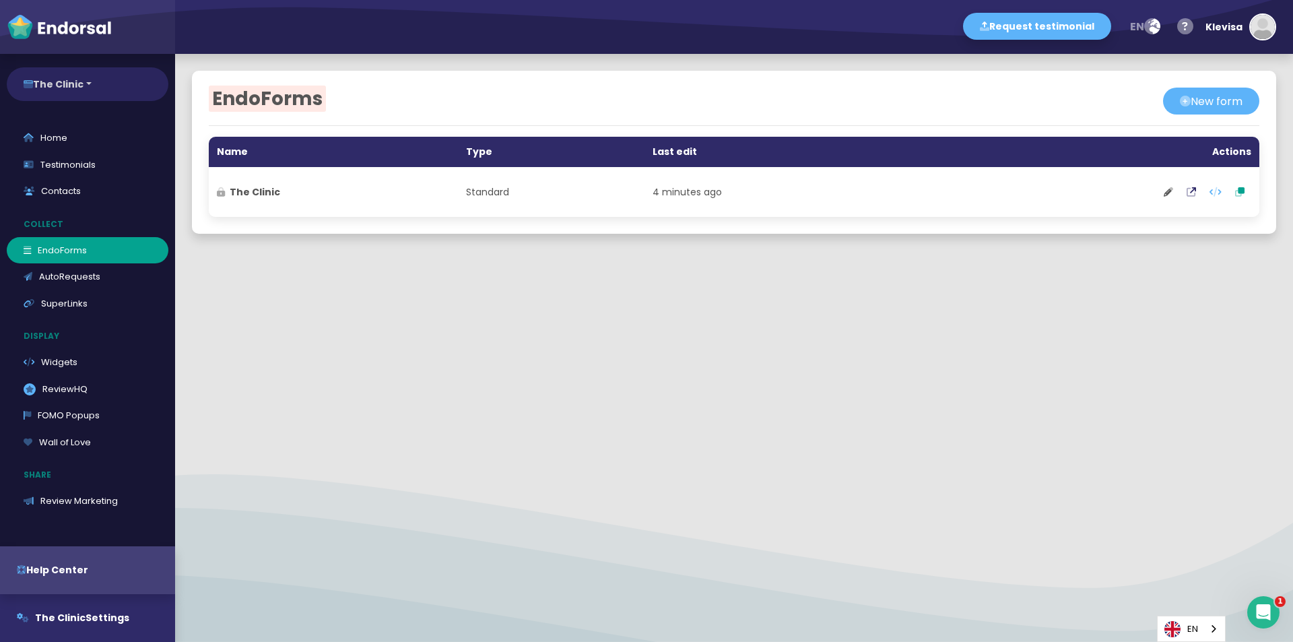
click at [82, 95] on button "The Clinic" at bounding box center [88, 84] width 162 height 34
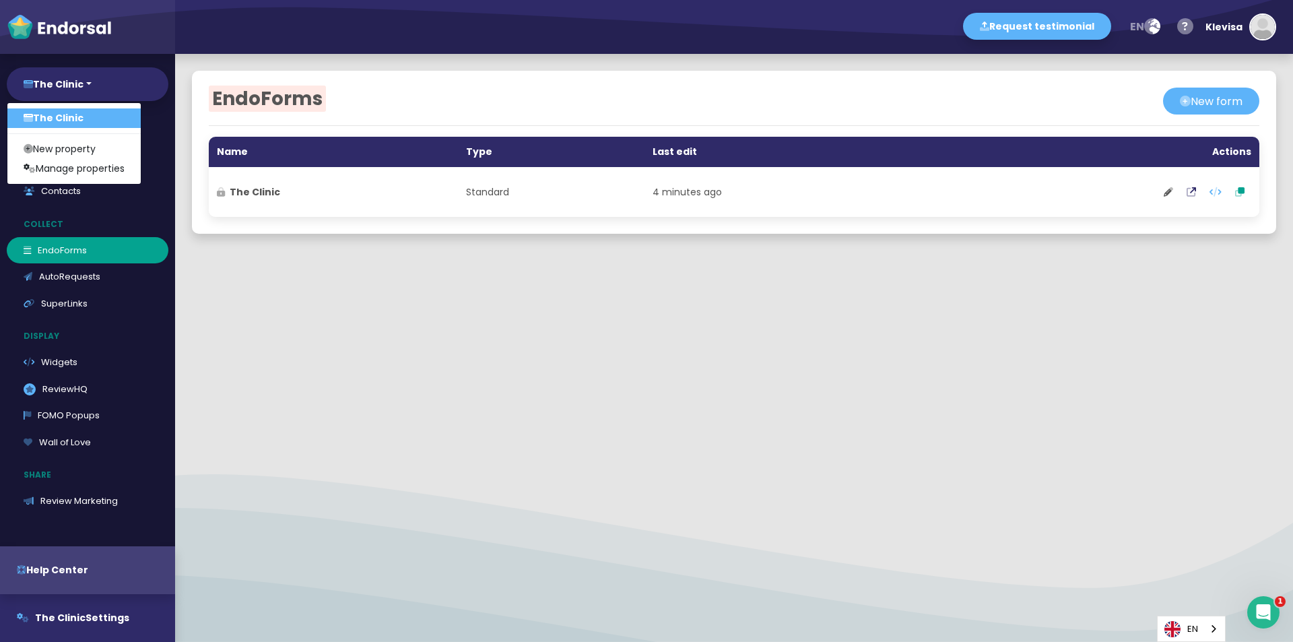
click at [230, 404] on div "EndoForms New form Name Type Last edit Actions The Clinic Standard 4 minutes ago" at bounding box center [734, 348] width 1118 height 588
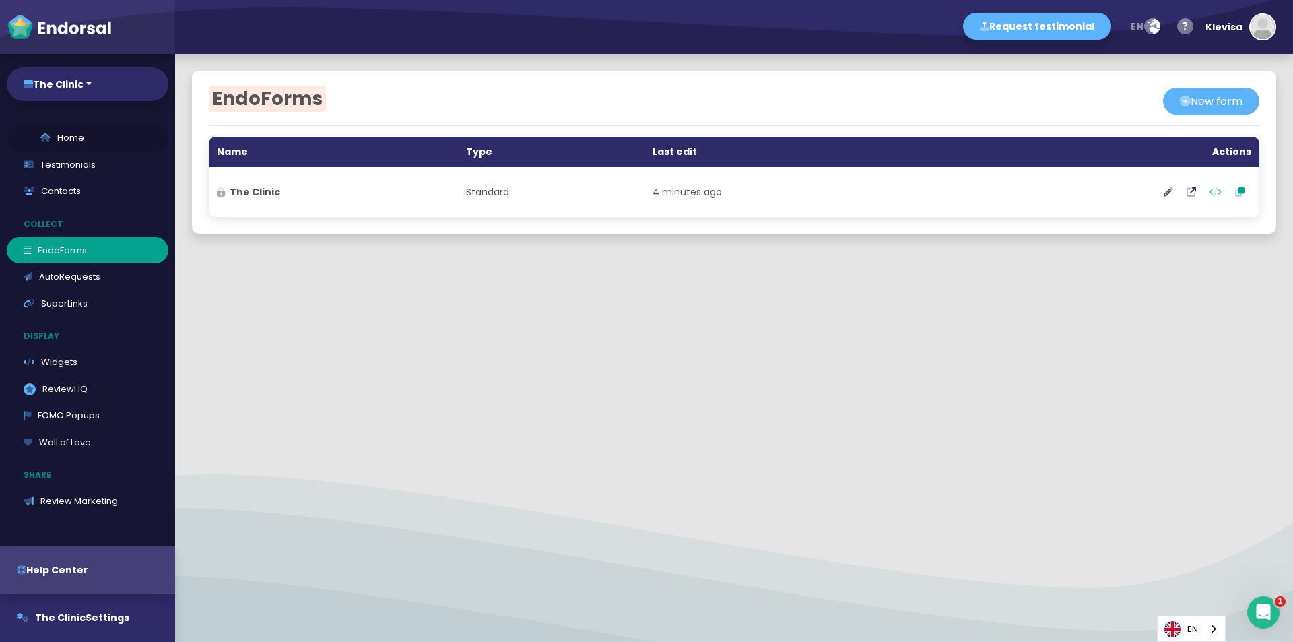
click at [84, 129] on link "Home" at bounding box center [88, 138] width 162 height 27
select select "14"
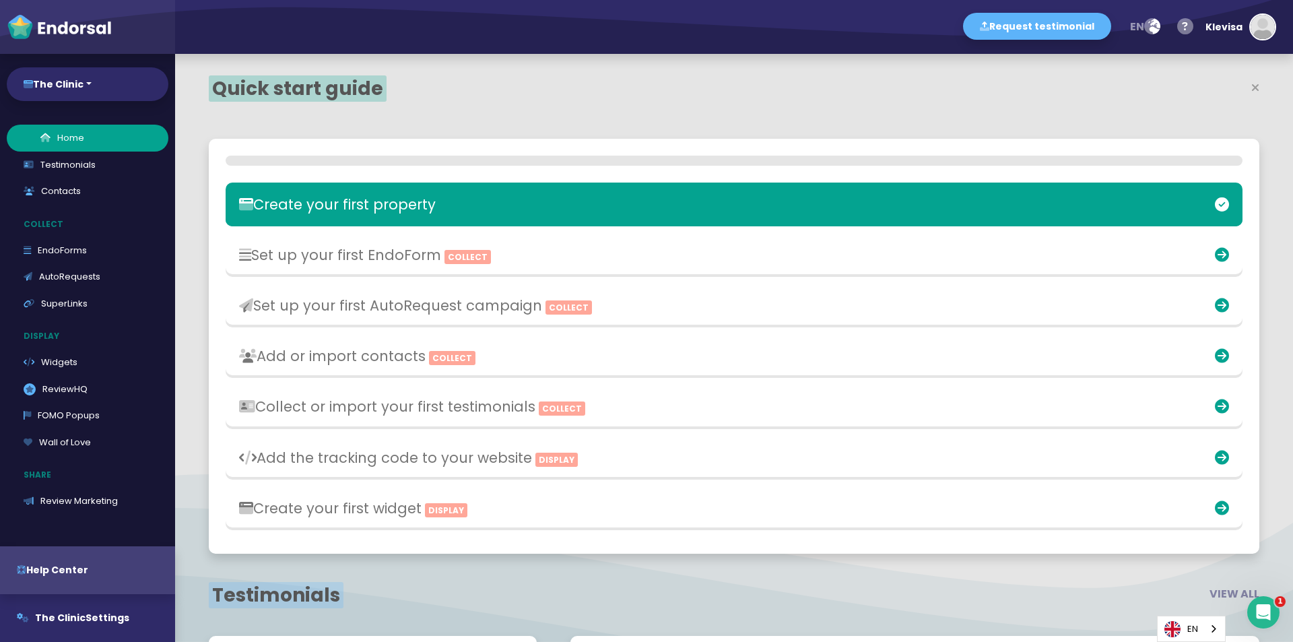
scroll to position [416, 683]
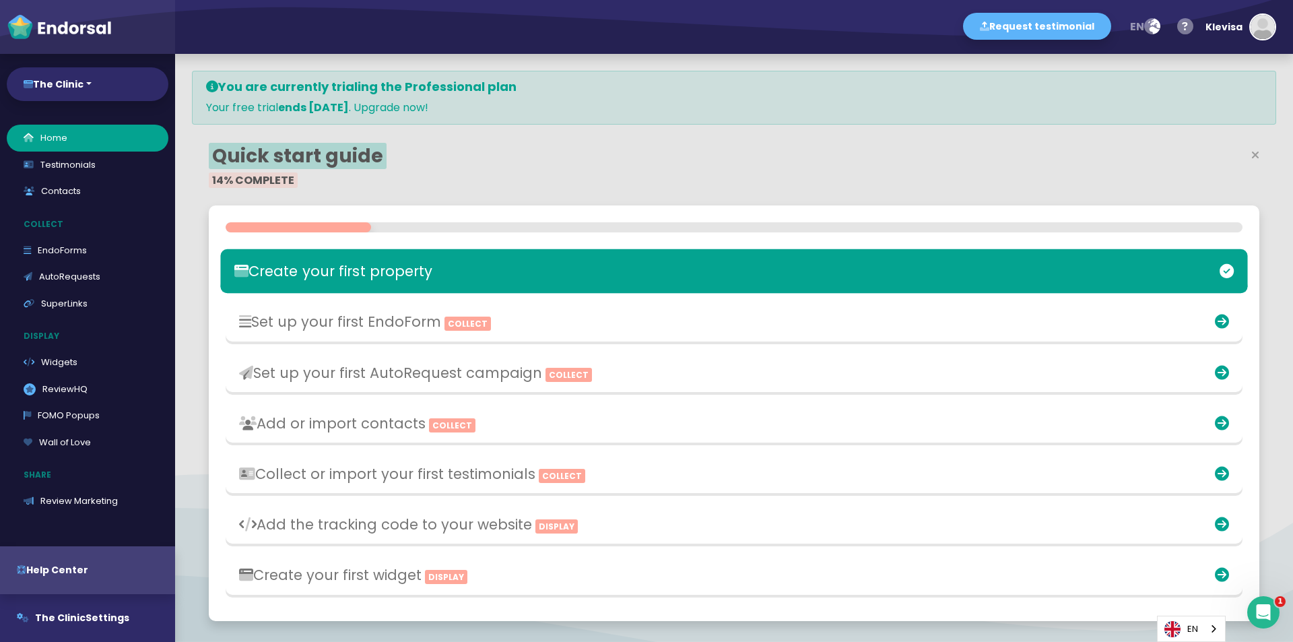
click at [430, 278] on h3 "Create your first property" at bounding box center [565, 271] width 662 height 17
click at [372, 317] on h3 "Set up your first EndoForm Collect" at bounding box center [565, 321] width 662 height 17
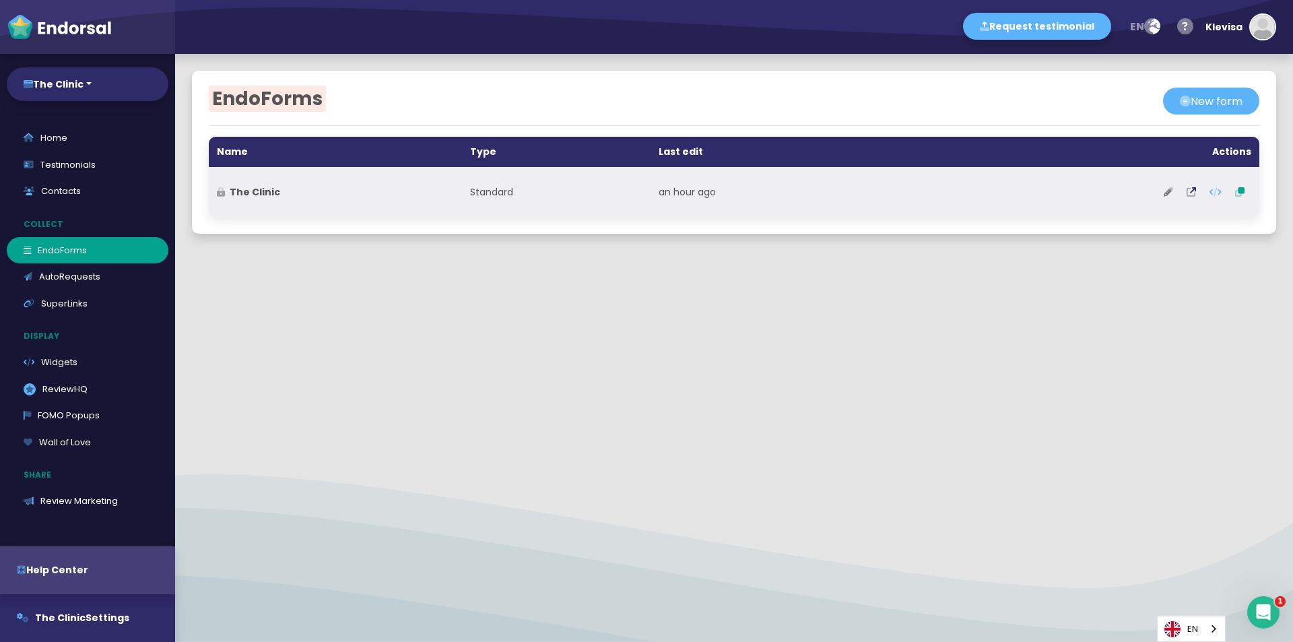
click at [1164, 193] on icon at bounding box center [1168, 191] width 9 height 9
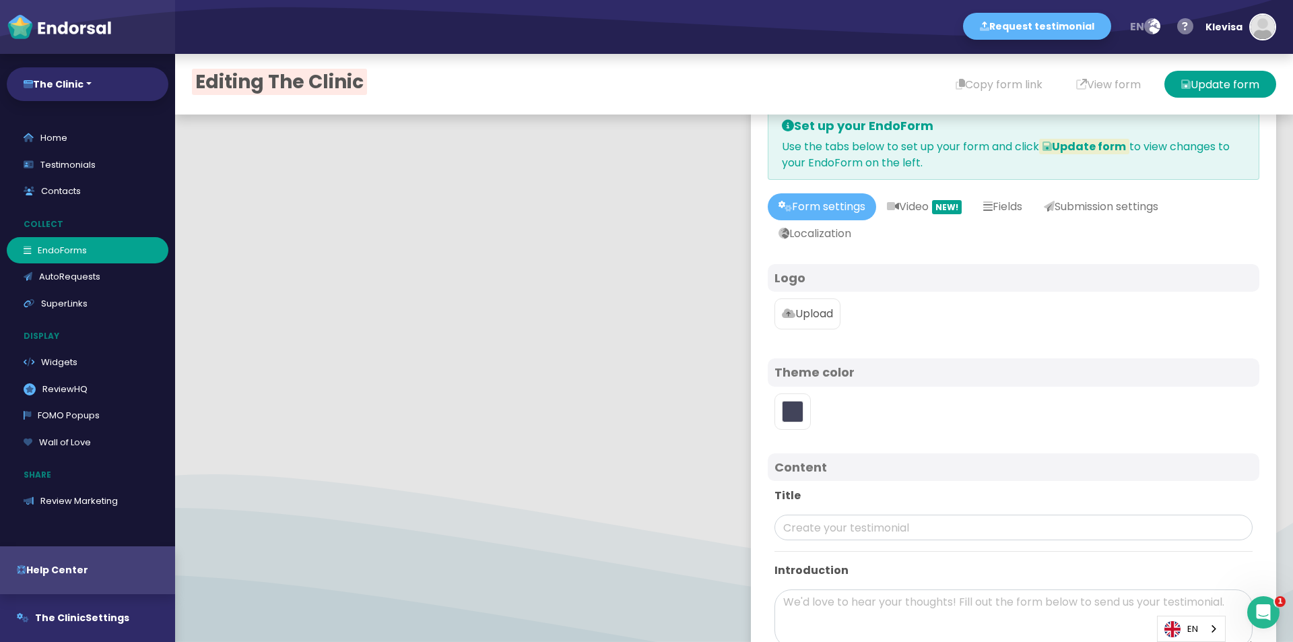
scroll to position [67, 0]
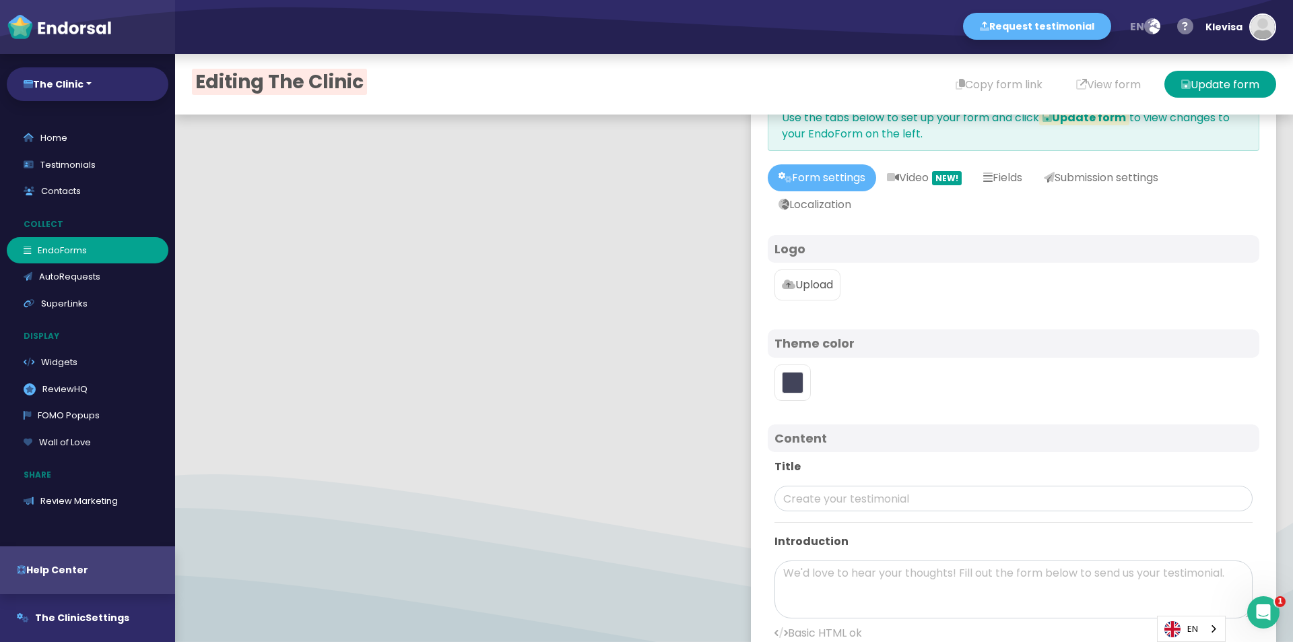
type input "#5DB3F9"
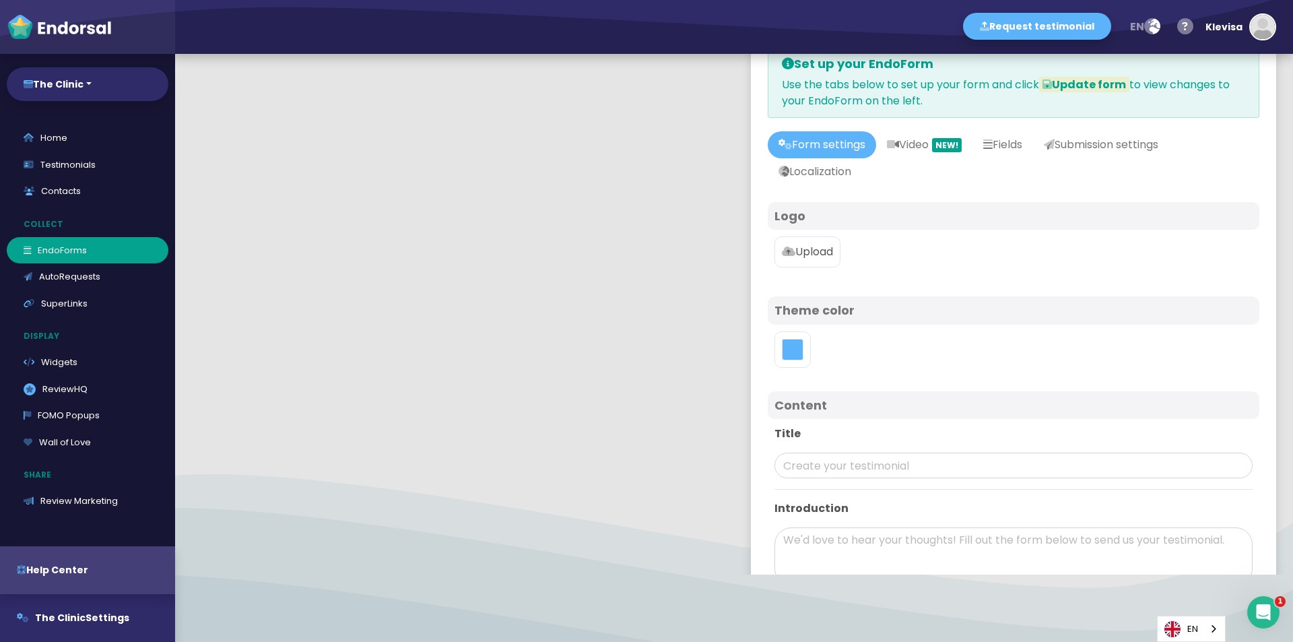
scroll to position [0, 0]
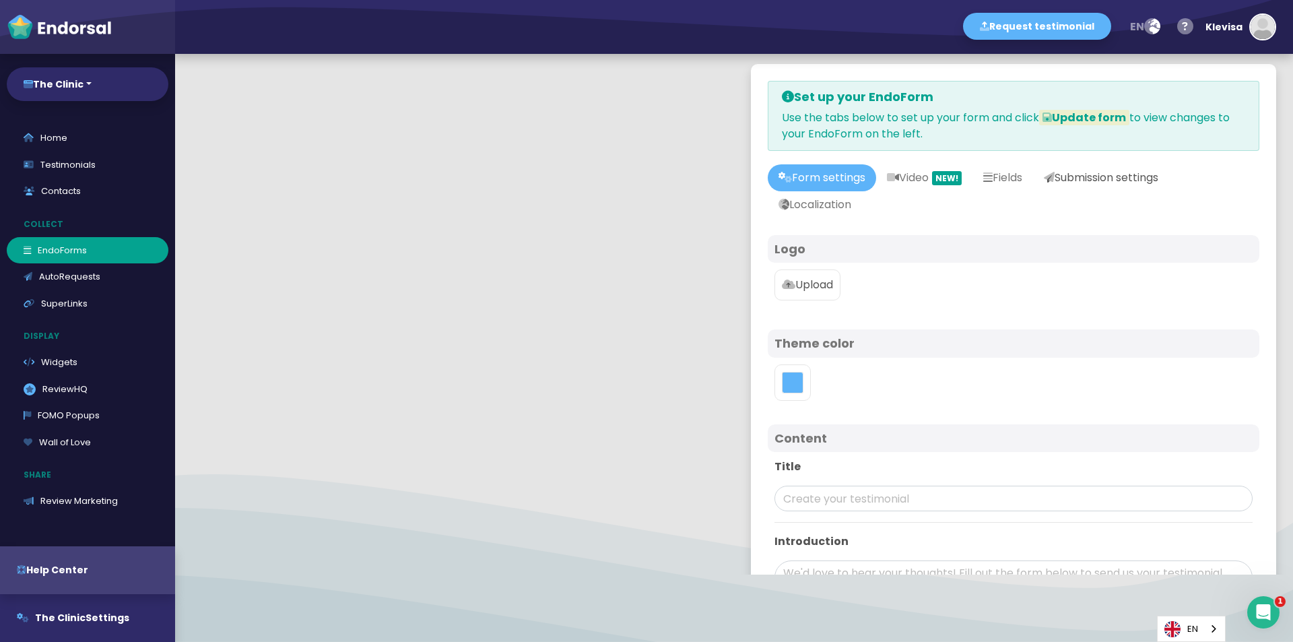
click at [1079, 176] on link "Submission settings" at bounding box center [1101, 177] width 136 height 27
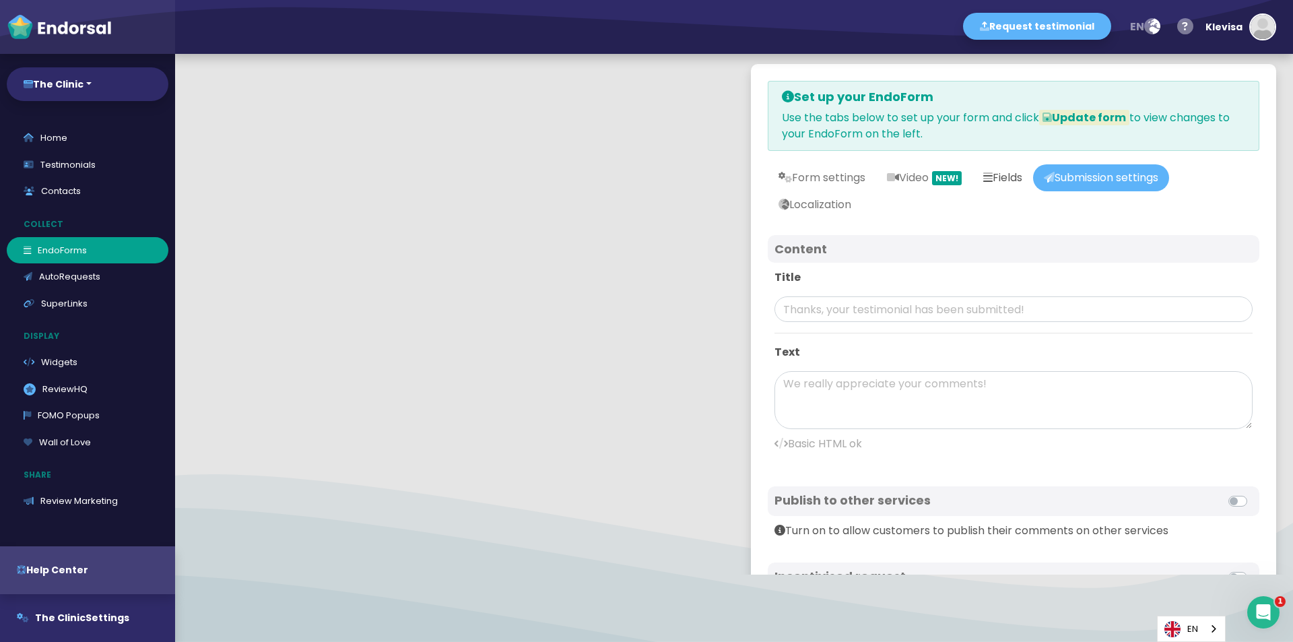
click at [1011, 177] on link "Fields" at bounding box center [1003, 177] width 61 height 27
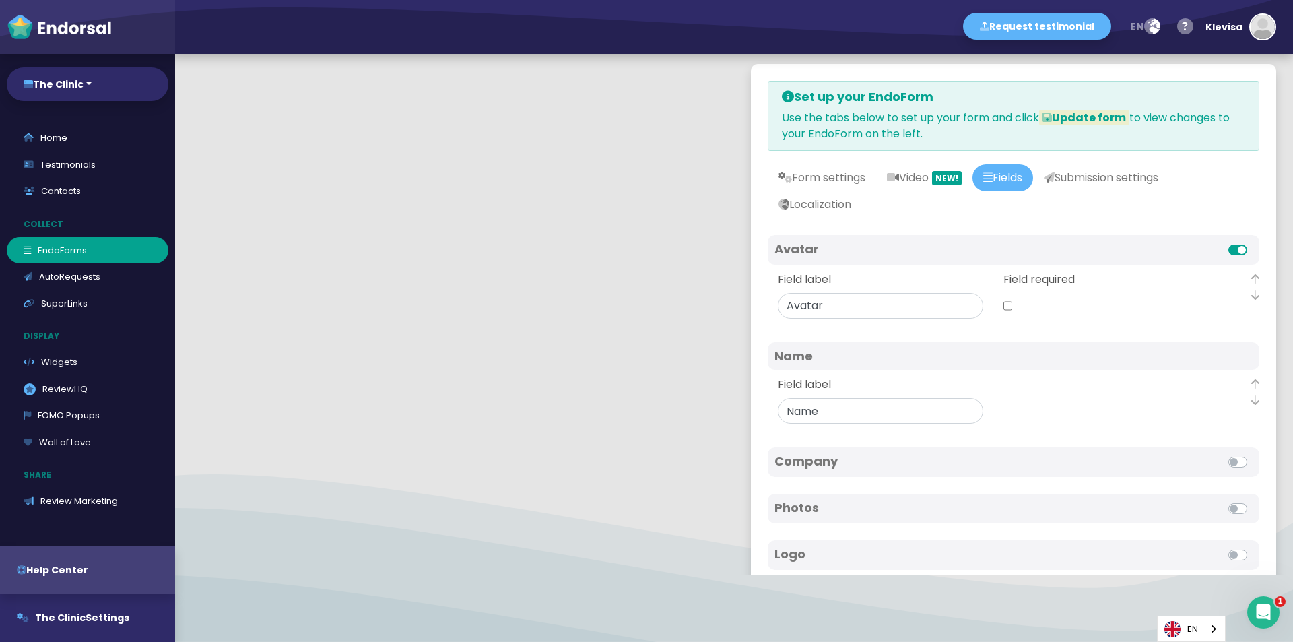
click at [1253, 242] on label at bounding box center [1253, 242] width 0 height 0
click at [0, 0] on input "checkbox" at bounding box center [0, 0] width 0 height 0
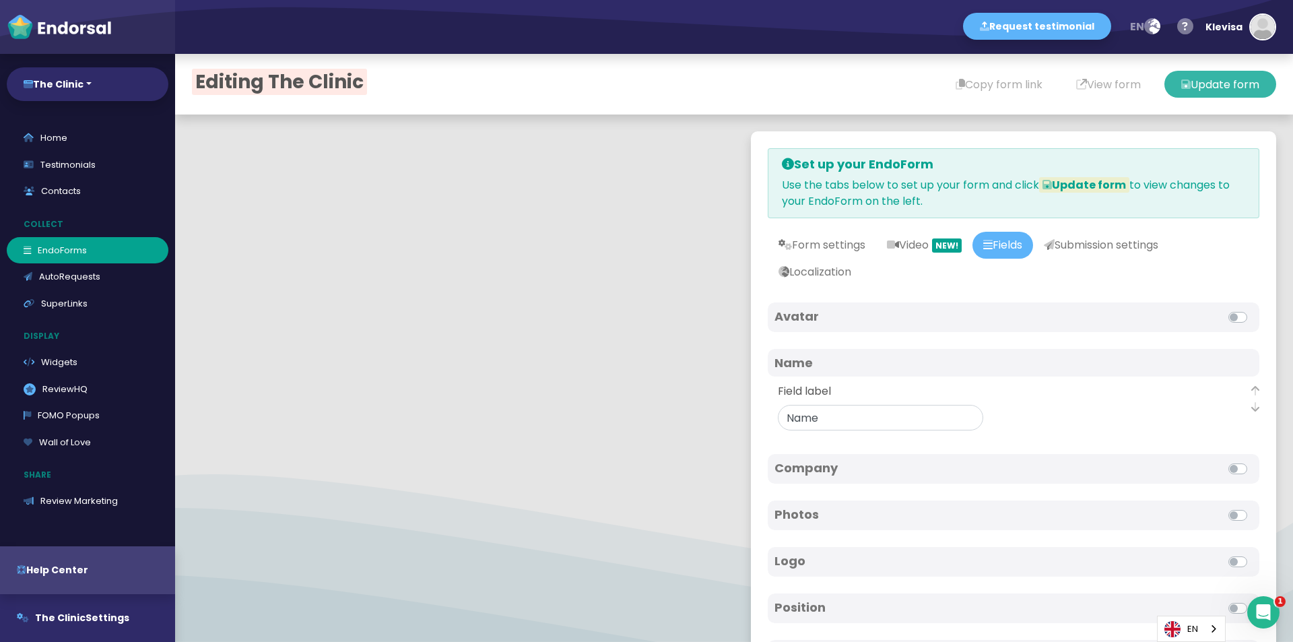
click at [1214, 94] on button "Update form" at bounding box center [1221, 84] width 112 height 27
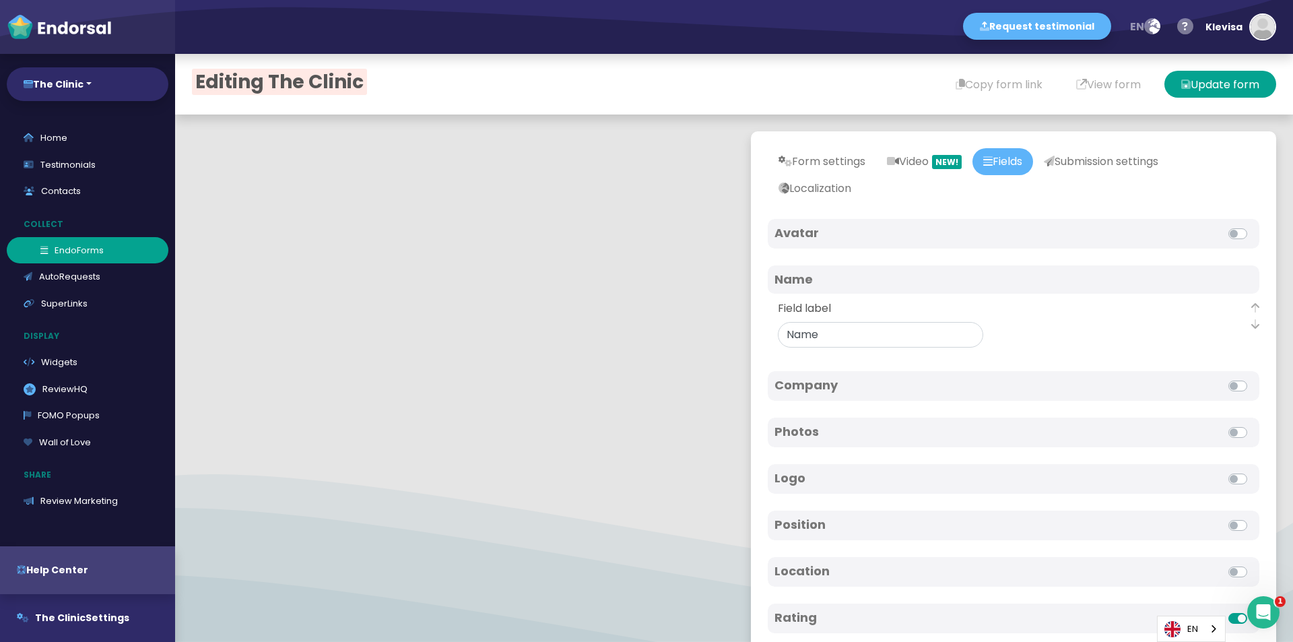
click at [95, 251] on link "EndoForms" at bounding box center [88, 250] width 162 height 27
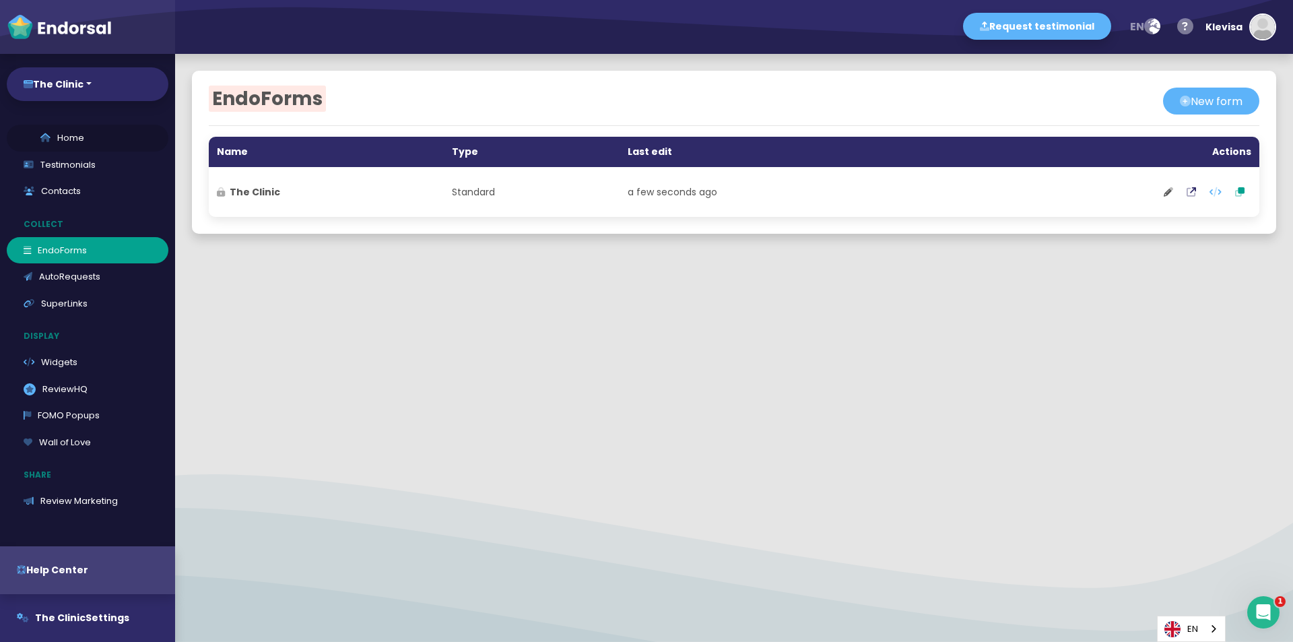
click at [94, 139] on link "Home" at bounding box center [88, 138] width 162 height 27
select select "14"
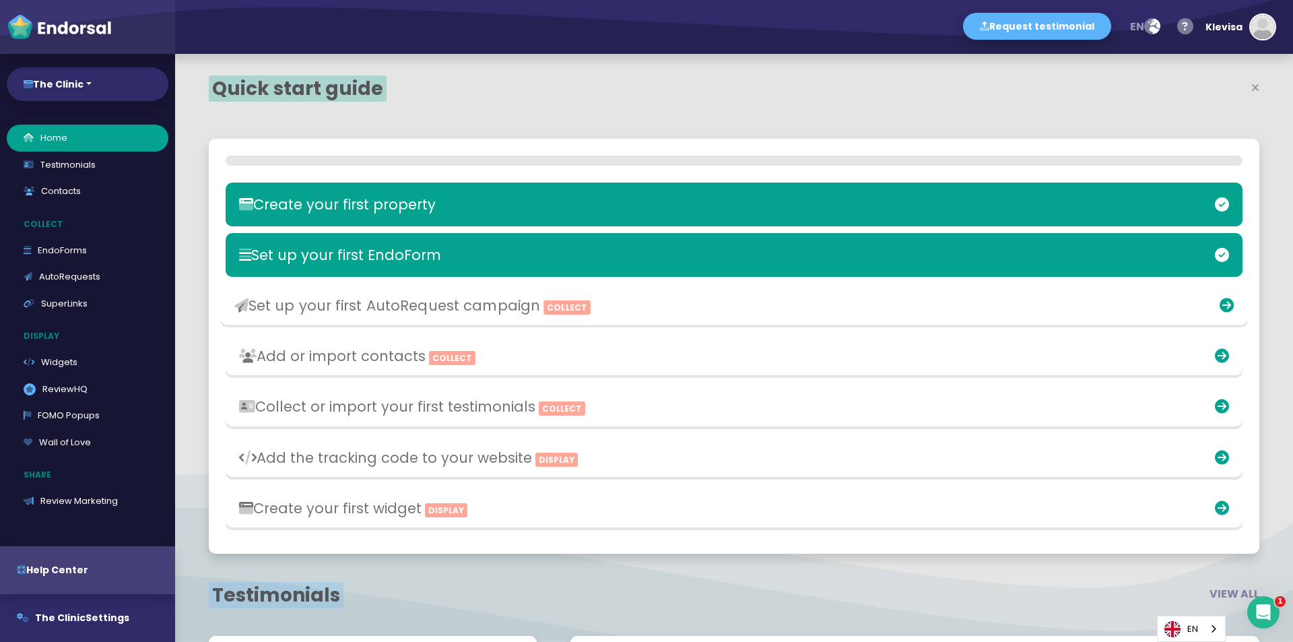
scroll to position [416, 683]
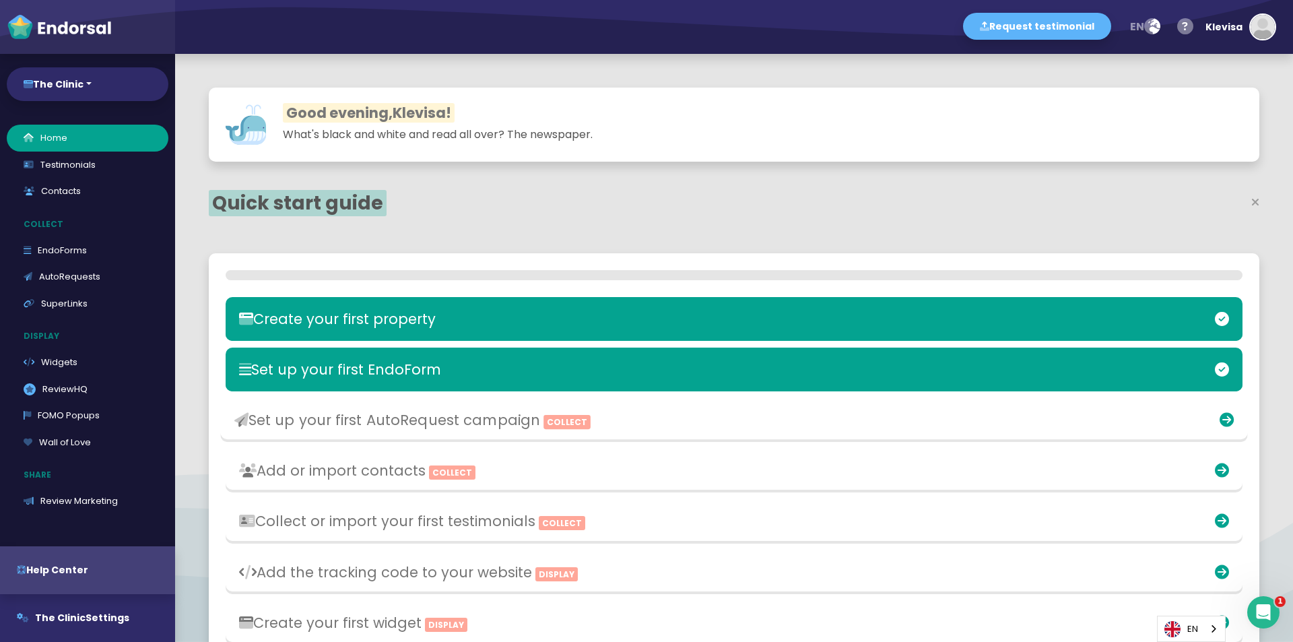
click at [614, 313] on h3 "Create your first property" at bounding box center [566, 319] width 655 height 17
click at [608, 415] on div "Create your first property Set up your first EndoForm Collect Set up your first…" at bounding box center [734, 460] width 1051 height 415
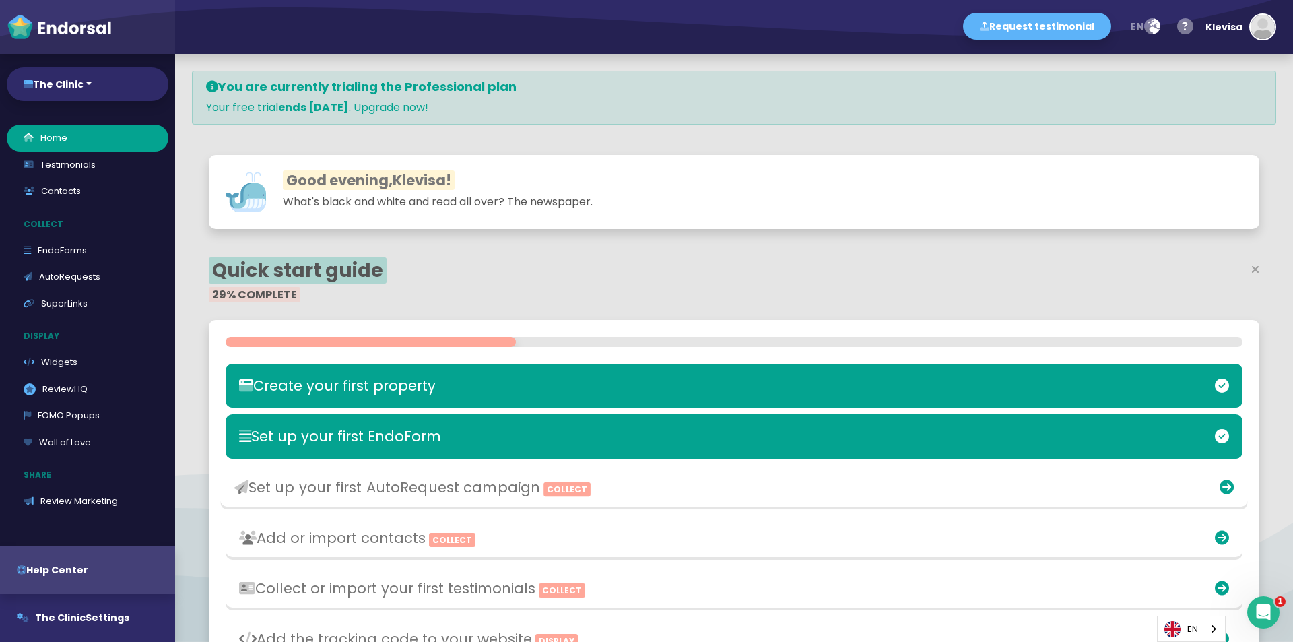
click at [595, 470] on div "Set up your first AutoRequest campaign Collect" at bounding box center [733, 487] width 1027 height 44
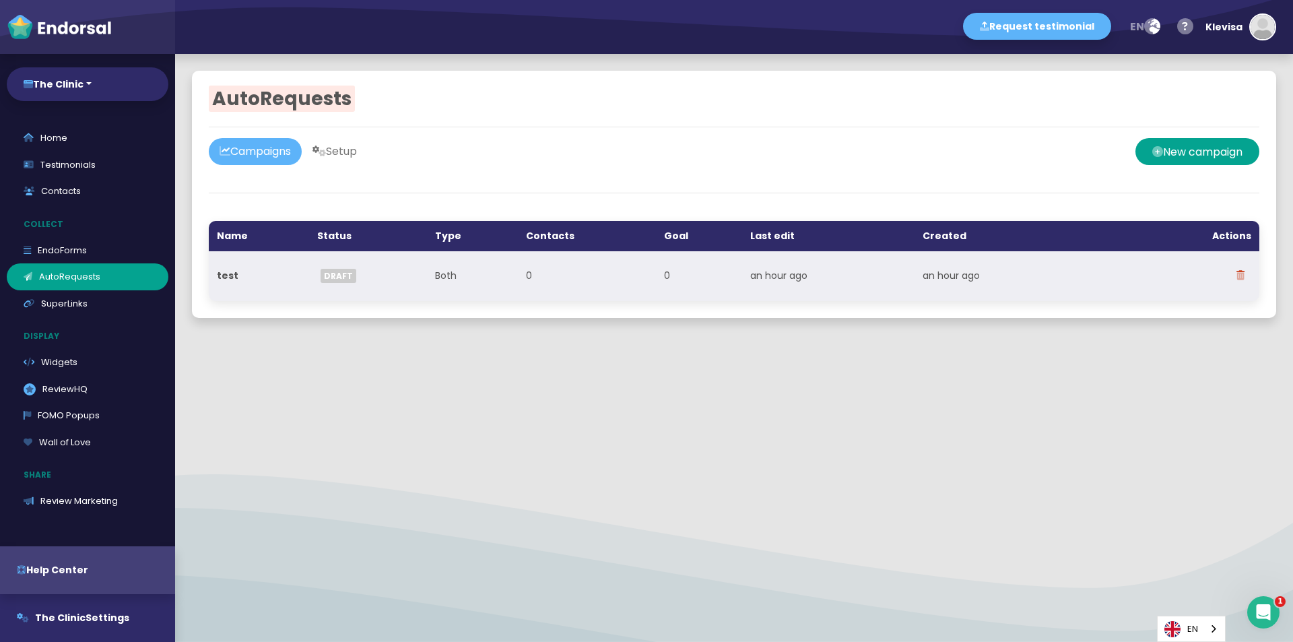
click at [279, 282] on th "test" at bounding box center [259, 276] width 100 height 50
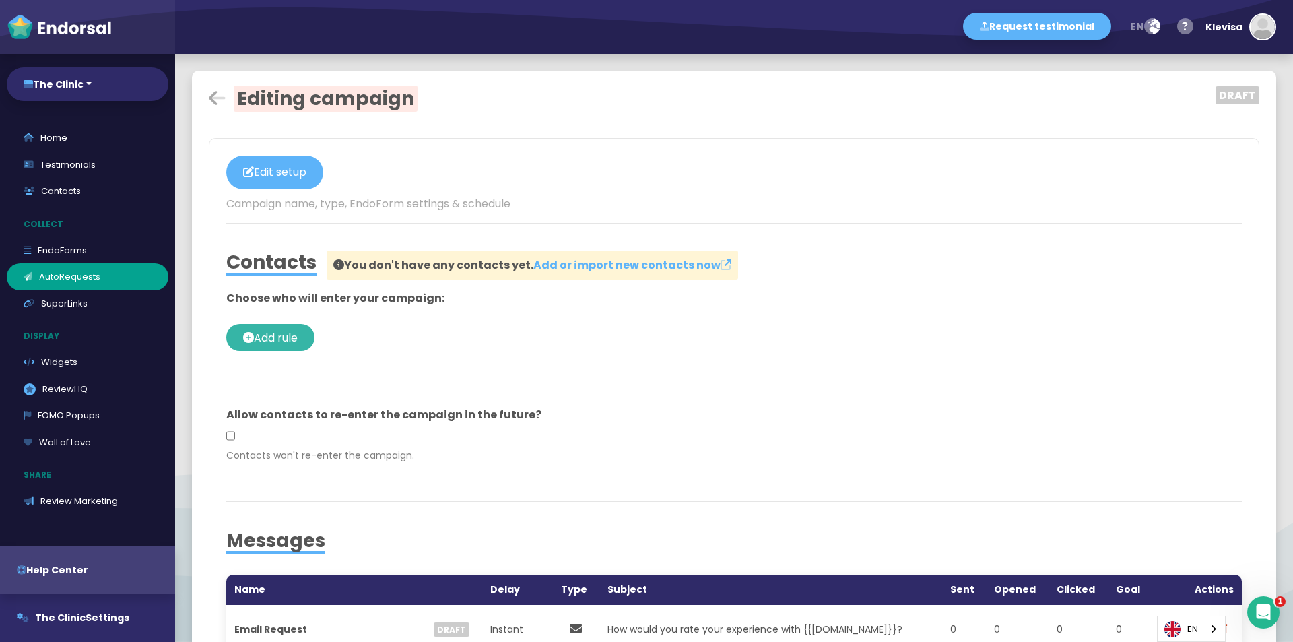
click at [298, 340] on span "Add rule" at bounding box center [276, 337] width 44 height 15
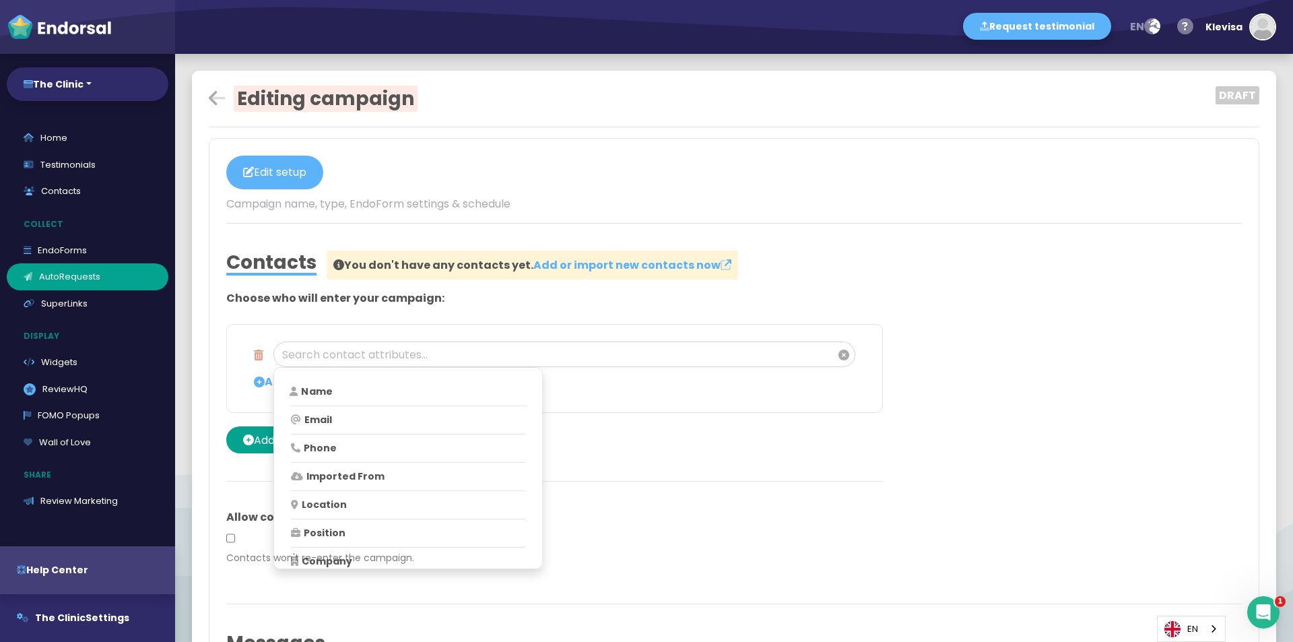
click at [397, 396] on p "Name" at bounding box center [408, 392] width 236 height 14
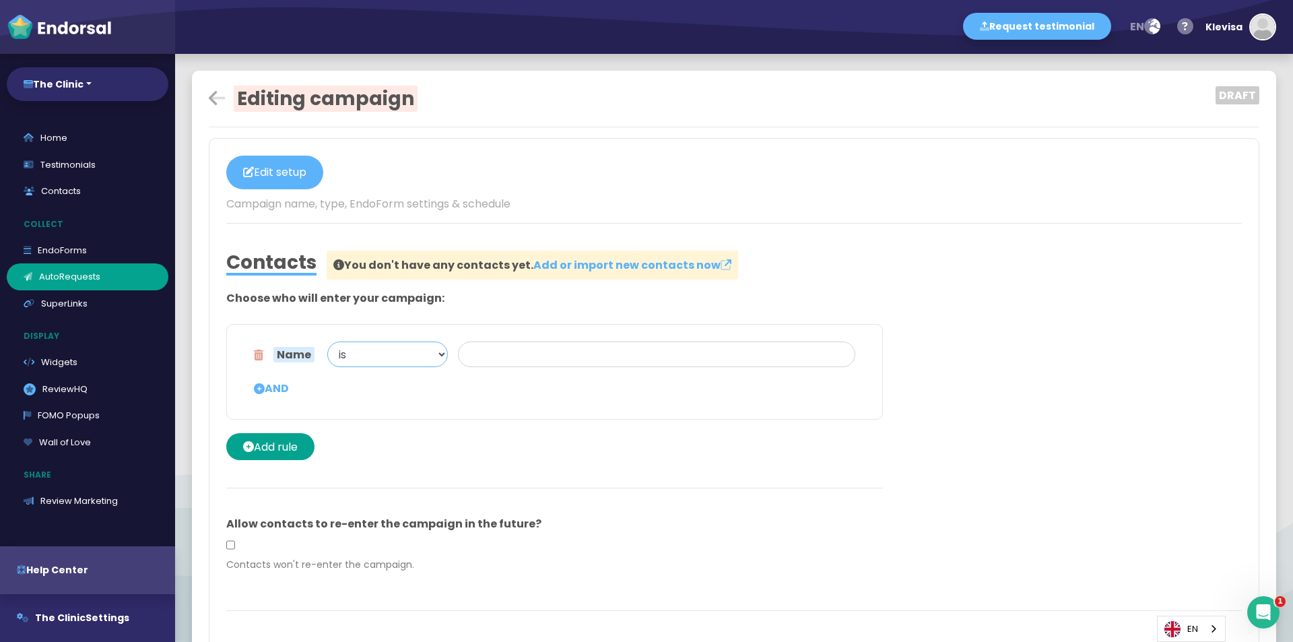
click at [362, 352] on select "is is not contains does not contain has any value is unknown" at bounding box center [387, 355] width 121 height 26
click at [294, 356] on span "Name" at bounding box center [293, 354] width 41 height 15
click at [257, 355] on icon at bounding box center [258, 359] width 9 height 34
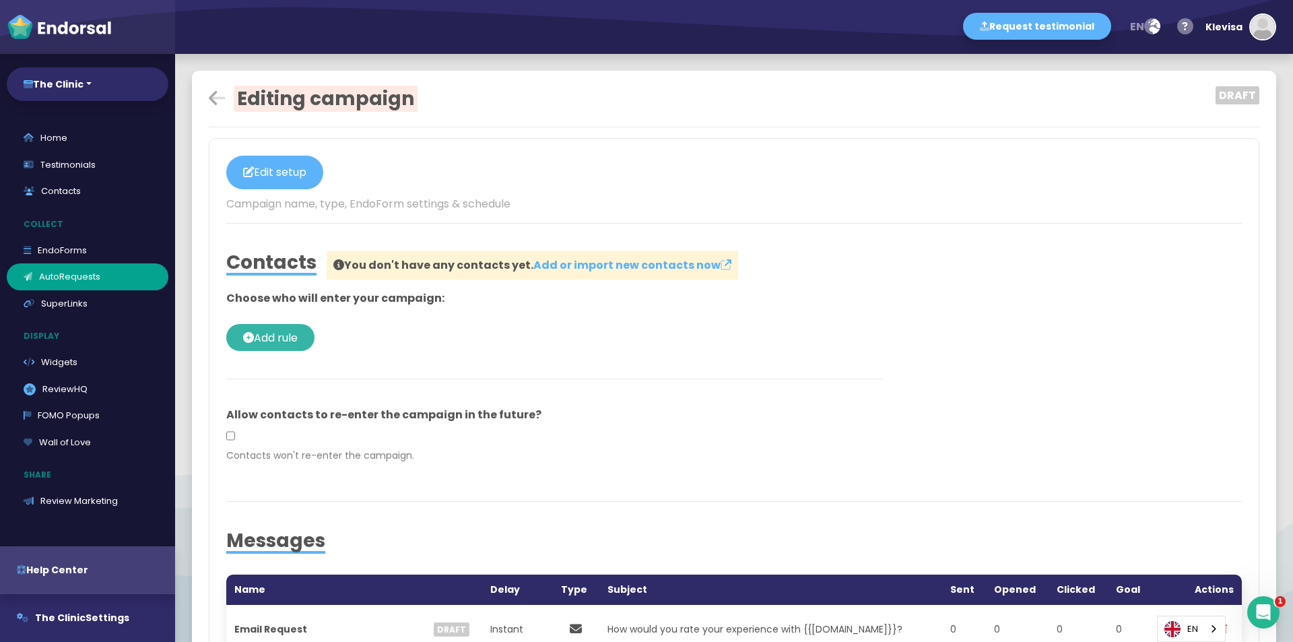
click at [263, 340] on span "Add rule" at bounding box center [276, 337] width 44 height 15
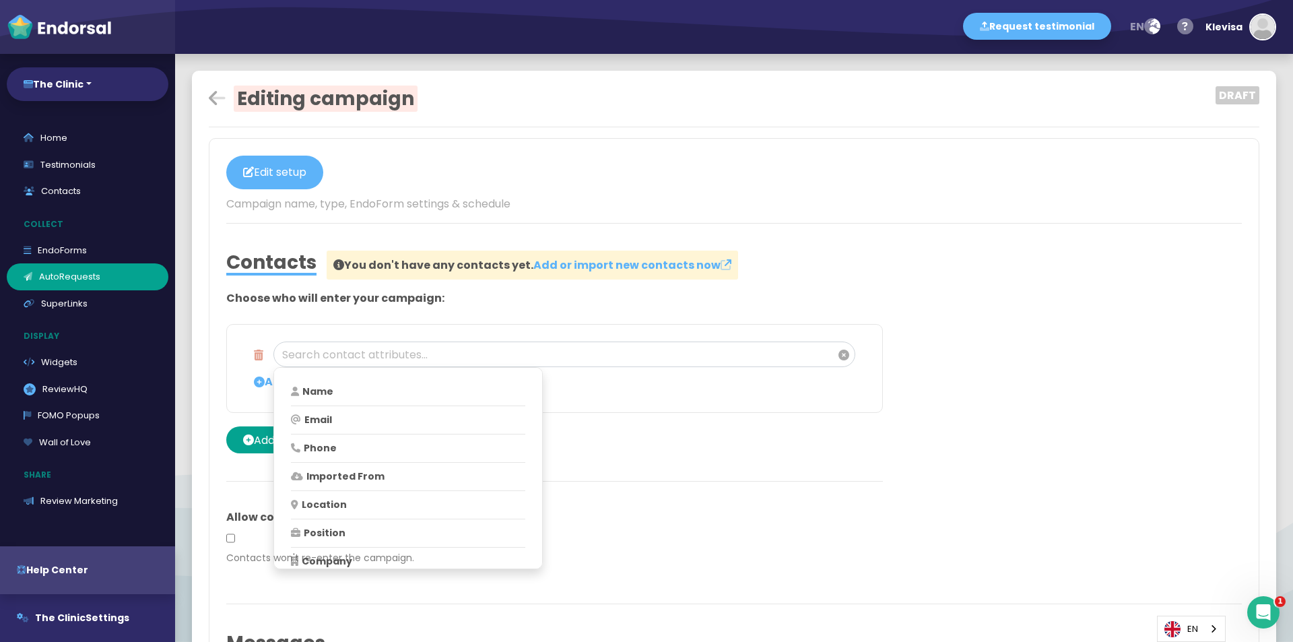
click at [675, 401] on div "Name Email Phone Imported From Location Position Company Website Added Updated …" at bounding box center [554, 368] width 657 height 89
click at [659, 443] on div "Name Email Phone Imported From Location Position Company Website Added Updated …" at bounding box center [554, 388] width 657 height 129
click at [841, 358] on icon at bounding box center [844, 355] width 11 height 11
click at [839, 357] on icon at bounding box center [844, 355] width 11 height 11
click at [432, 346] on input at bounding box center [564, 355] width 582 height 26
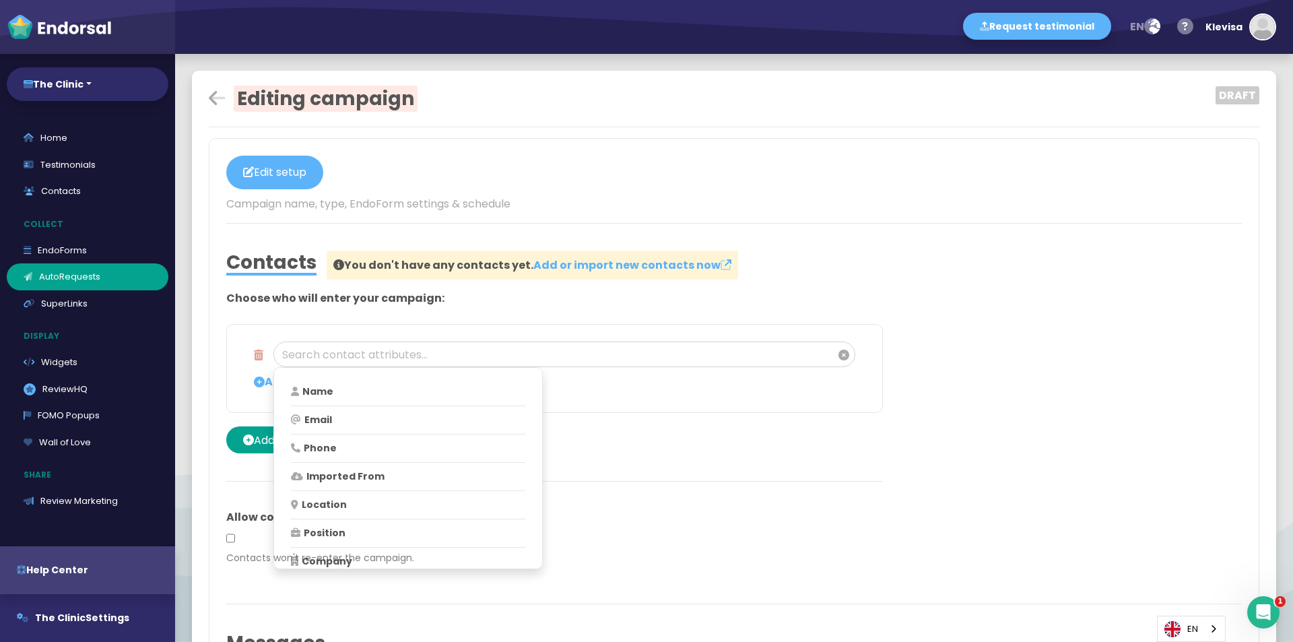
click at [300, 380] on div "Name Email Phone Imported From Location Position Company Website Added Updated …" at bounding box center [407, 468] width 269 height 202
click at [299, 382] on div "Name Email Phone Imported From Location Position Company Website Added Updated …" at bounding box center [407, 468] width 269 height 202
click at [501, 388] on p "Name" at bounding box center [408, 392] width 236 height 14
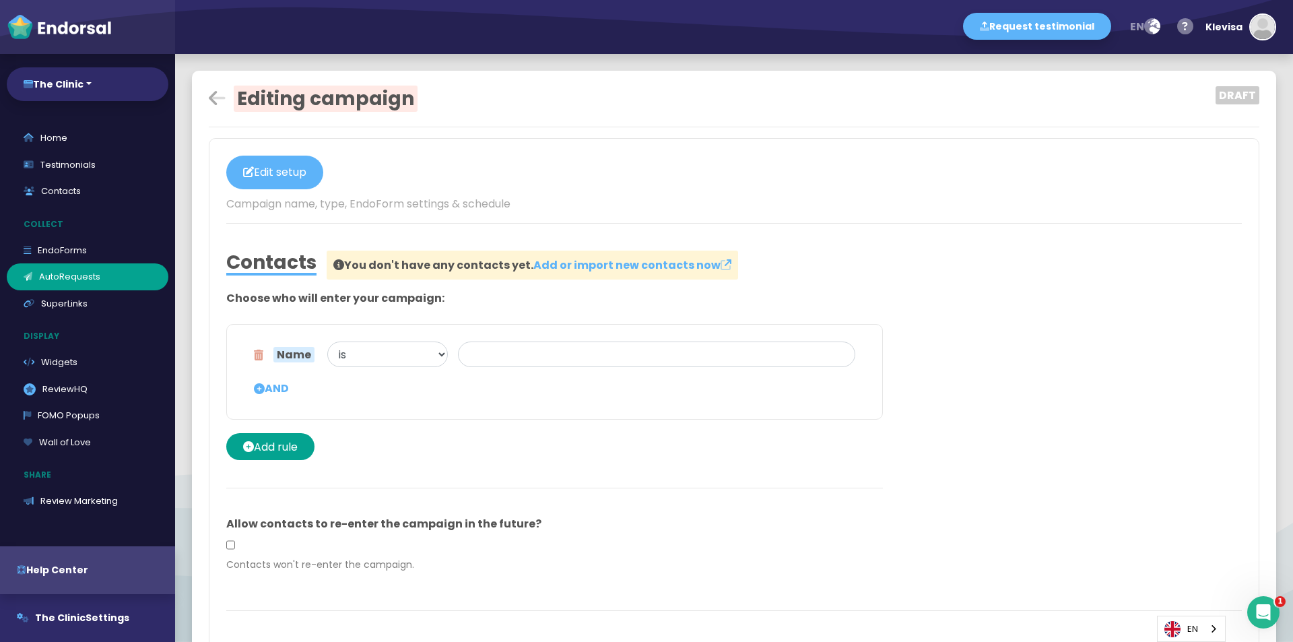
click at [259, 355] on icon at bounding box center [258, 359] width 9 height 34
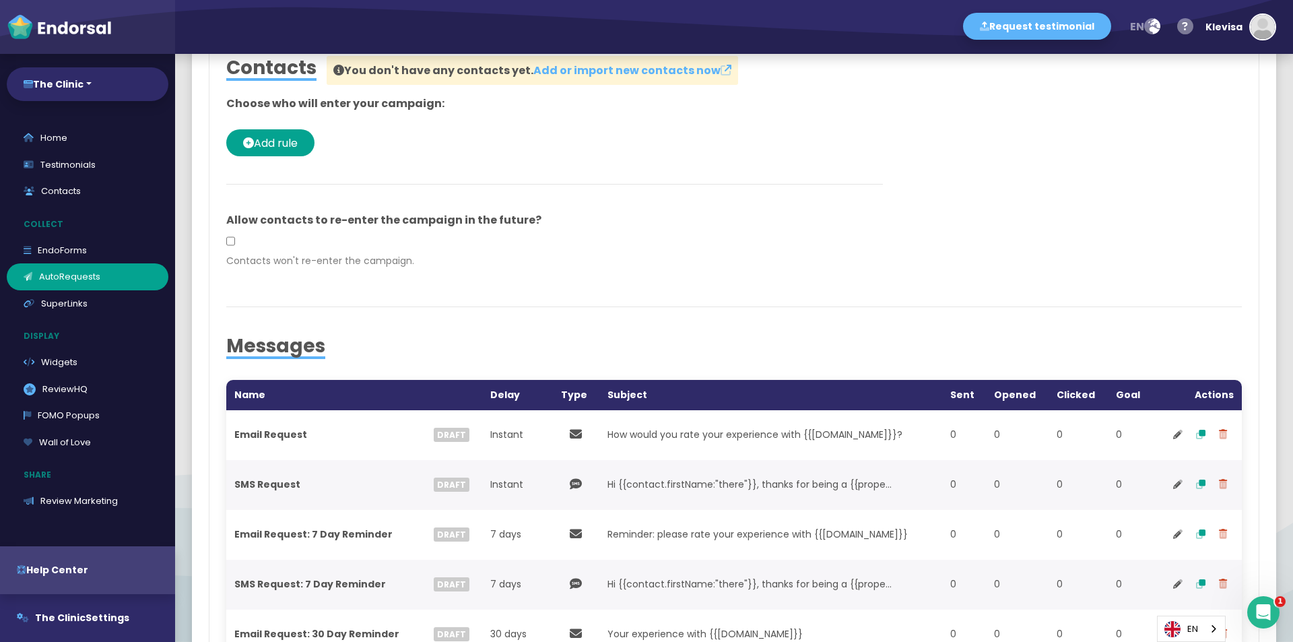
scroll to position [202, 0]
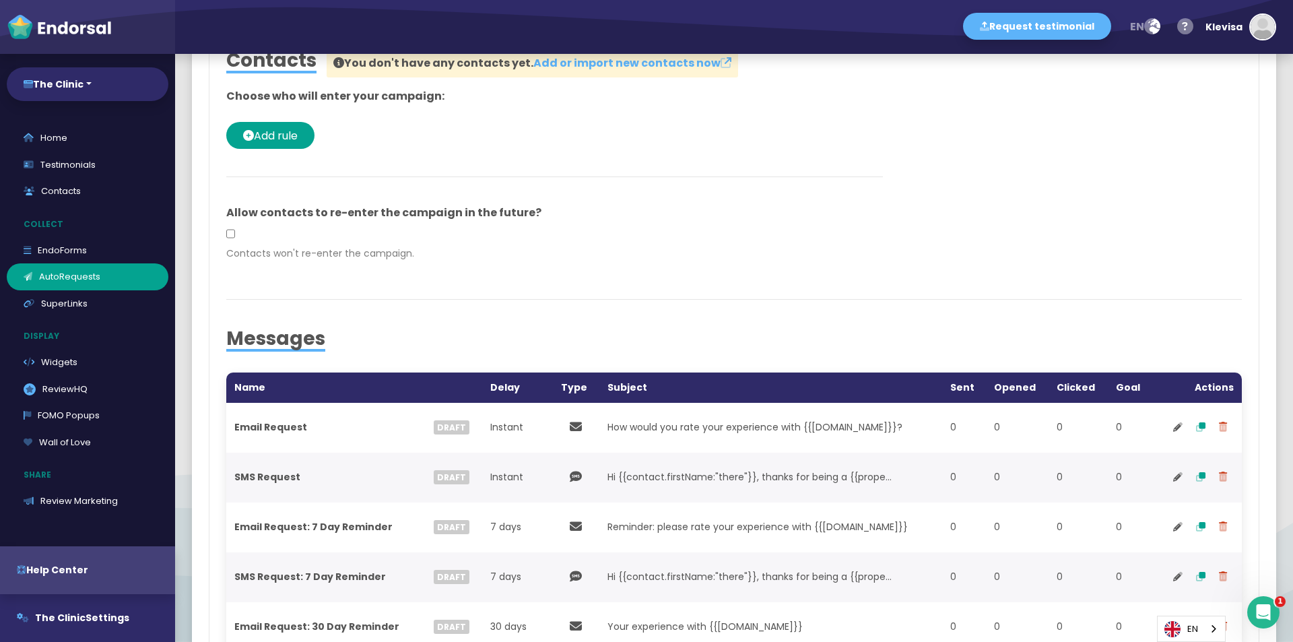
click at [233, 233] on input "checkbox" at bounding box center [230, 234] width 9 height 26
click at [230, 234] on input "checkbox" at bounding box center [230, 234] width 9 height 26
click at [230, 235] on input "checkbox" at bounding box center [230, 234] width 9 height 26
checkbox input "true"
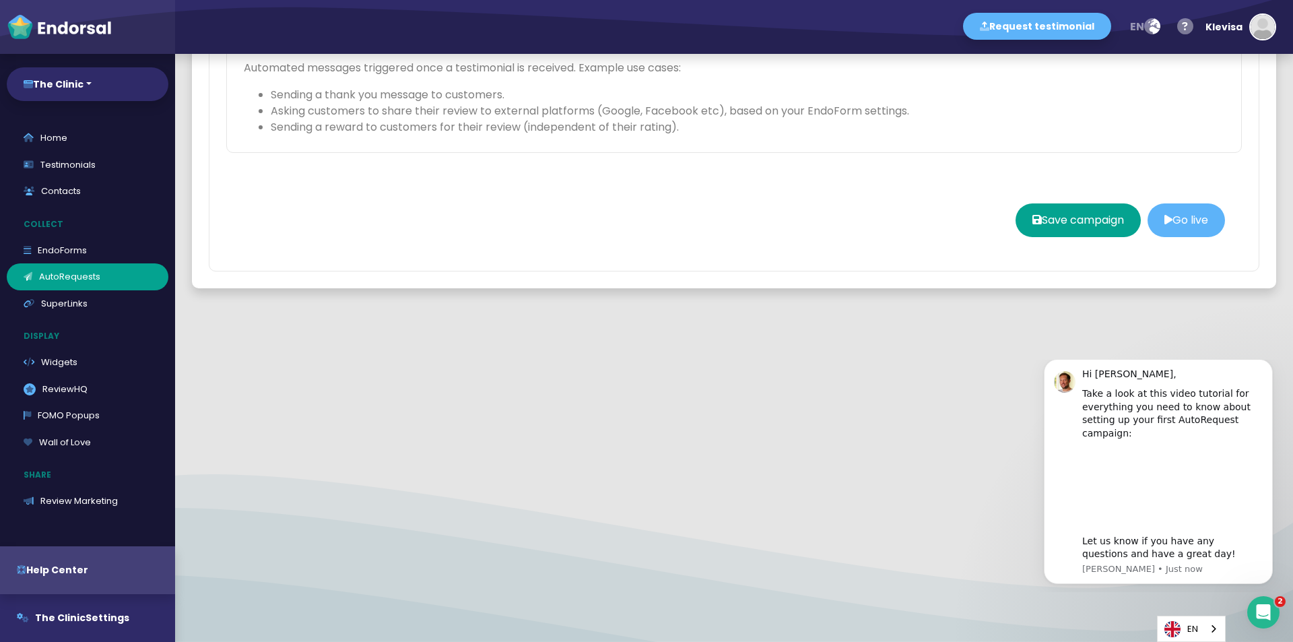
scroll to position [0, 0]
